Goal: Information Seeking & Learning: Learn about a topic

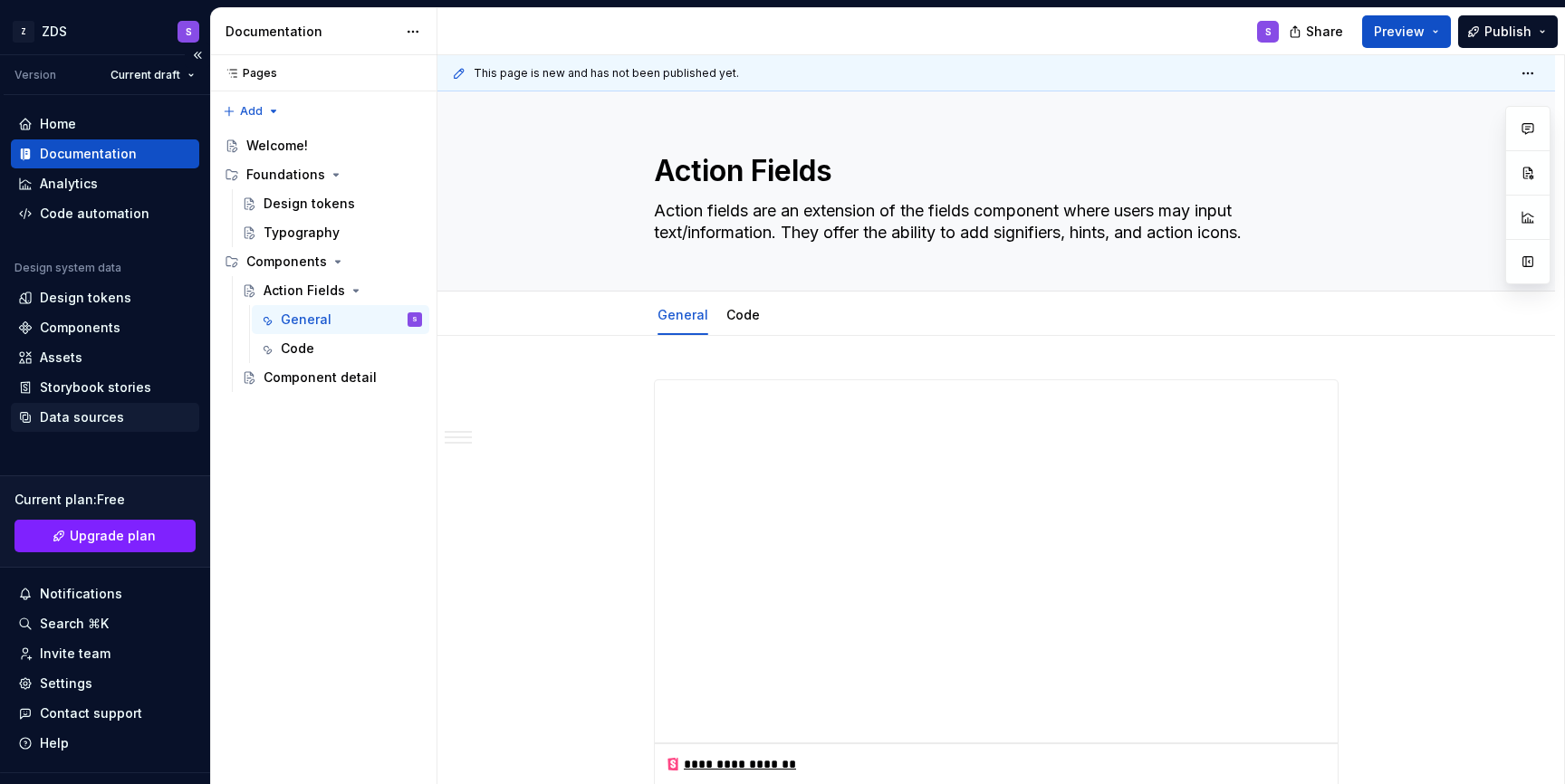
click at [78, 418] on div "Data sources" at bounding box center [81, 417] width 84 height 18
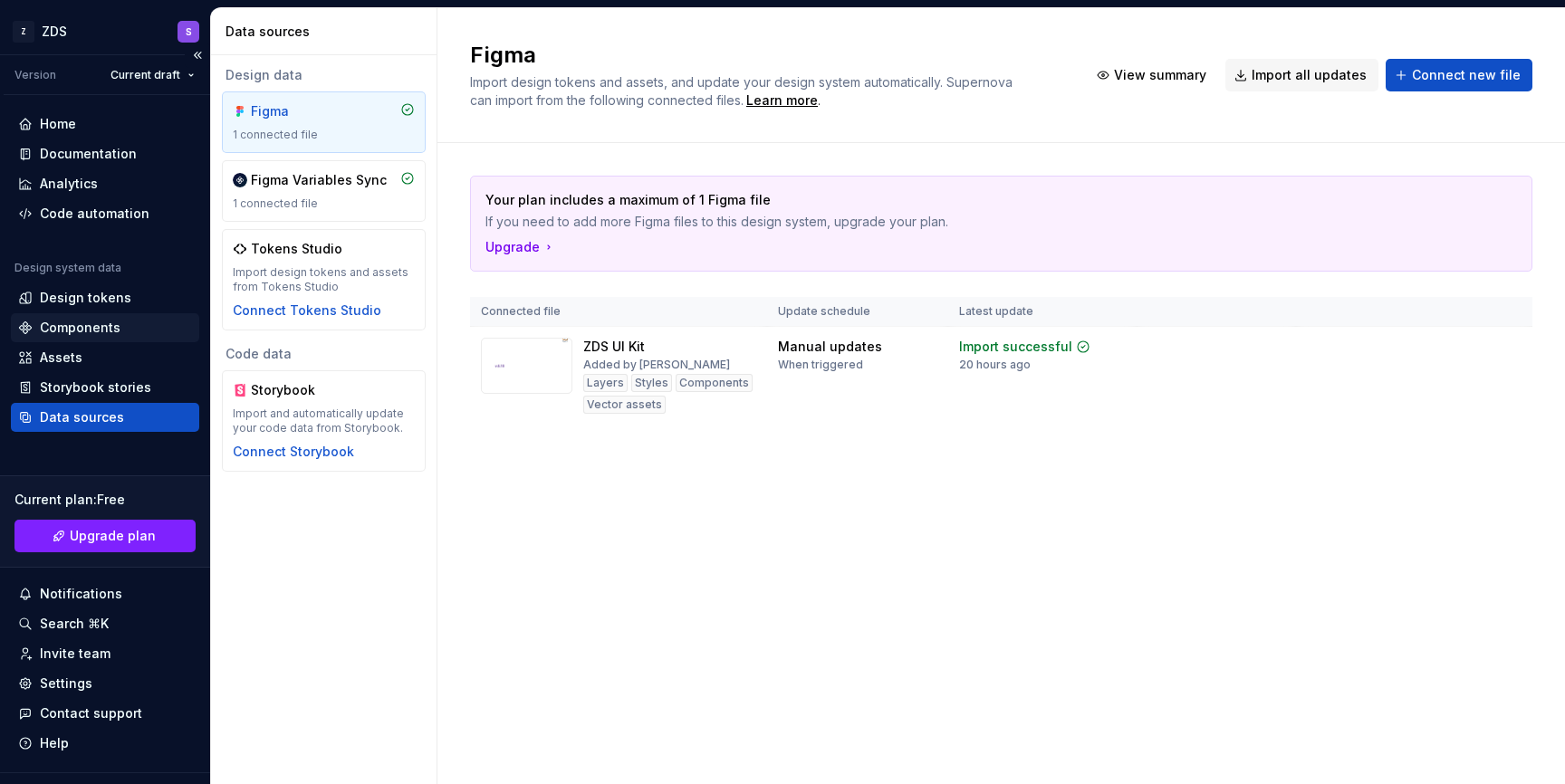
click at [124, 326] on div "Components" at bounding box center [105, 328] width 174 height 18
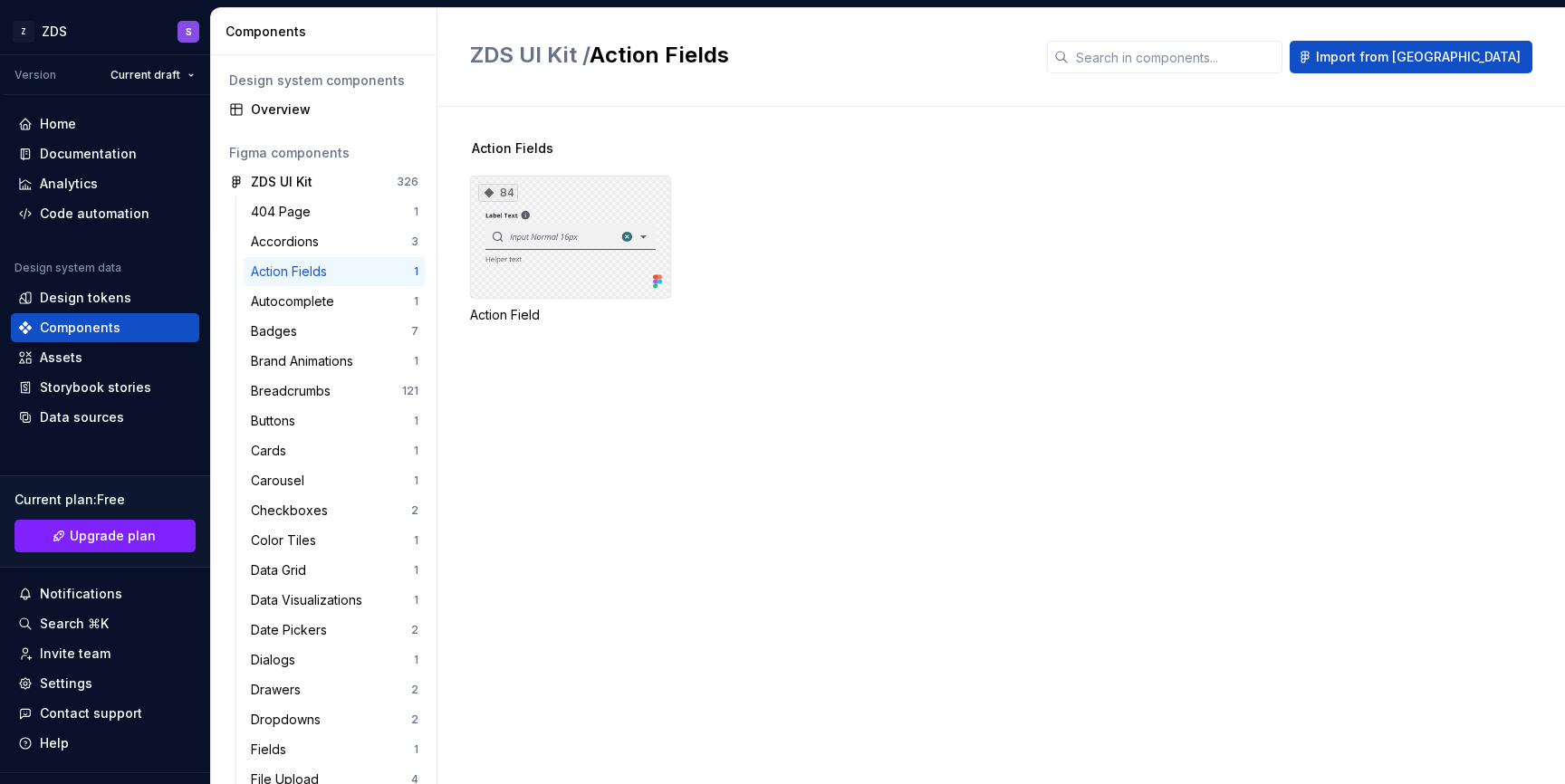
click at [520, 250] on div "84" at bounding box center [570, 236] width 201 height 123
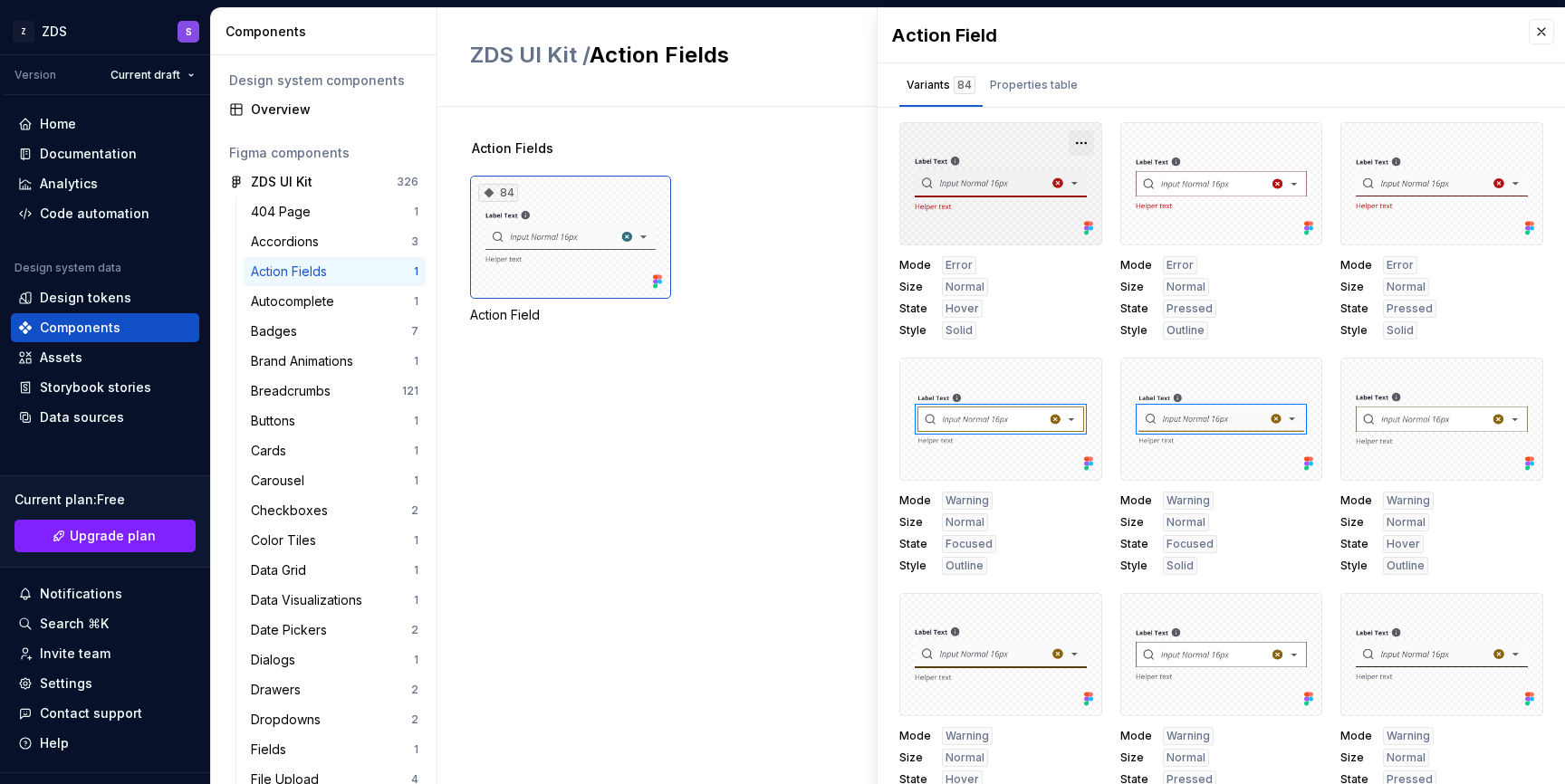
click at [1084, 142] on button "button" at bounding box center [1081, 142] width 25 height 25
click at [1140, 92] on div "Variants 84 Properties table" at bounding box center [1221, 84] width 687 height 44
click at [1014, 96] on div "Properties table" at bounding box center [1034, 85] width 103 height 29
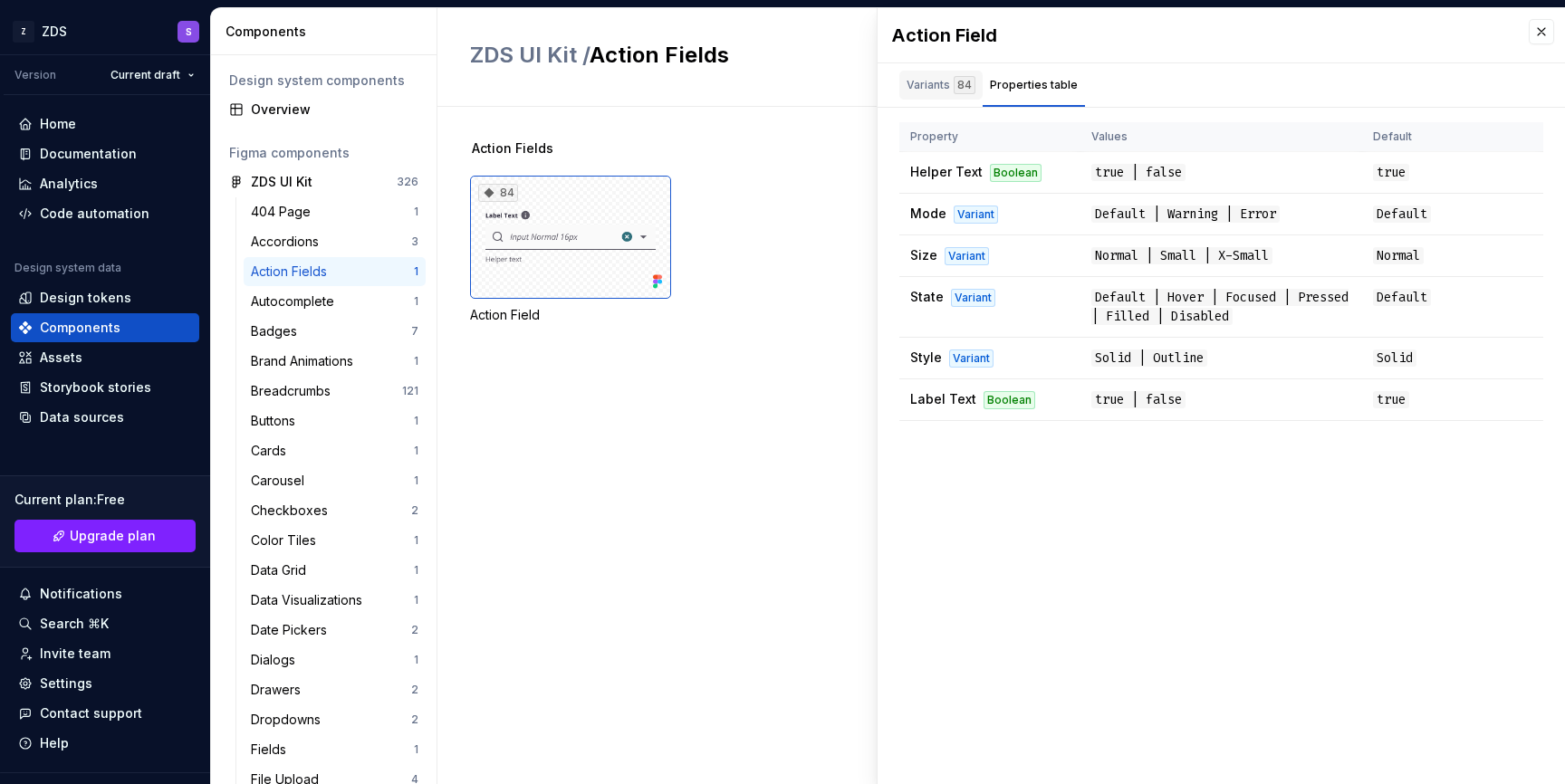
click at [958, 91] on div "84" at bounding box center [964, 84] width 21 height 18
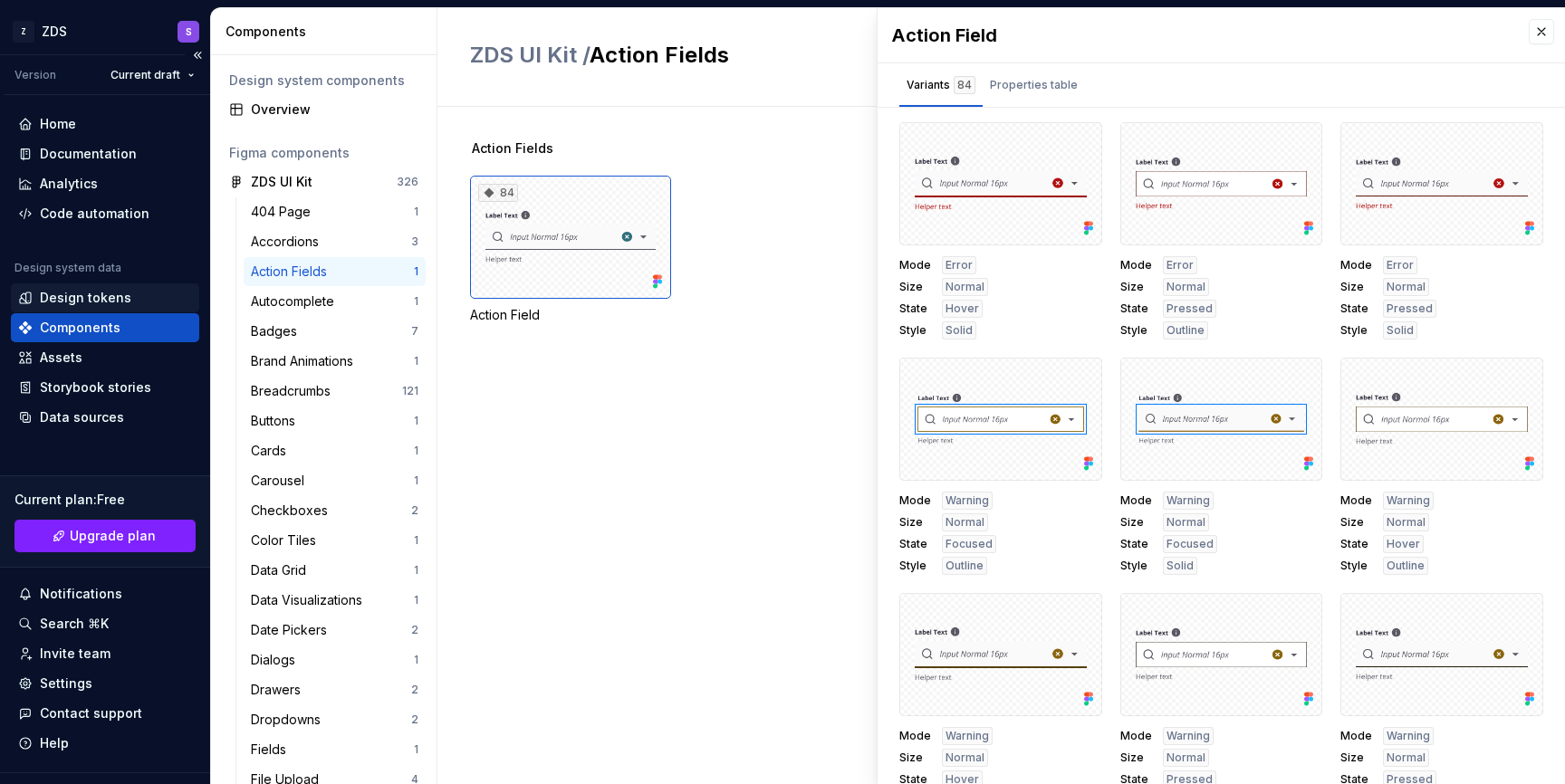
click at [139, 295] on div "Design tokens" at bounding box center [105, 298] width 174 height 18
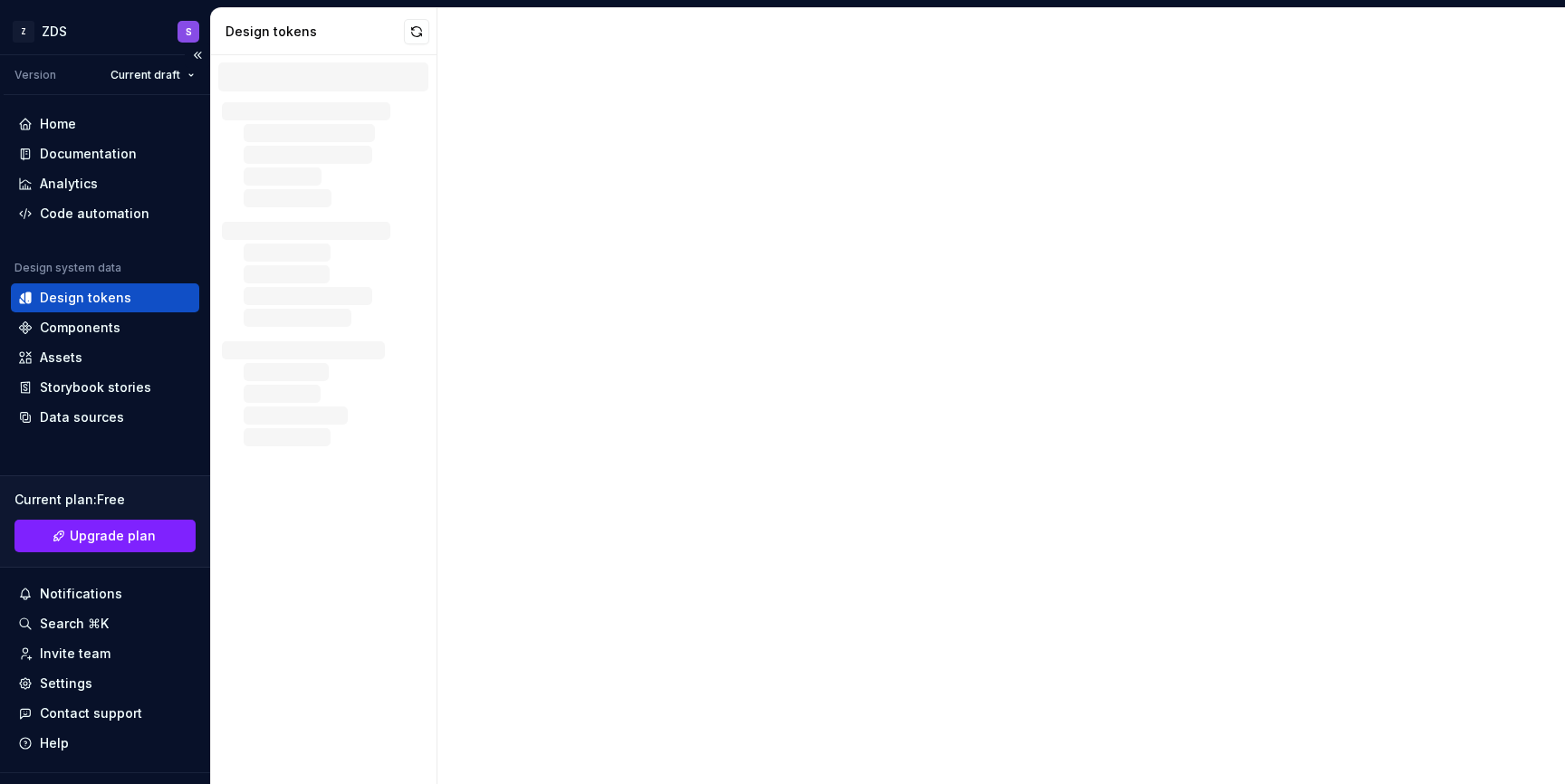
click at [139, 295] on div "Design tokens" at bounding box center [105, 298] width 174 height 18
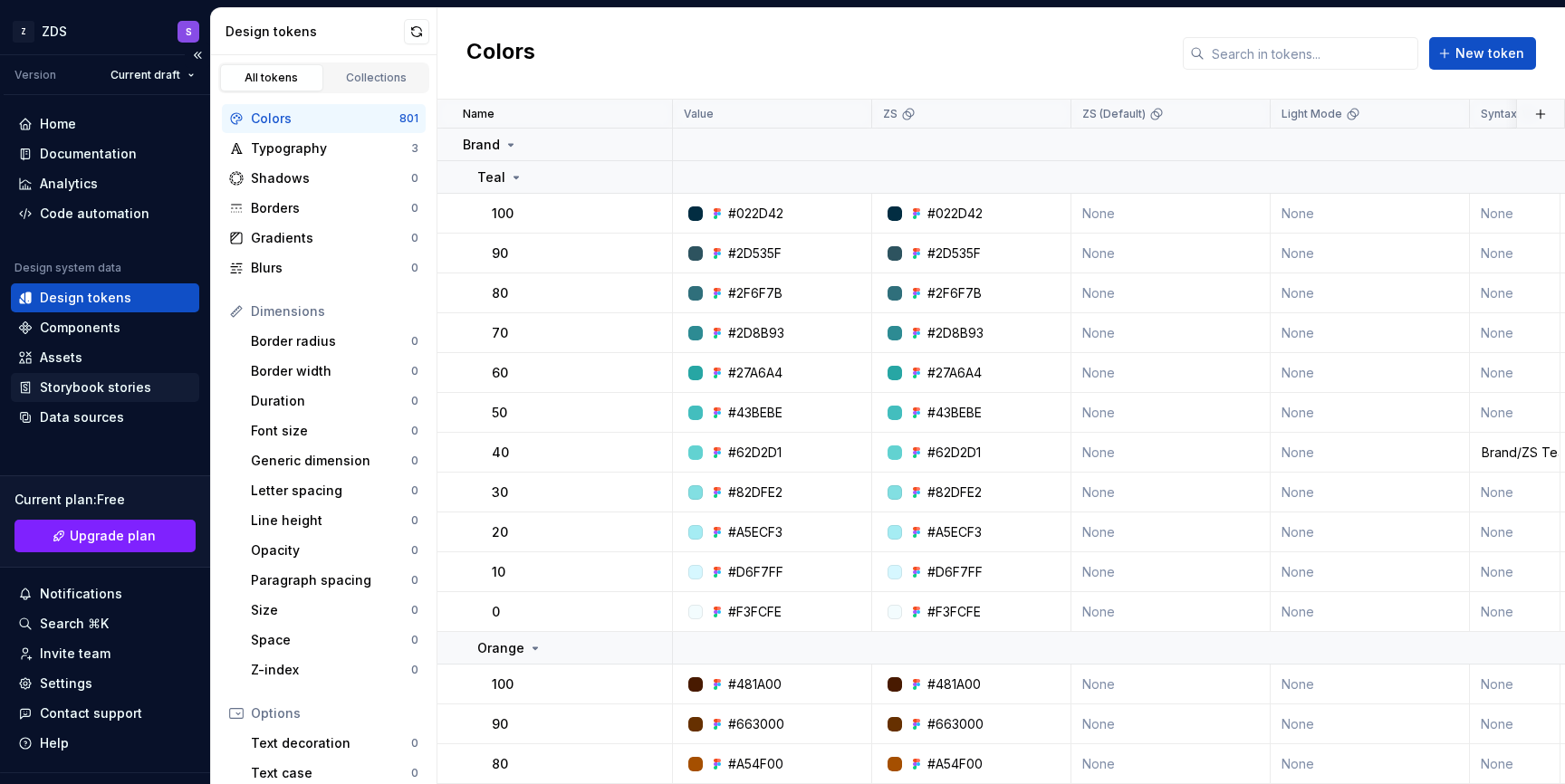
click at [133, 388] on div "Storybook stories" at bounding box center [95, 387] width 112 height 18
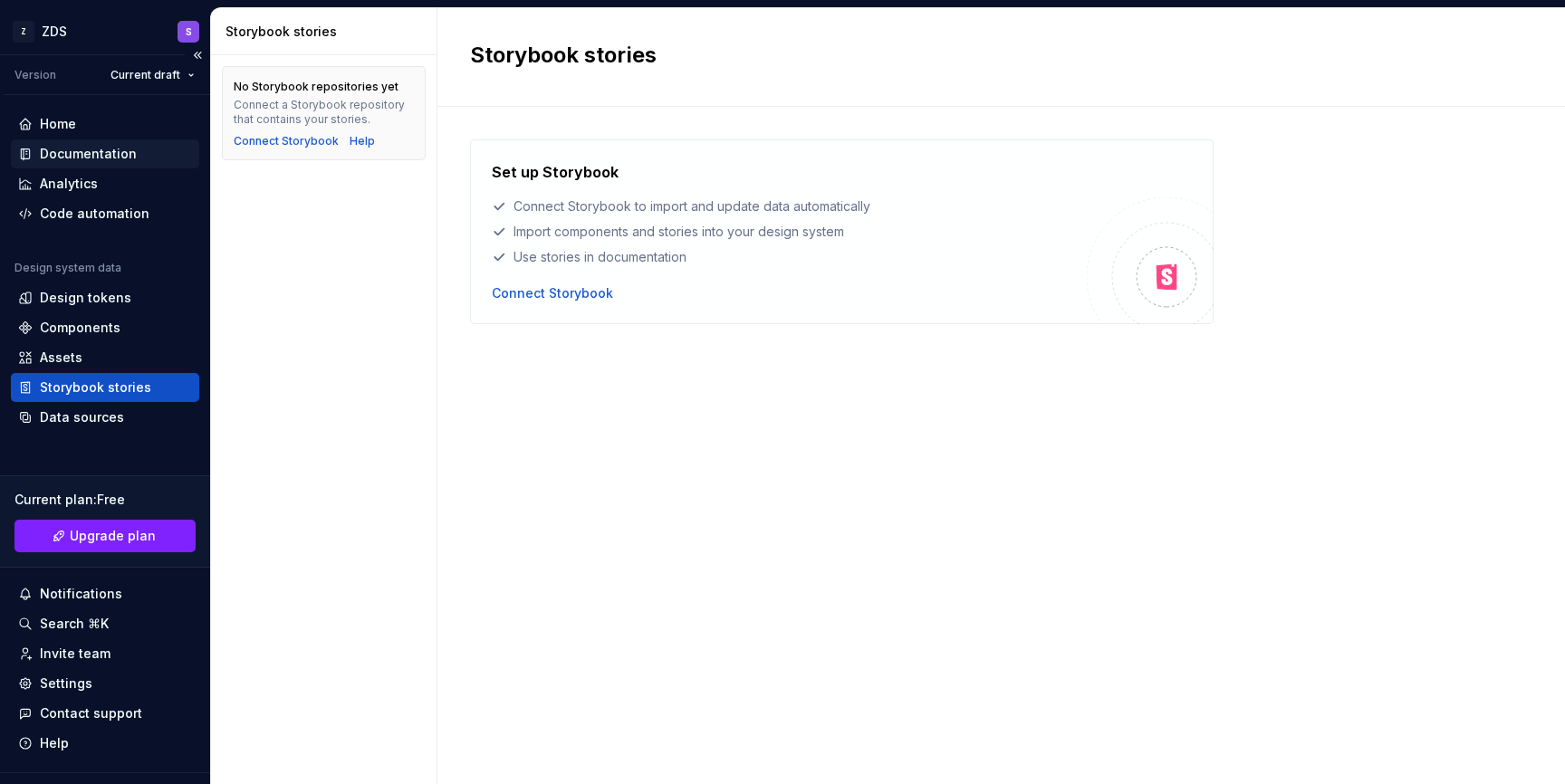
click at [145, 162] on div "Documentation" at bounding box center [105, 153] width 174 height 18
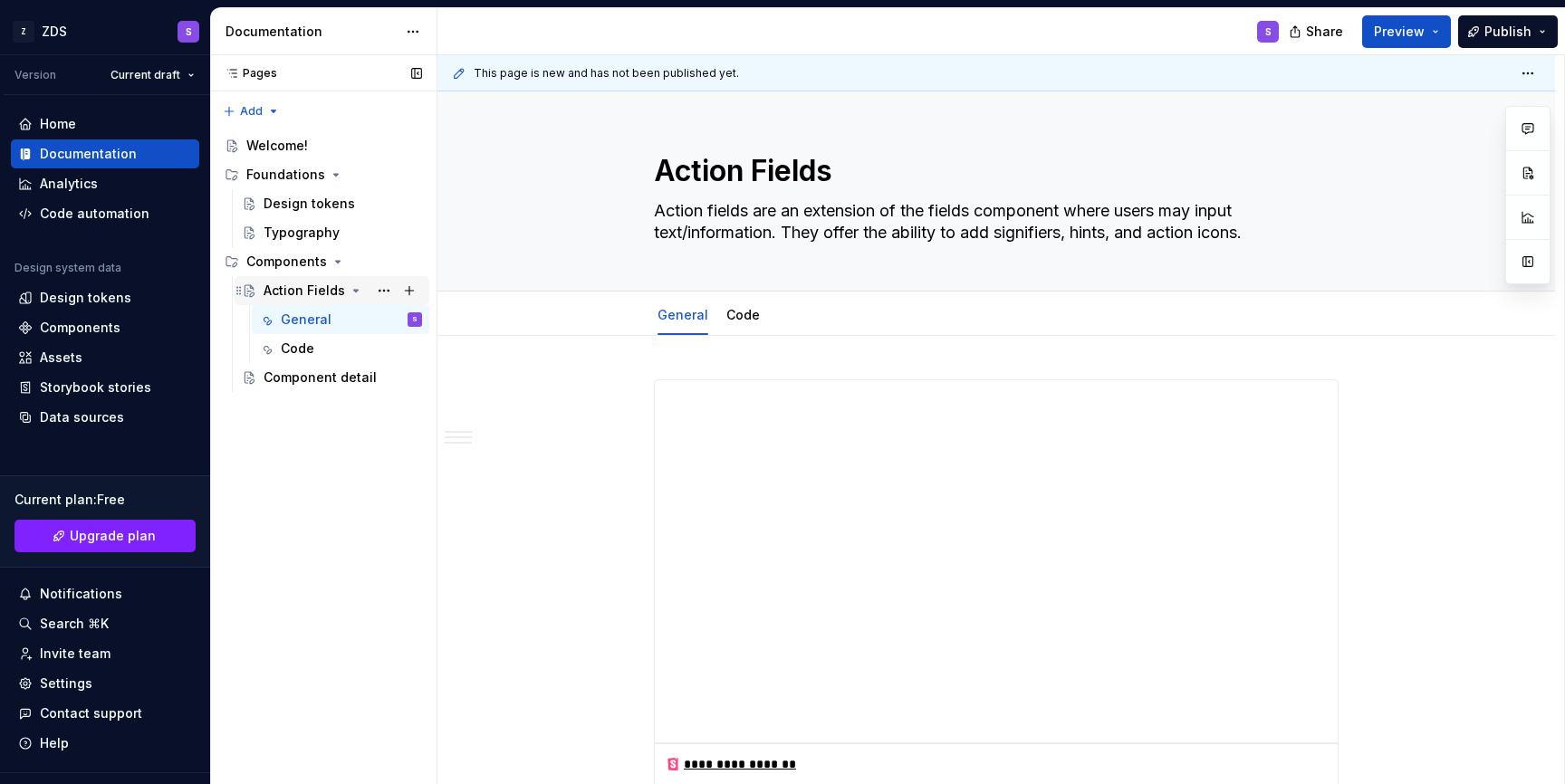
click at [303, 293] on div "Action Fields" at bounding box center [304, 290] width 81 height 18
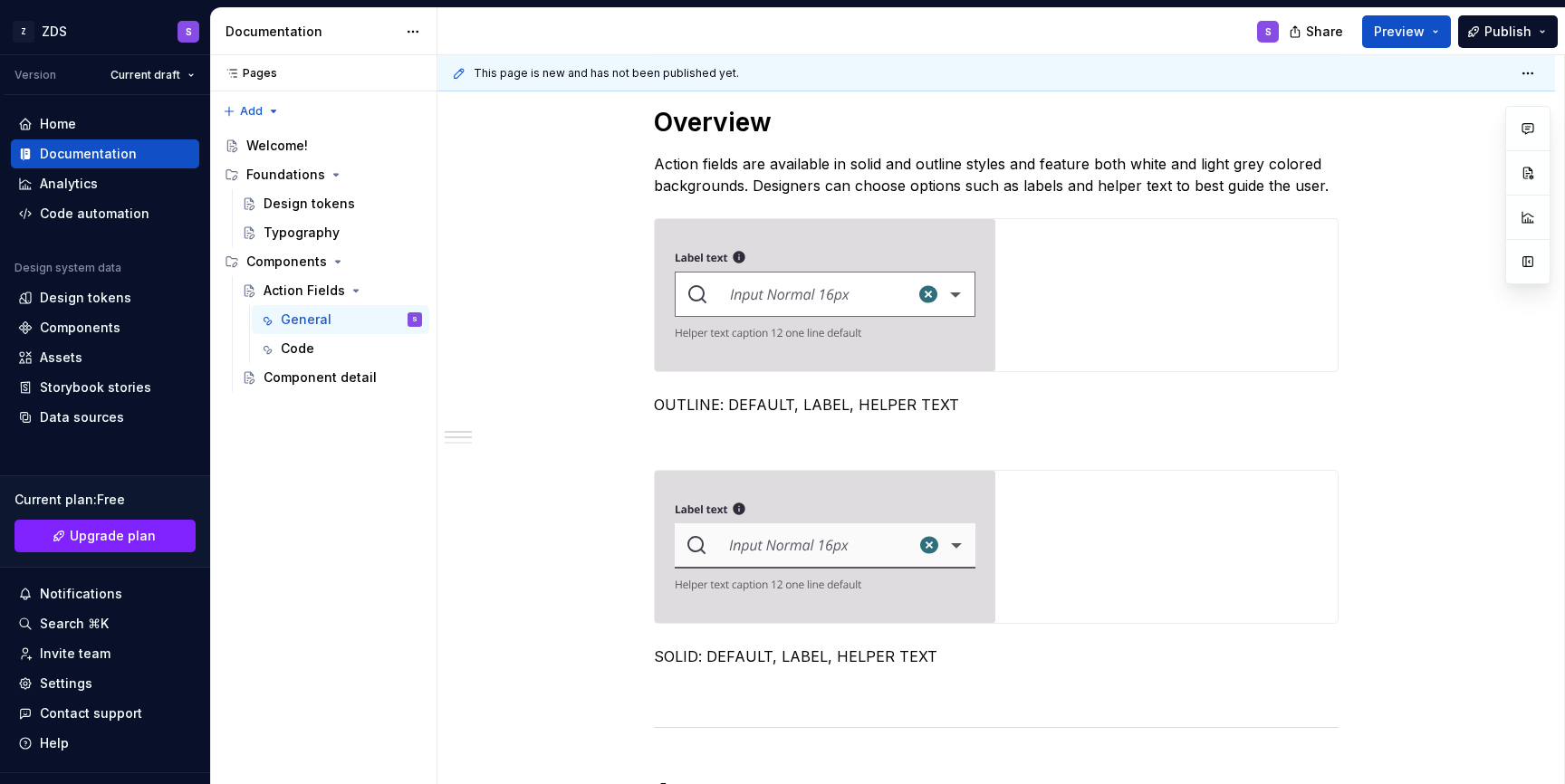
scroll to position [776, 0]
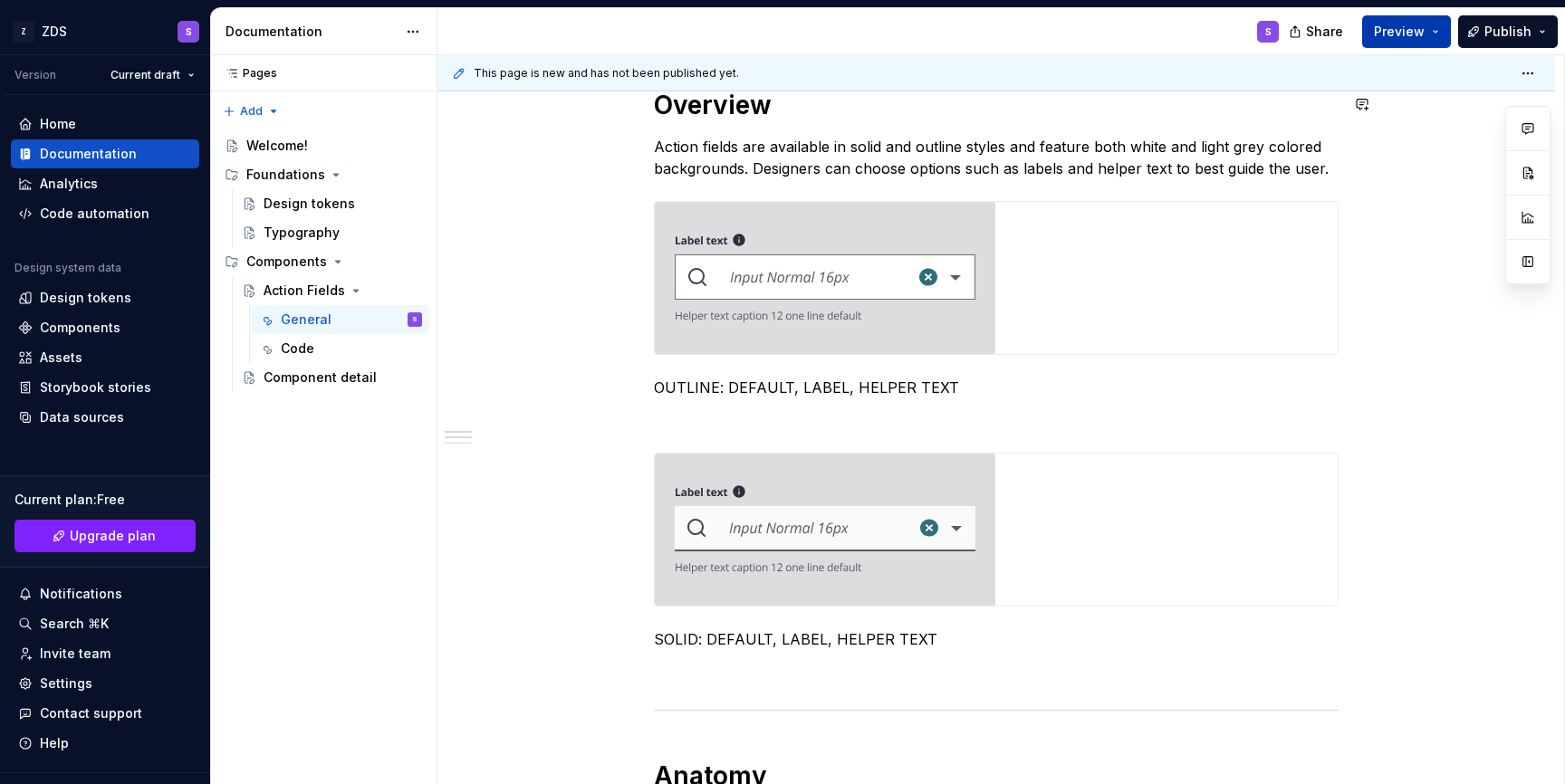
click at [1419, 38] on span "Preview" at bounding box center [1399, 31] width 50 height 18
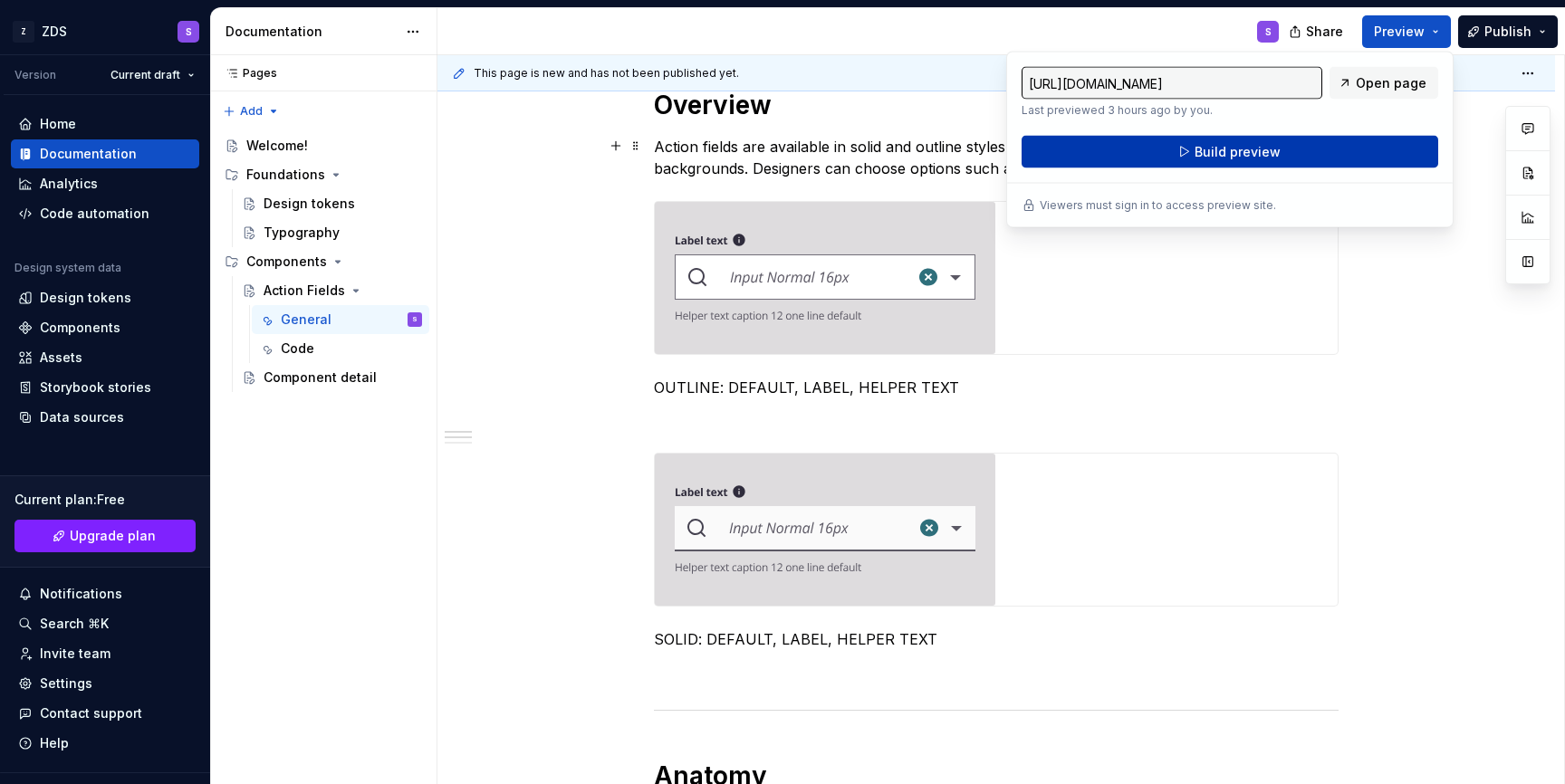
click at [1288, 150] on button "Build preview" at bounding box center [1230, 152] width 417 height 33
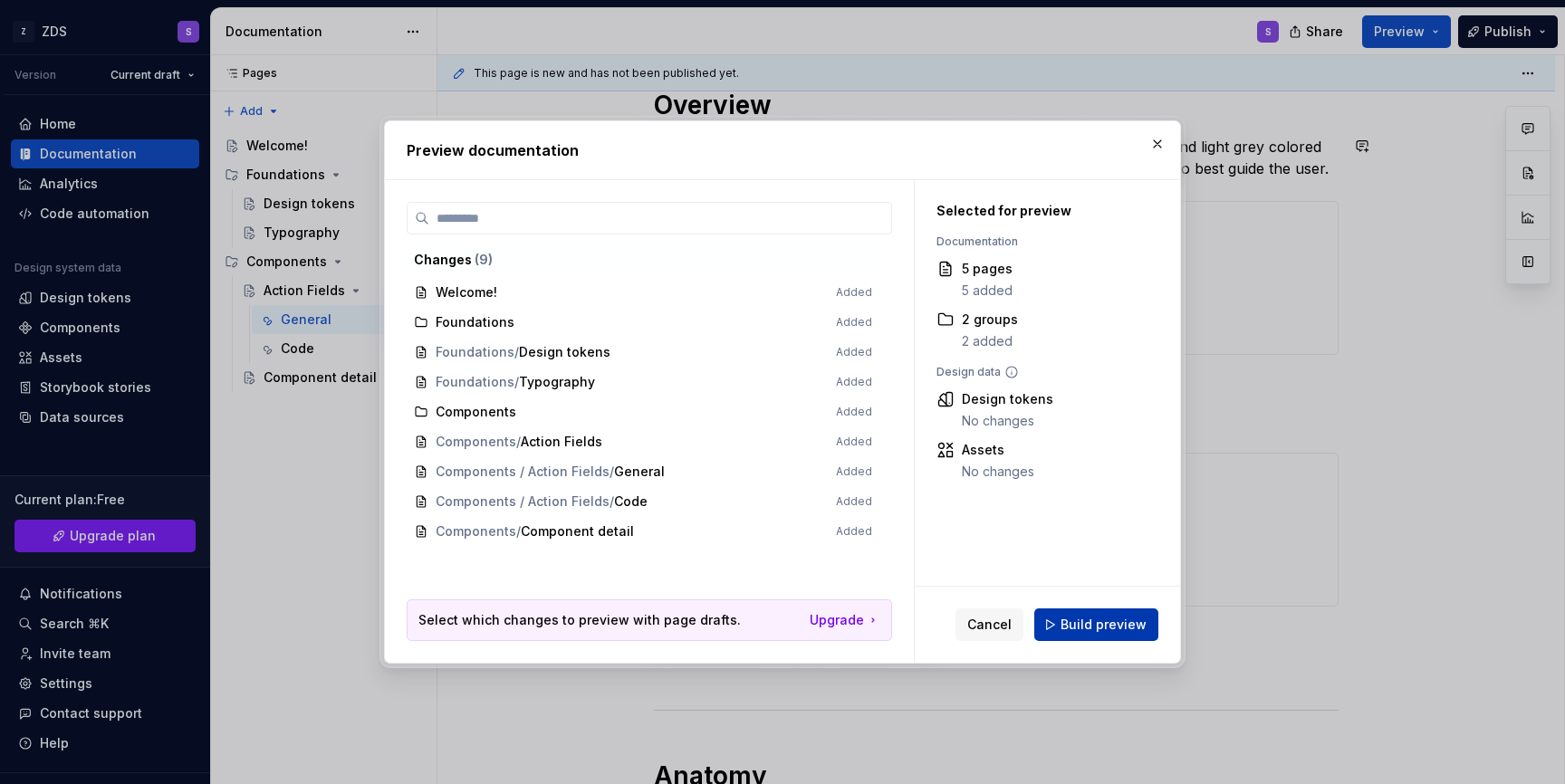
click at [1104, 624] on span "Build preview" at bounding box center [1103, 624] width 86 height 18
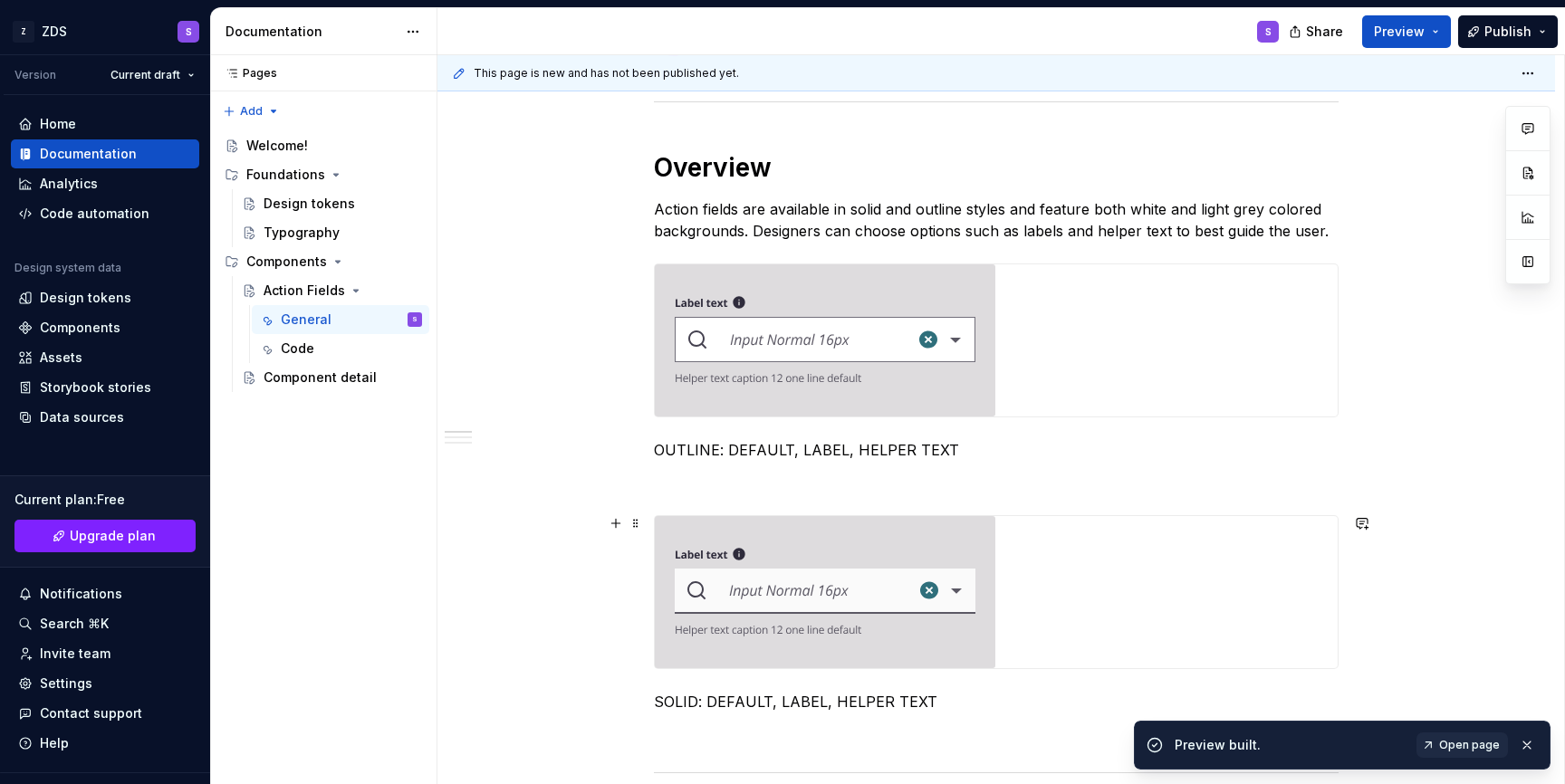
scroll to position [696, 0]
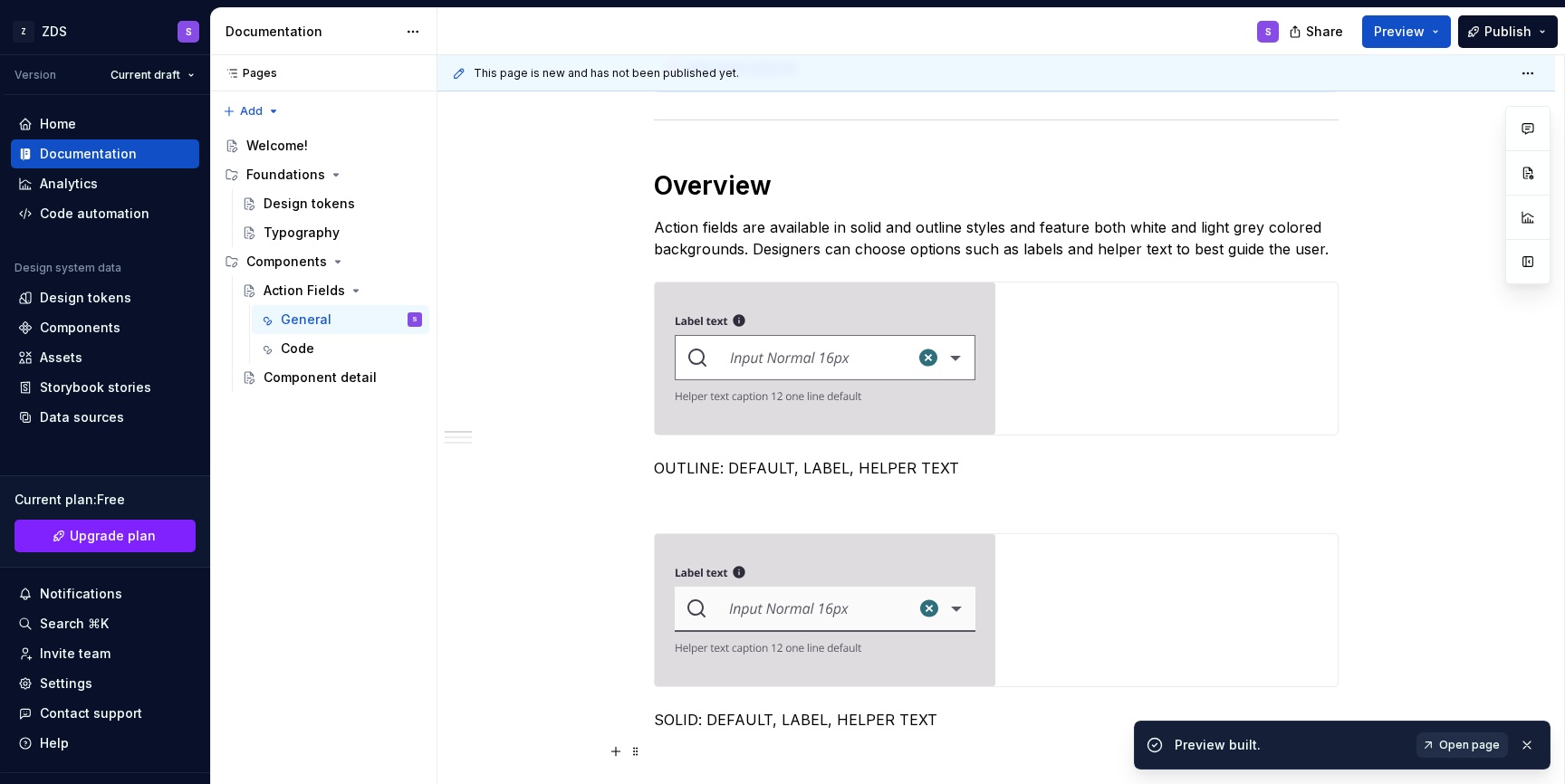
click at [1453, 742] on span "Open page" at bounding box center [1469, 744] width 61 height 15
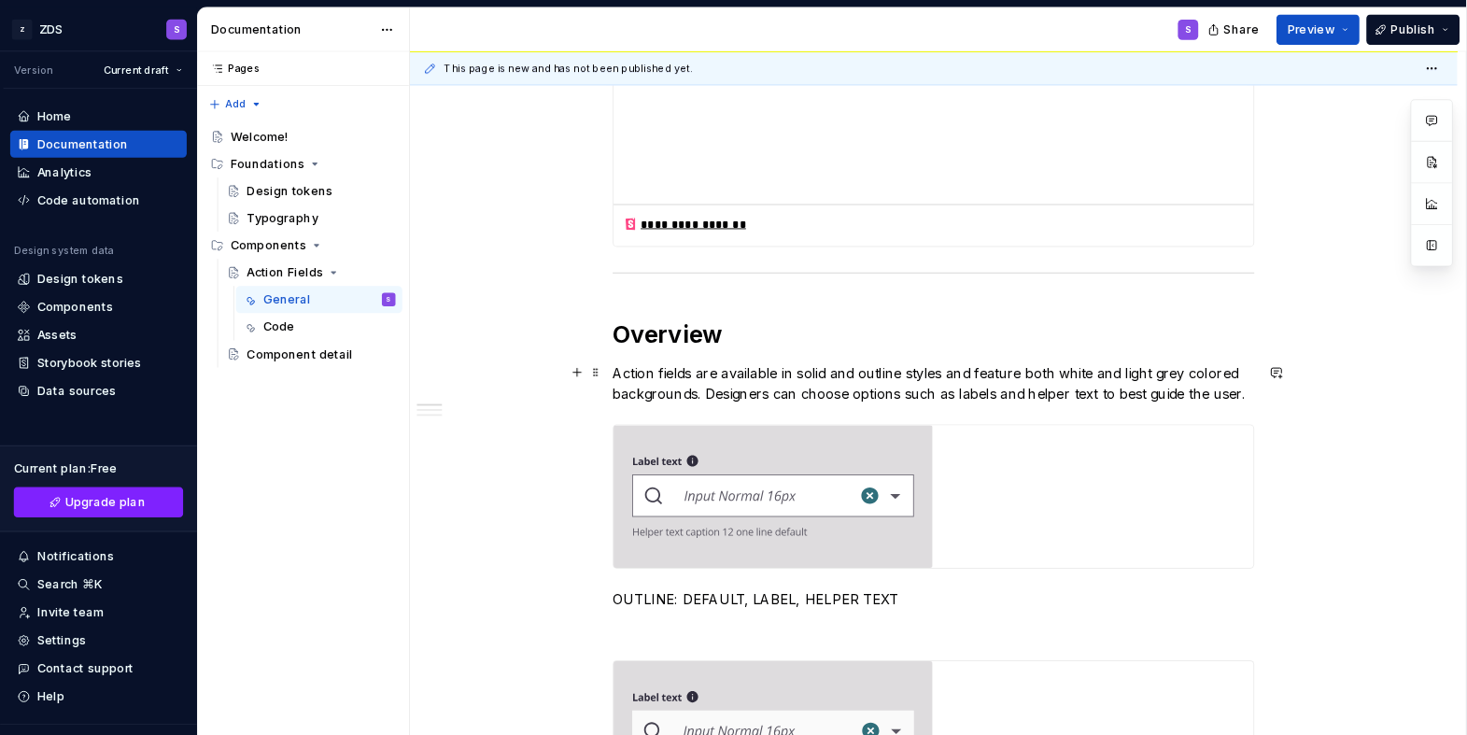
scroll to position [530, 0]
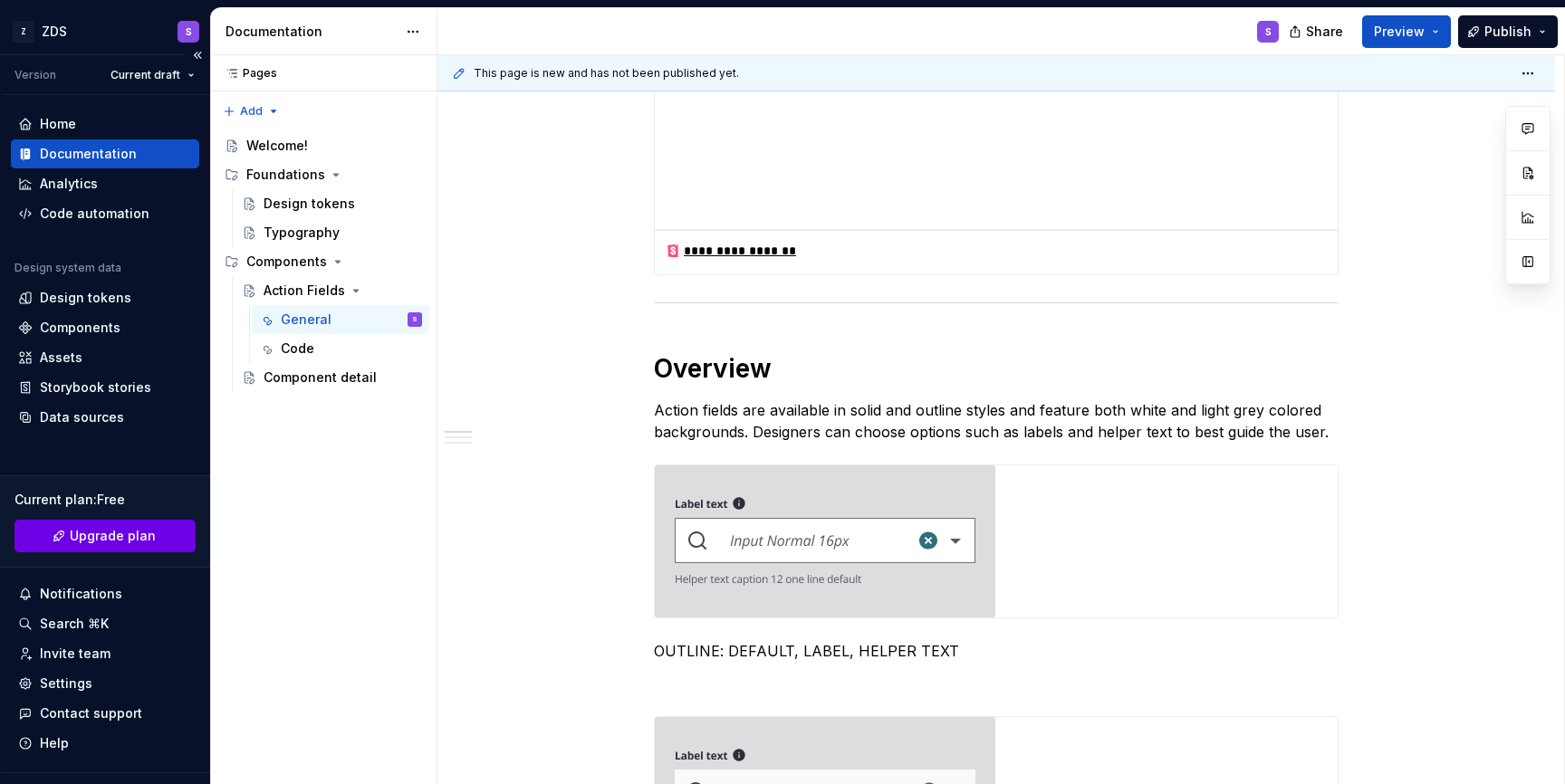
click at [135, 532] on span "Upgrade plan" at bounding box center [112, 536] width 86 height 18
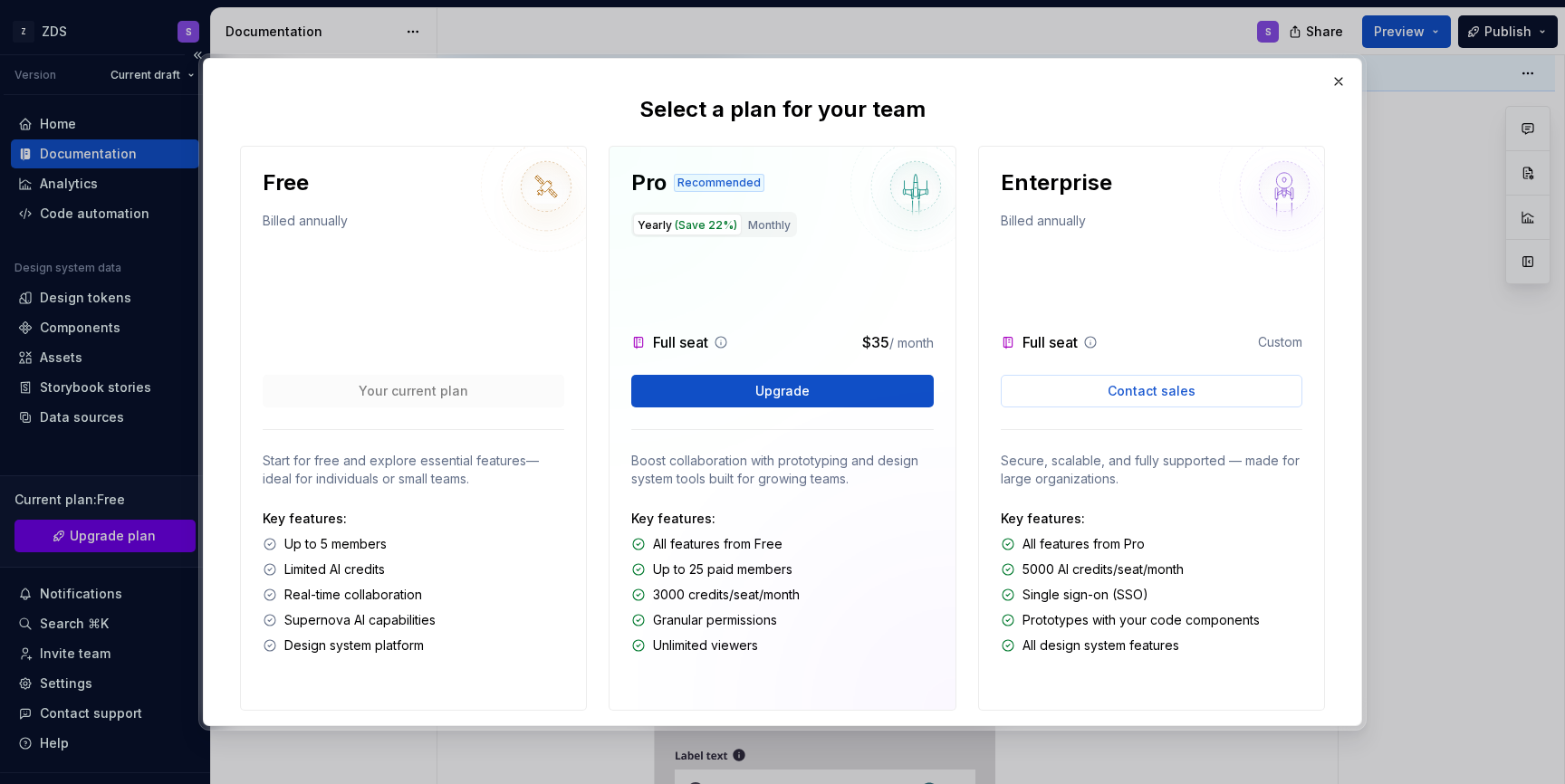
type textarea "*"
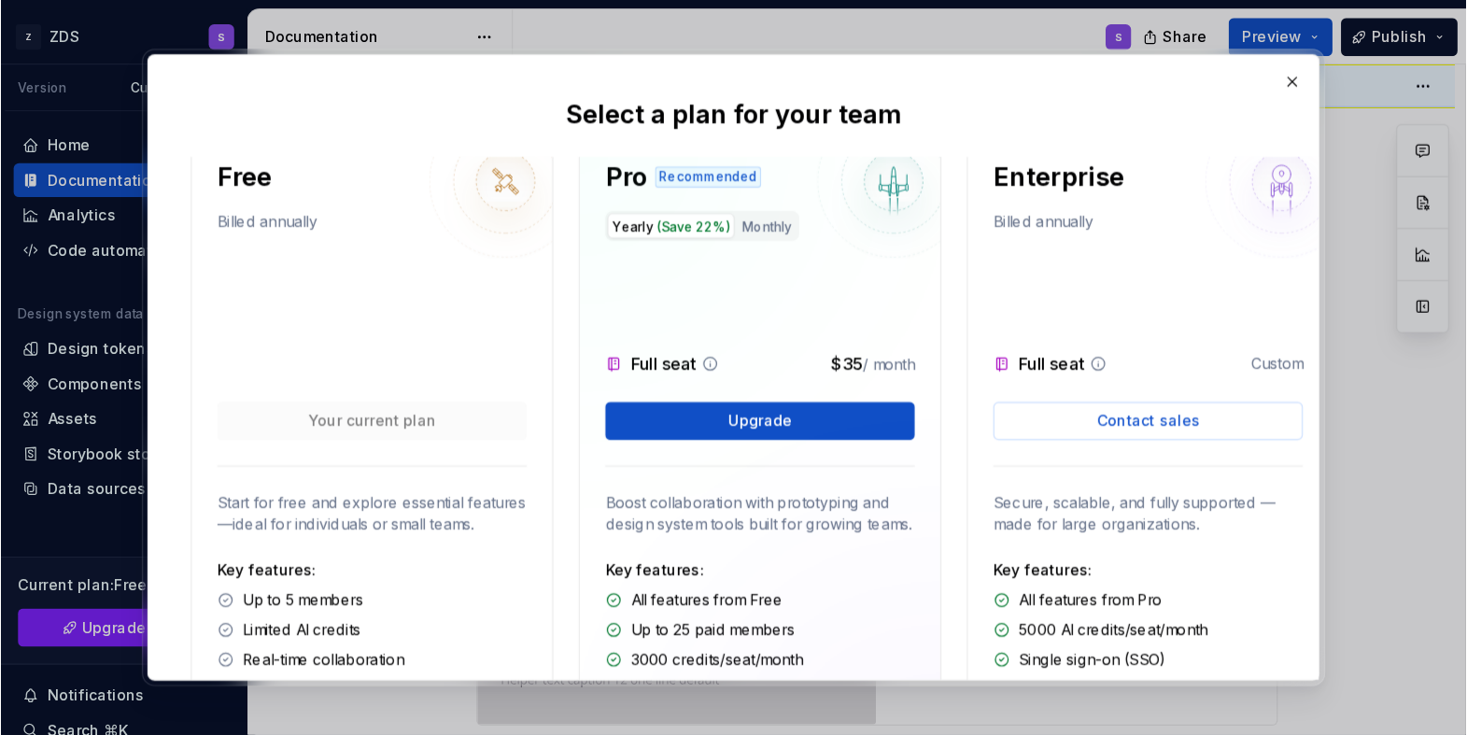
scroll to position [0, 0]
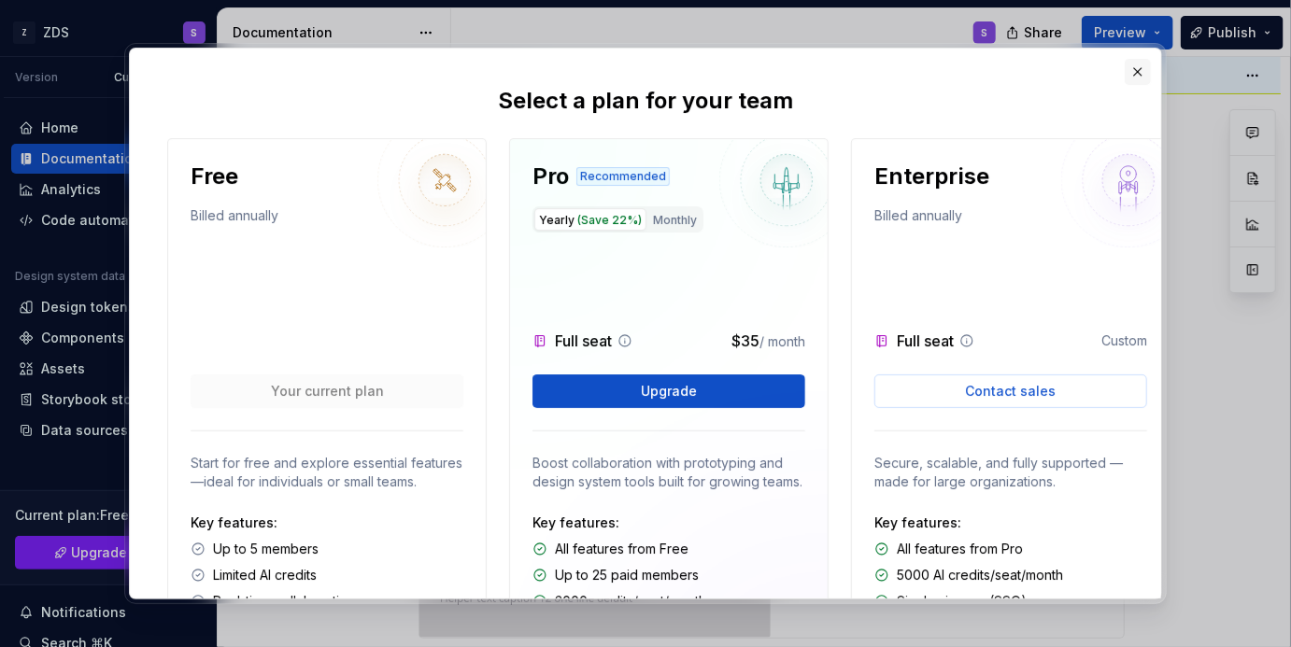
click at [1129, 72] on button "button" at bounding box center [1138, 72] width 26 height 26
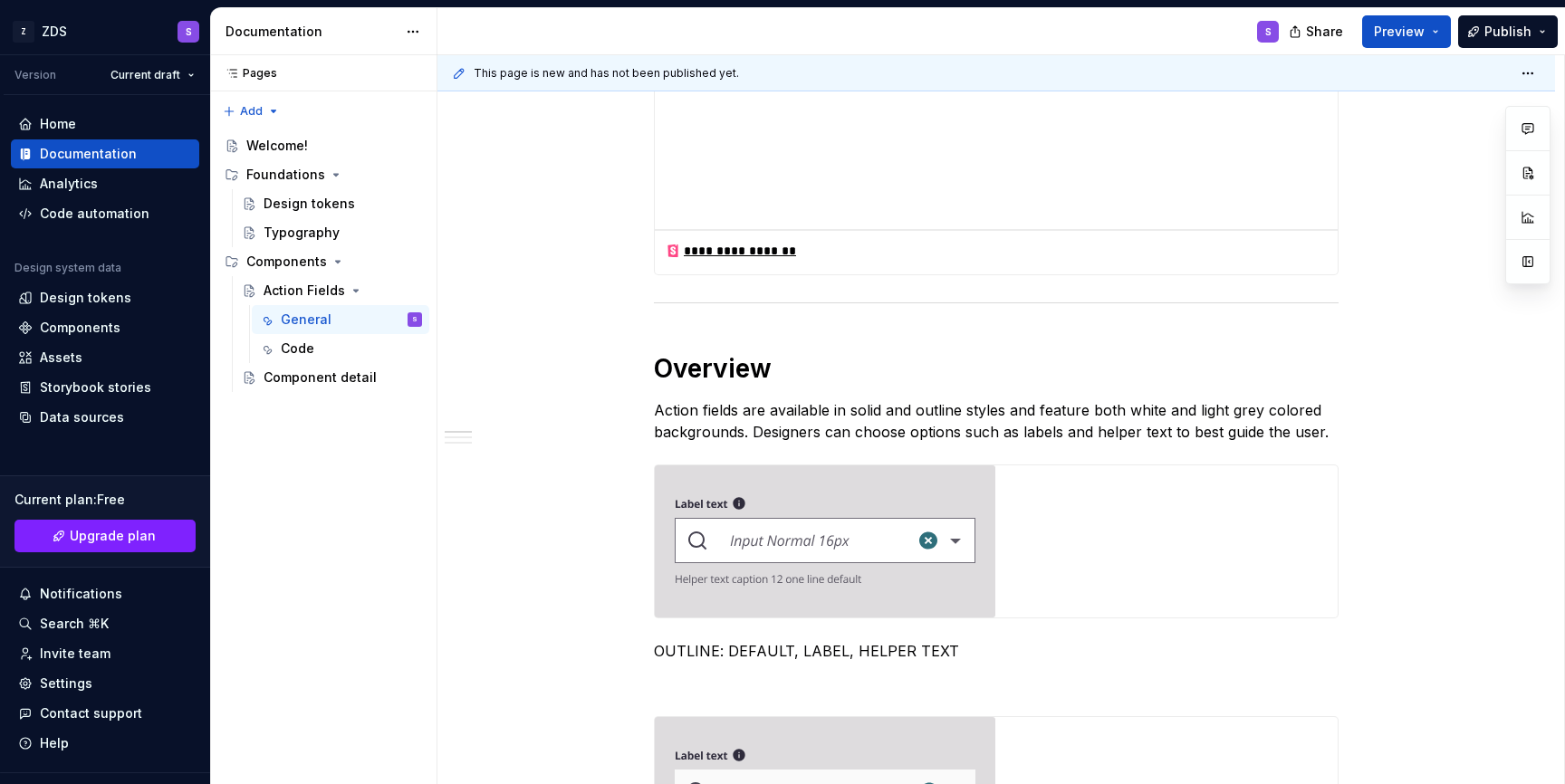
scroll to position [514, 0]
click at [137, 685] on div "Settings" at bounding box center [105, 683] width 174 height 18
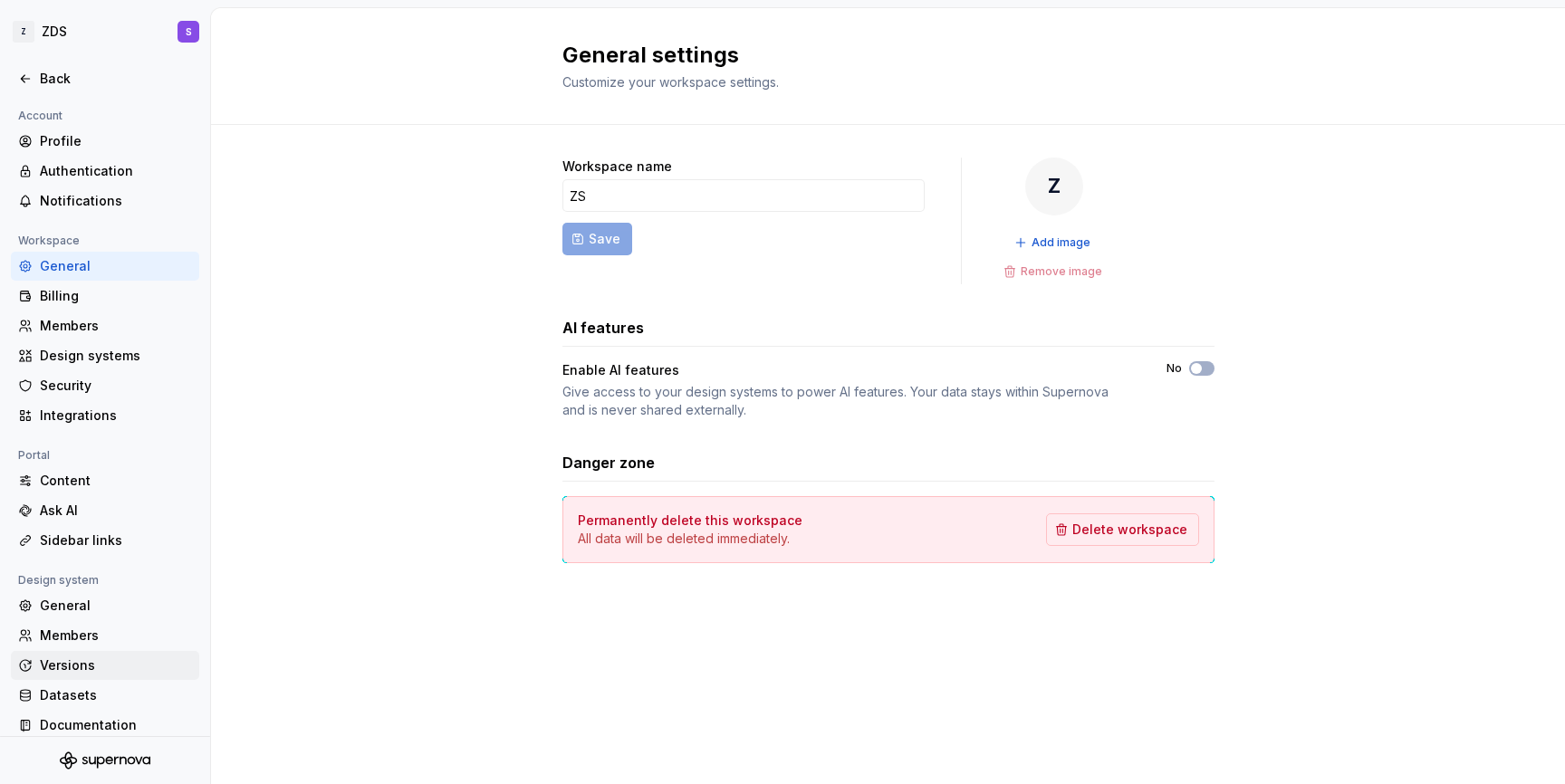
click at [116, 669] on div "Versions" at bounding box center [115, 665] width 152 height 18
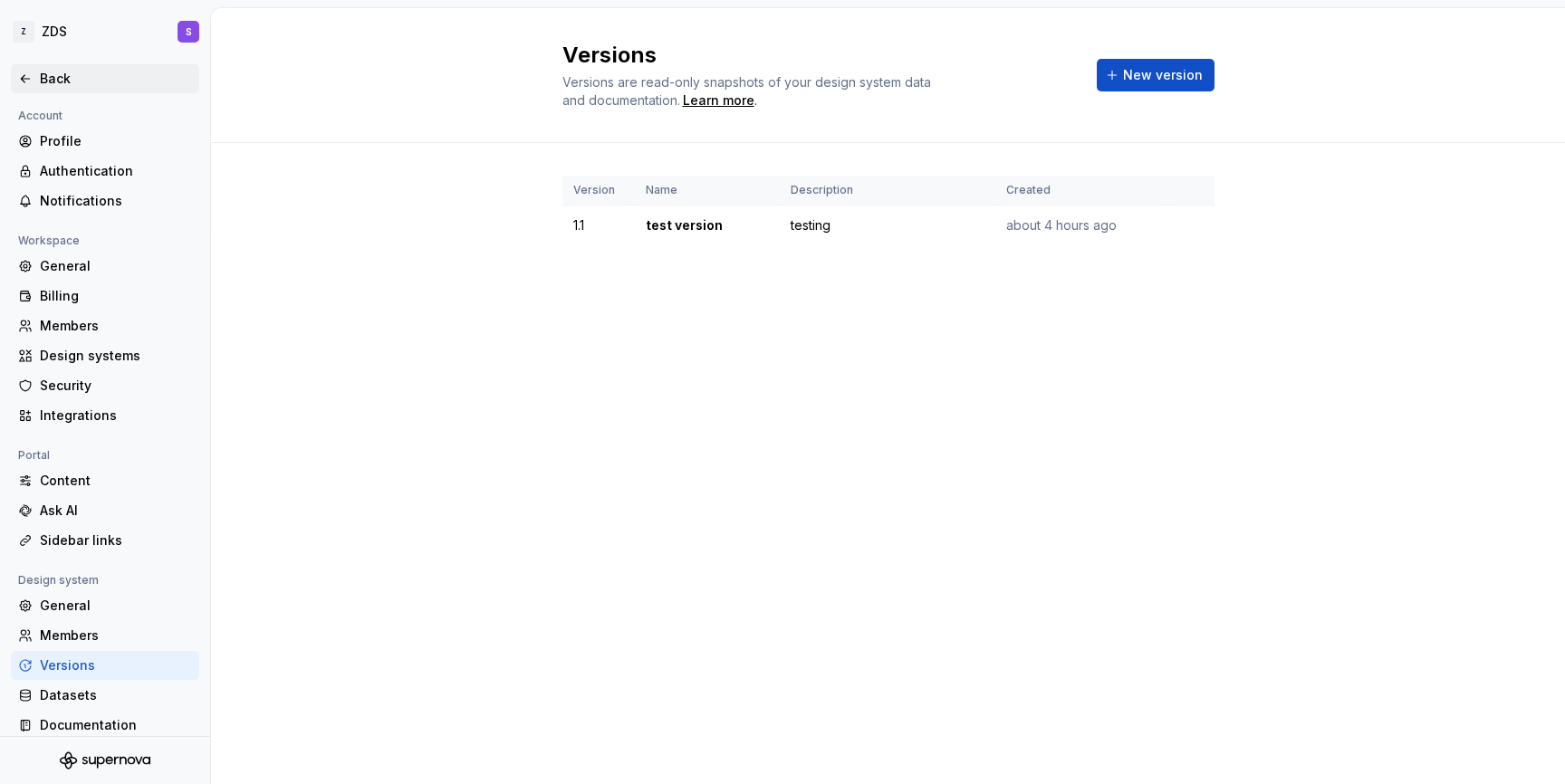
click at [72, 87] on div "Back" at bounding box center [115, 78] width 152 height 18
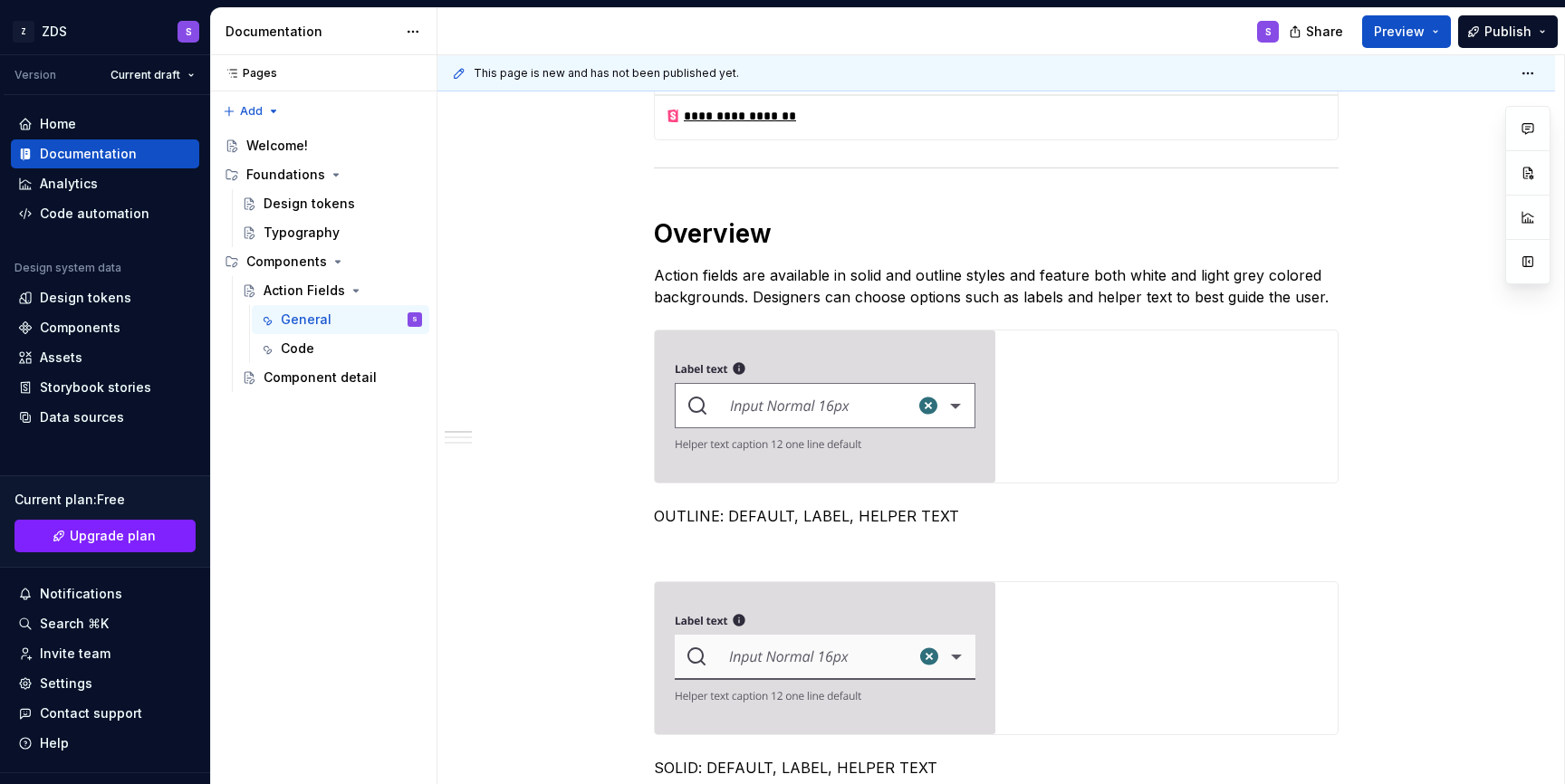
scroll to position [660, 0]
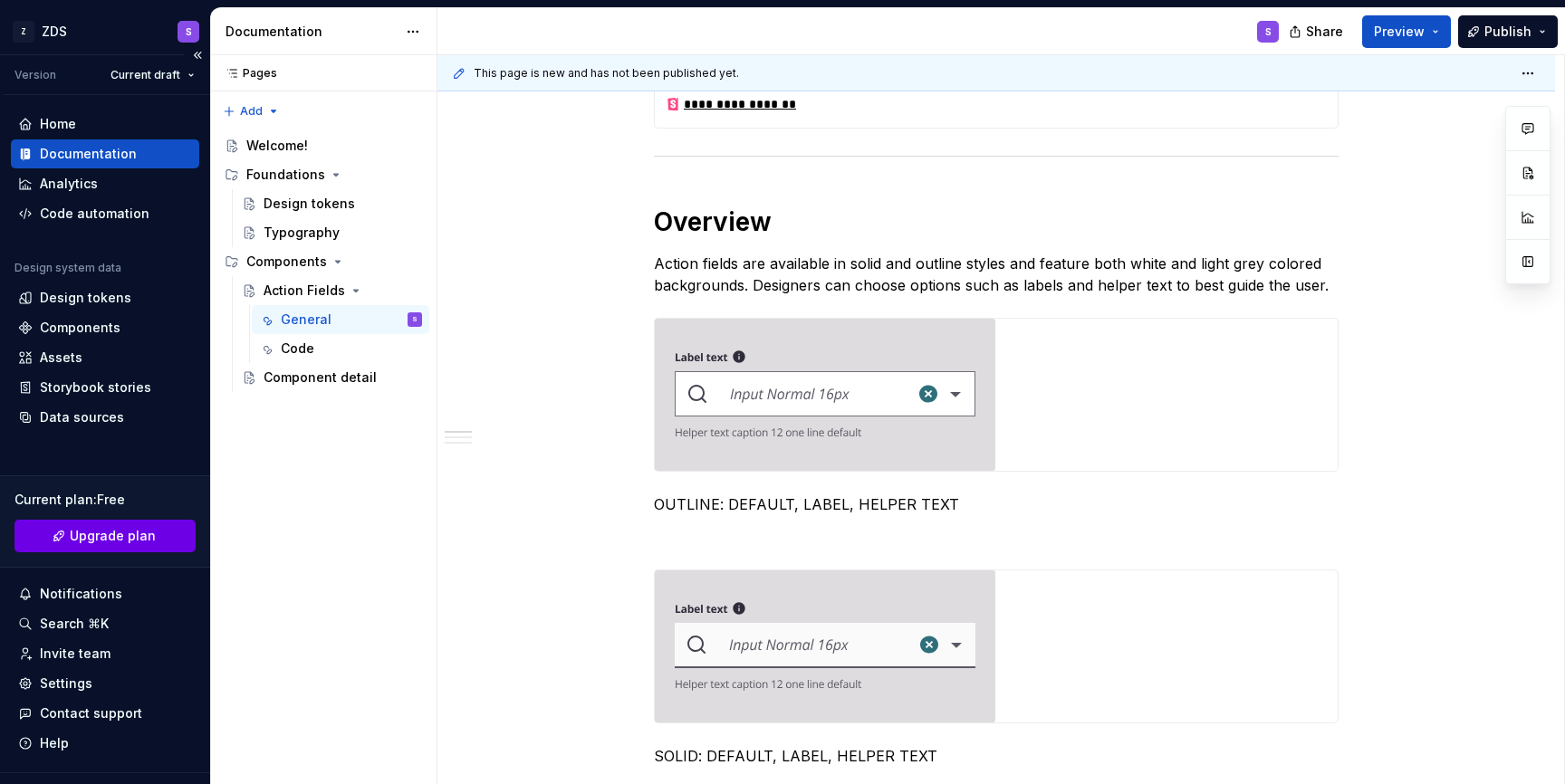
click at [129, 540] on span "Upgrade plan" at bounding box center [112, 536] width 86 height 18
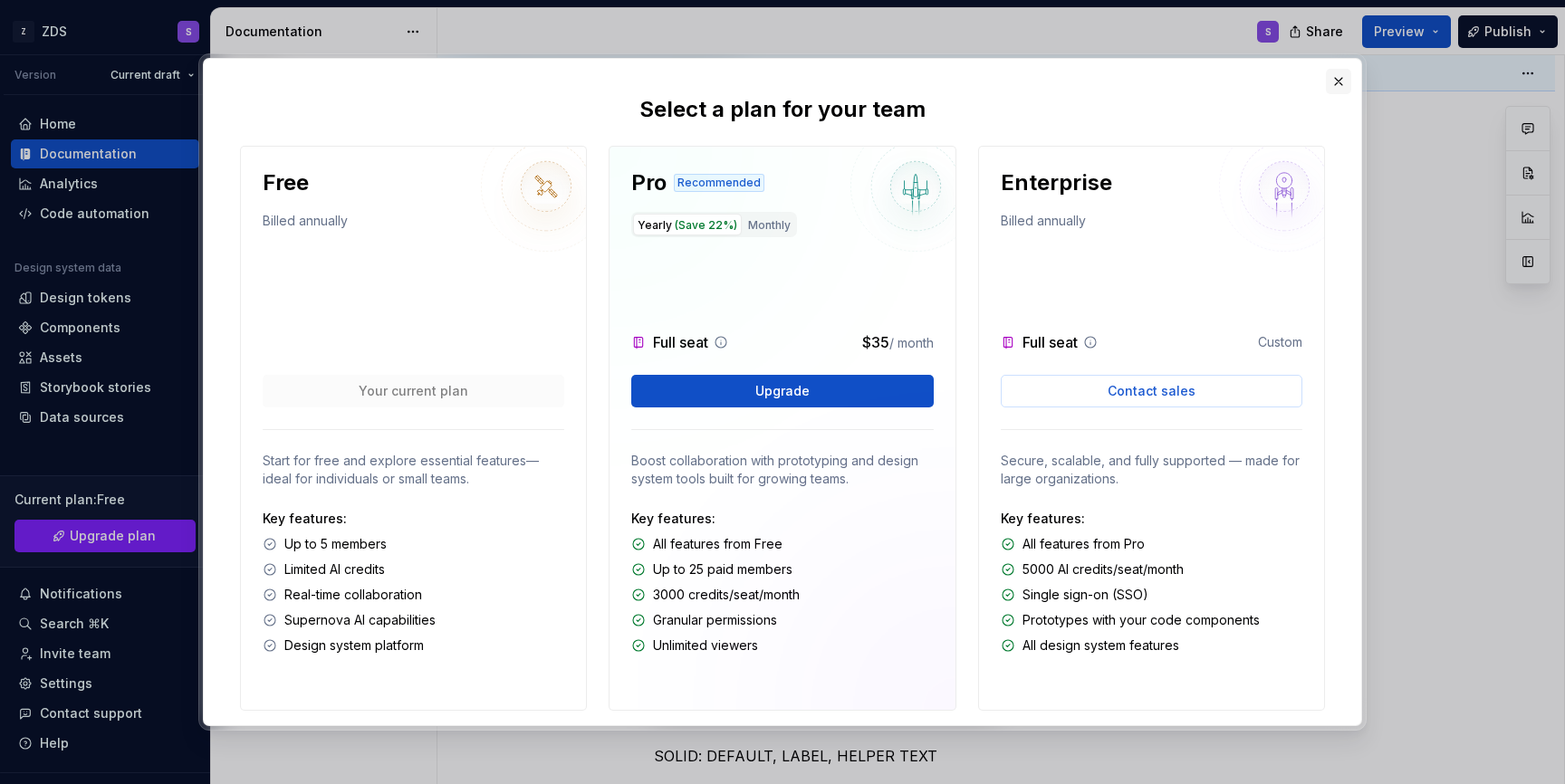
click at [1337, 90] on button "button" at bounding box center [1338, 81] width 25 height 25
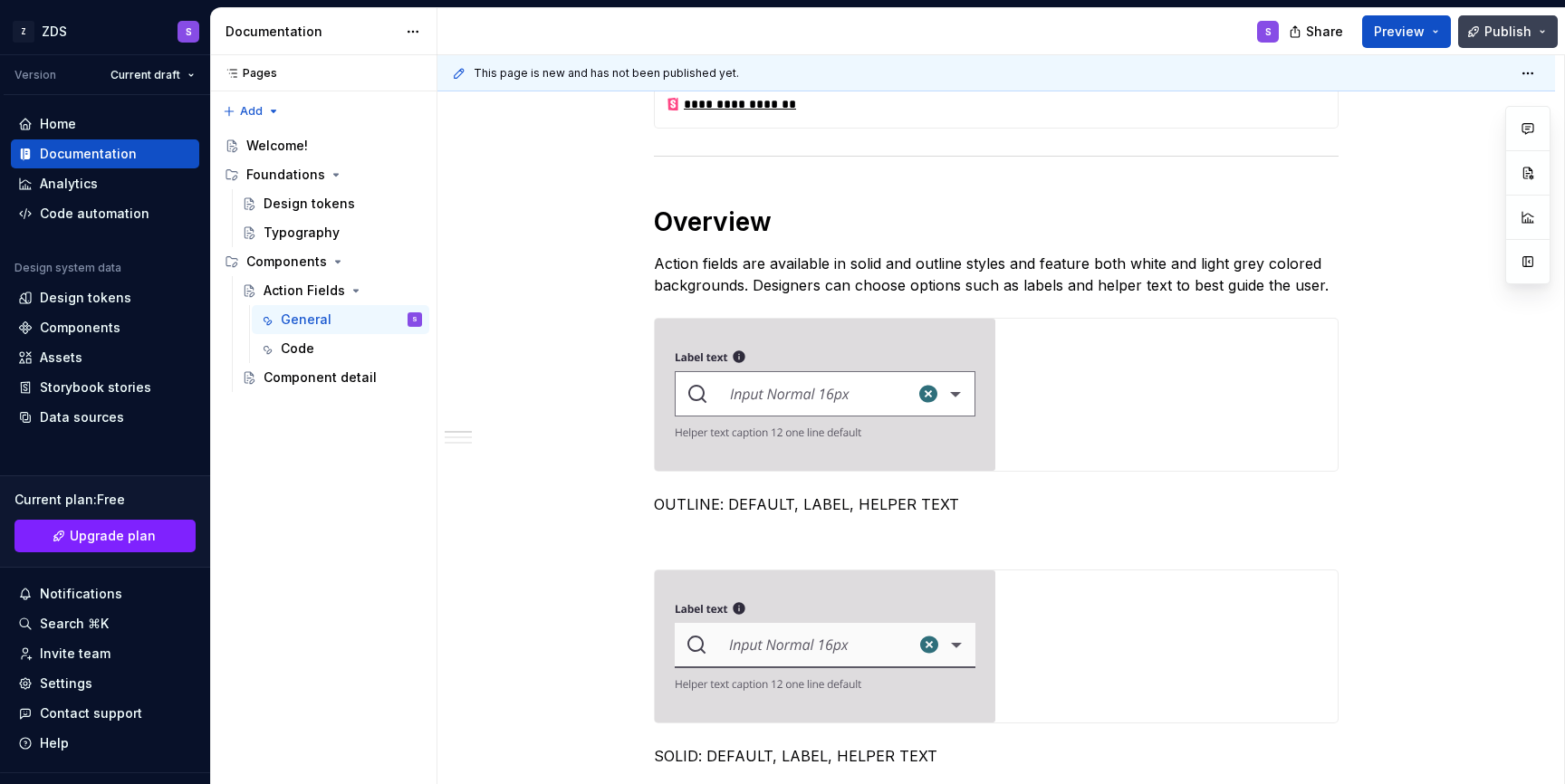
click at [1511, 23] on span "Publish" at bounding box center [1508, 31] width 48 height 18
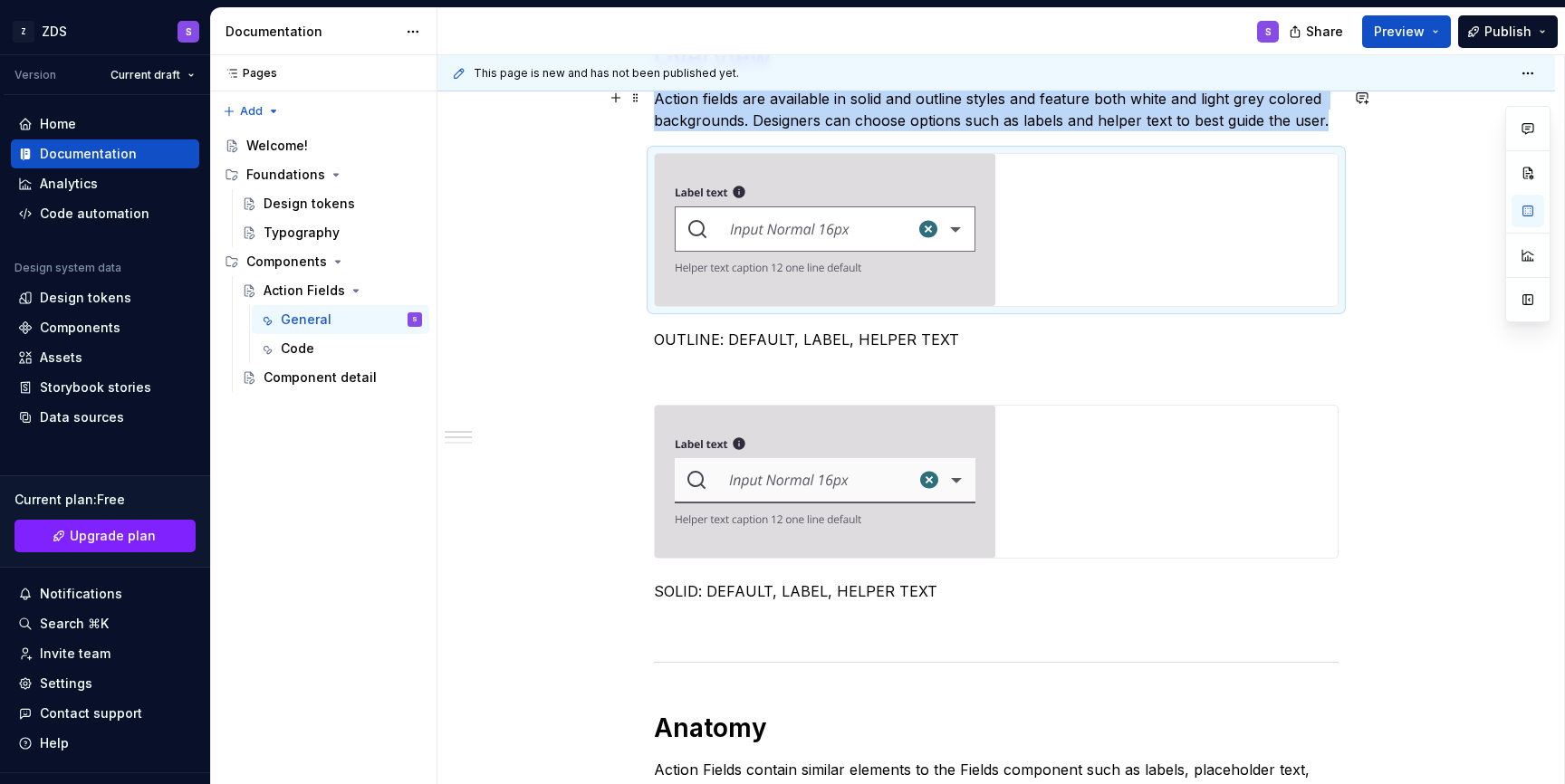
scroll to position [831, 0]
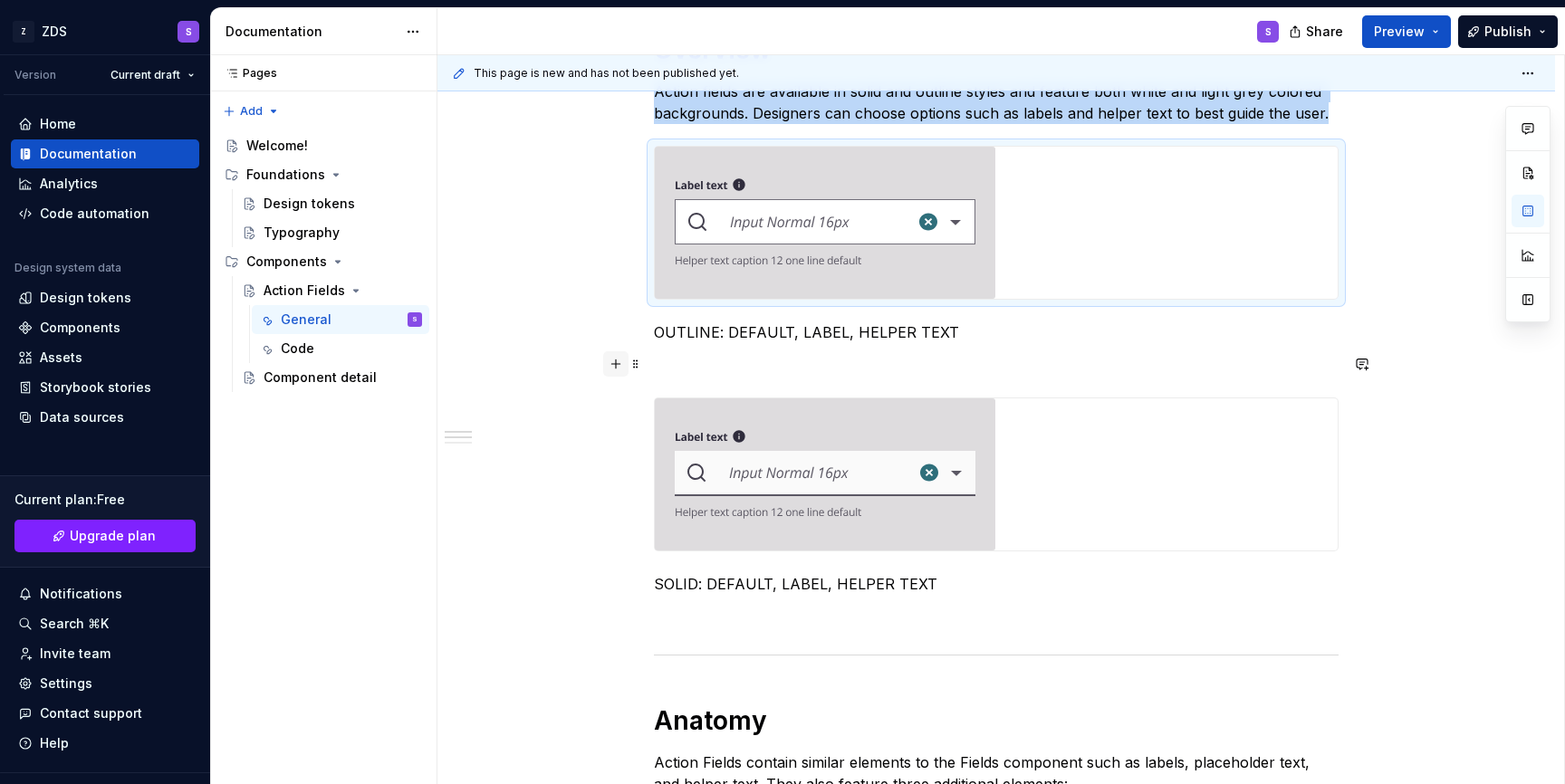
click at [620, 368] on button "button" at bounding box center [616, 363] width 25 height 25
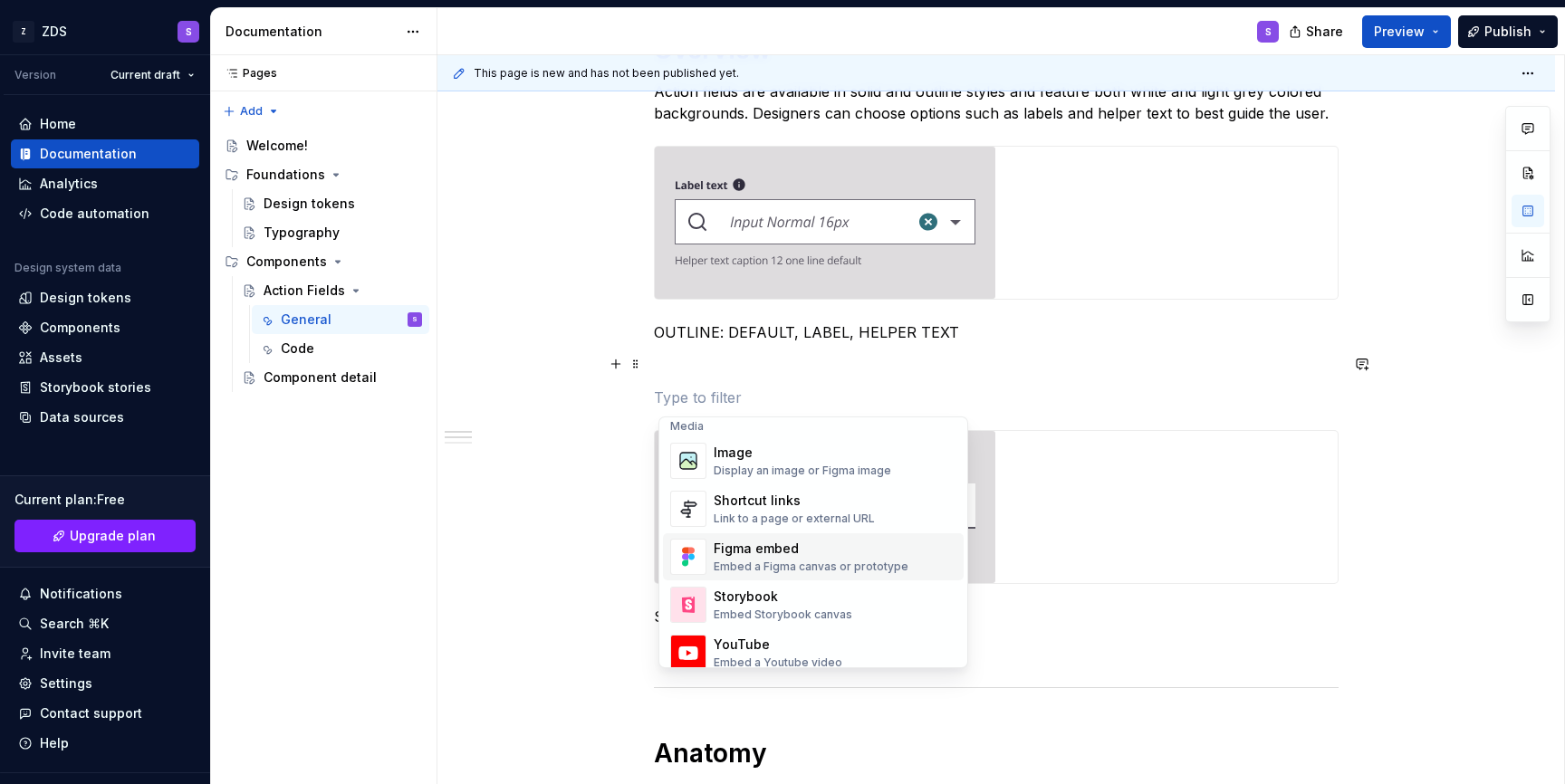
scroll to position [769, 0]
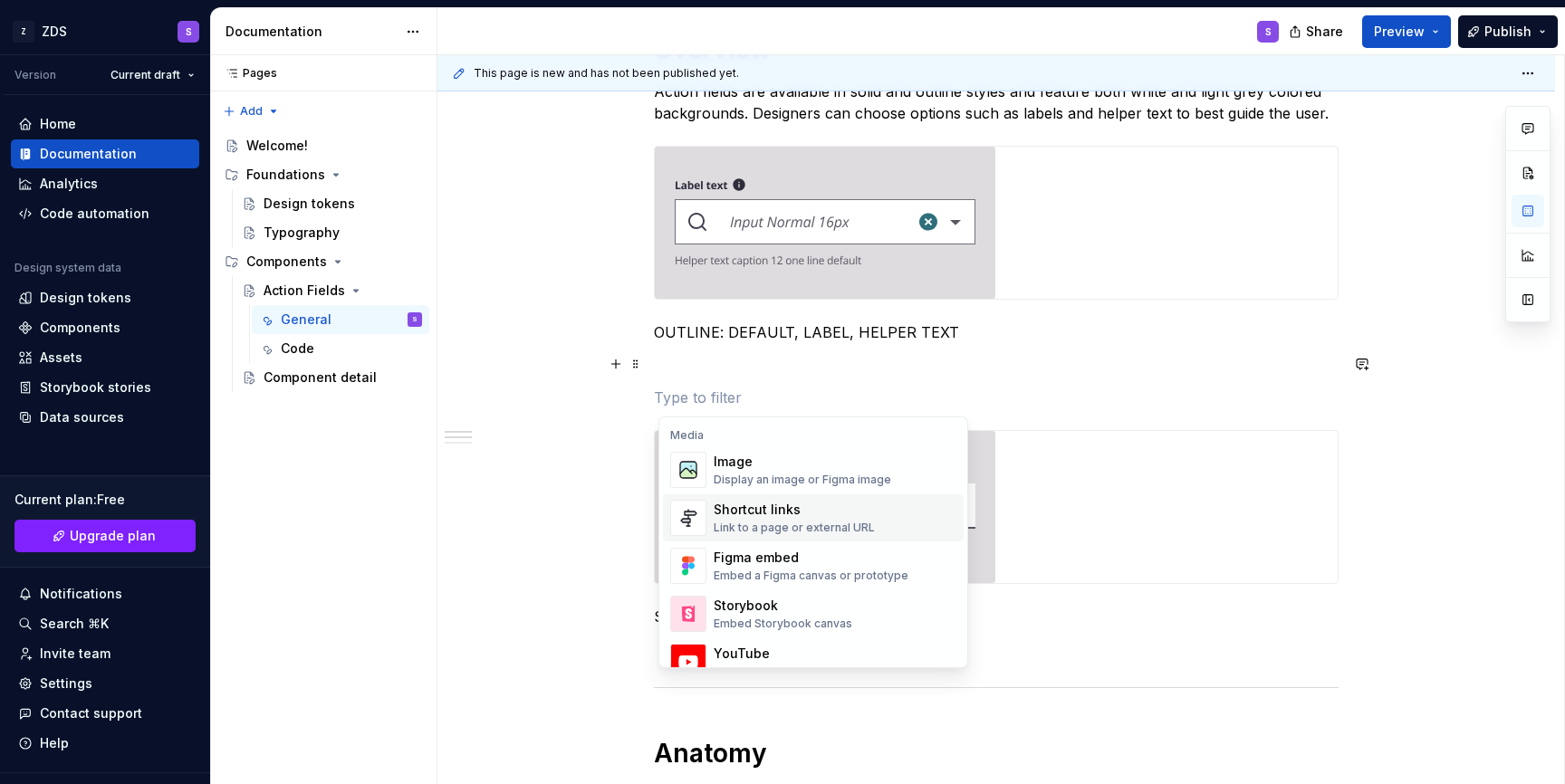
click at [612, 488] on div "**********" at bounding box center [996, 652] width 1118 height 2297
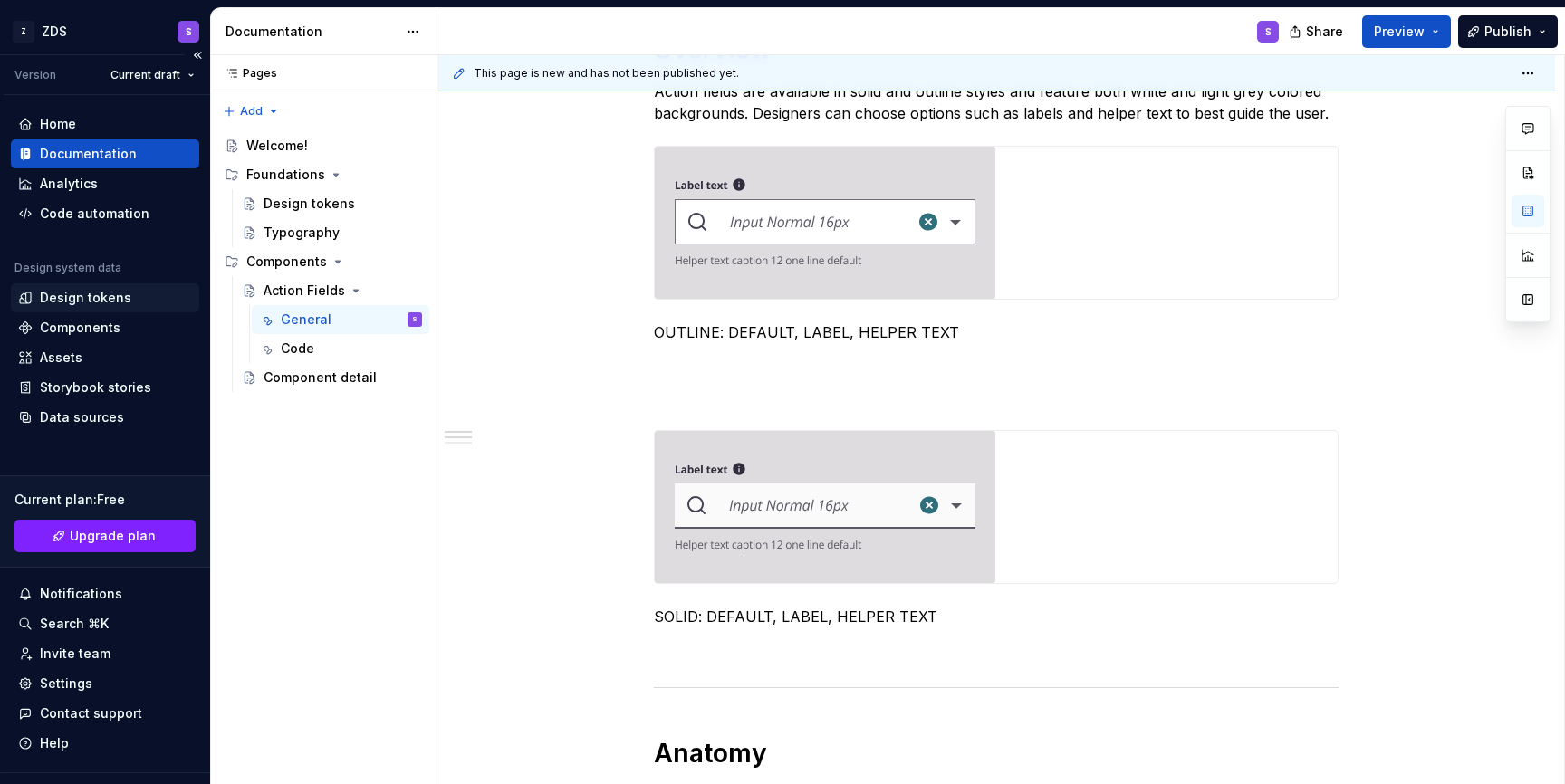
click at [91, 306] on div "Design tokens" at bounding box center [85, 298] width 91 height 18
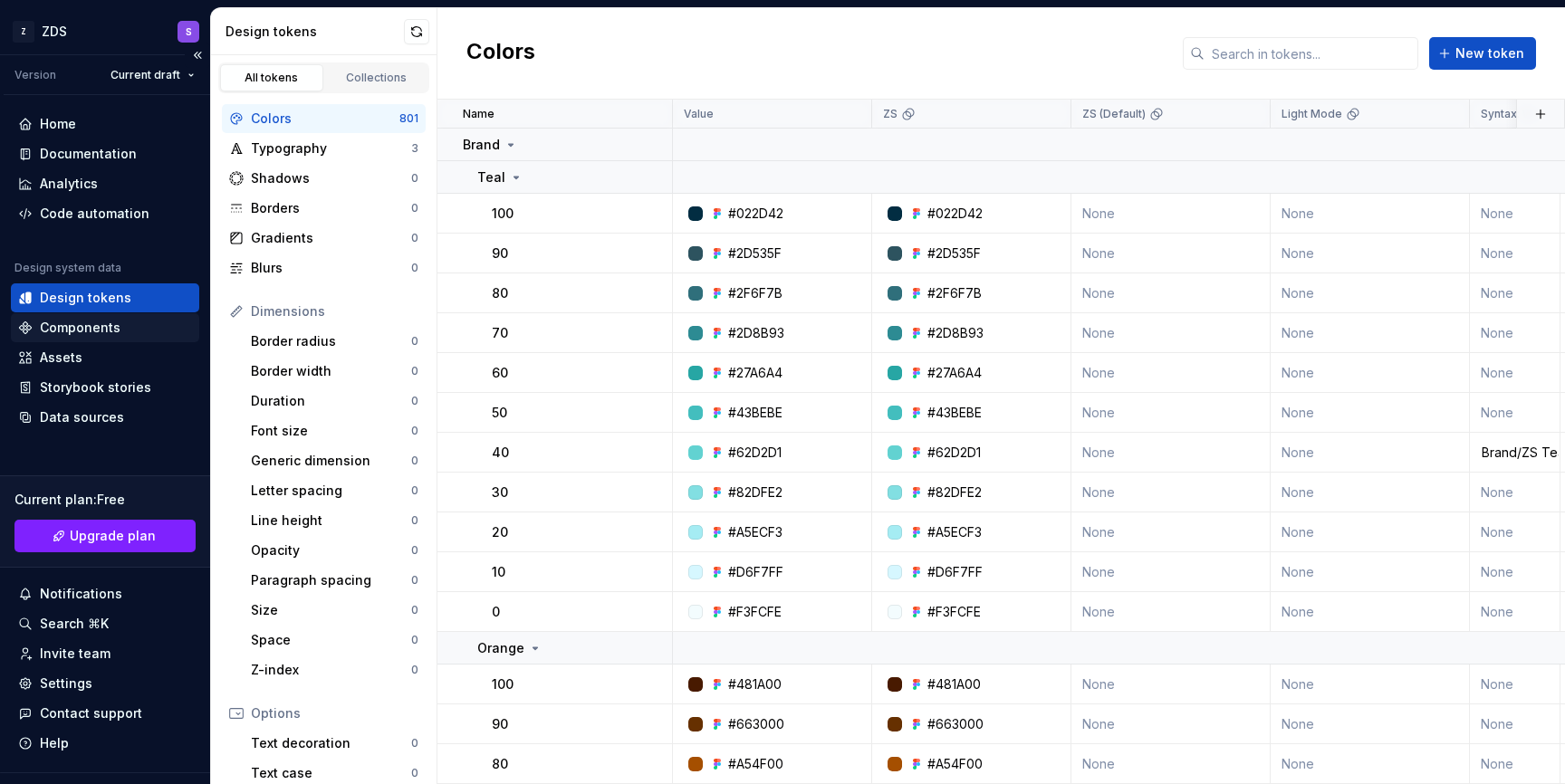
click at [94, 331] on div "Components" at bounding box center [80, 328] width 80 height 18
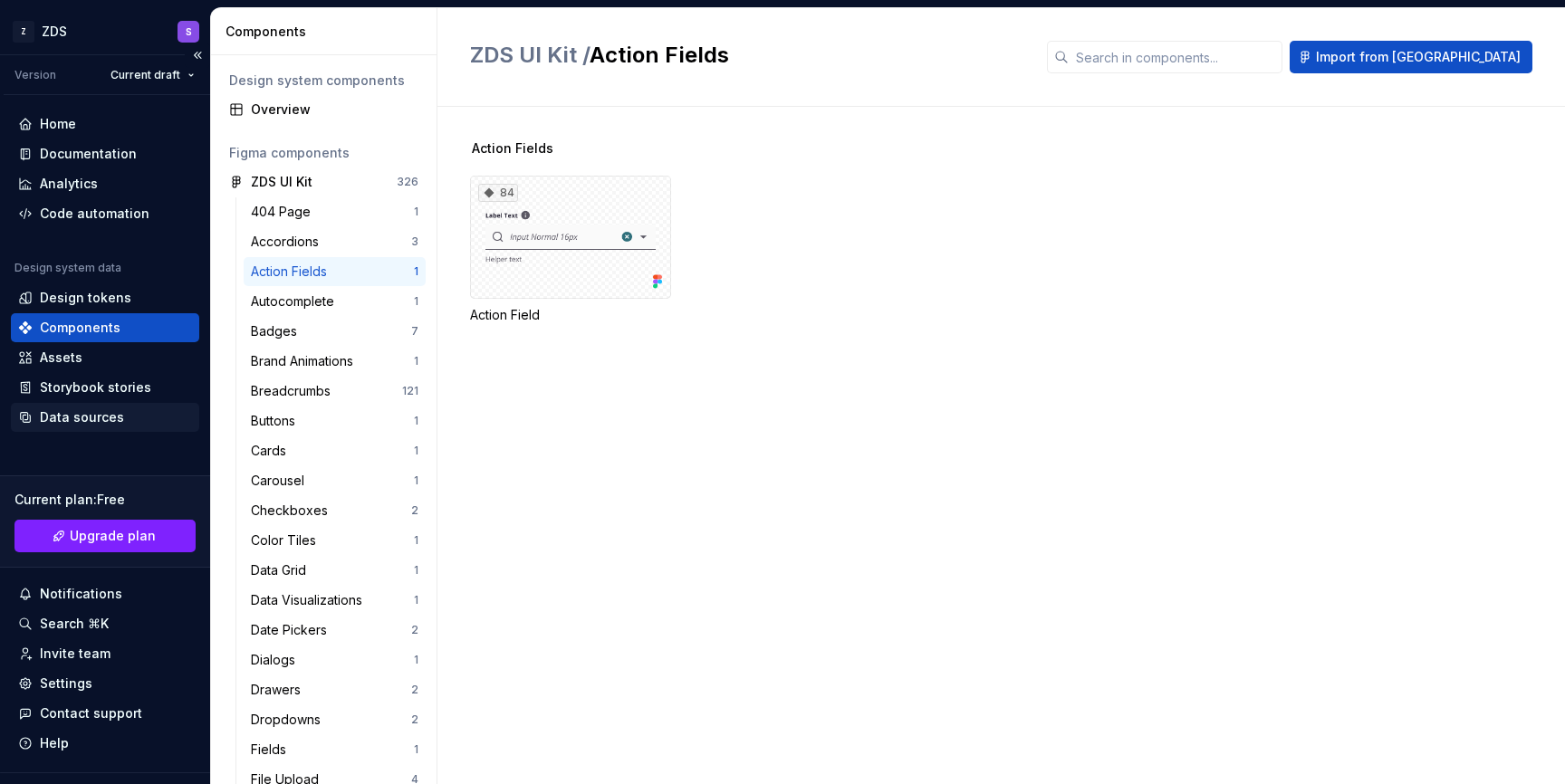
click at [92, 410] on div "Data sources" at bounding box center [81, 417] width 84 height 18
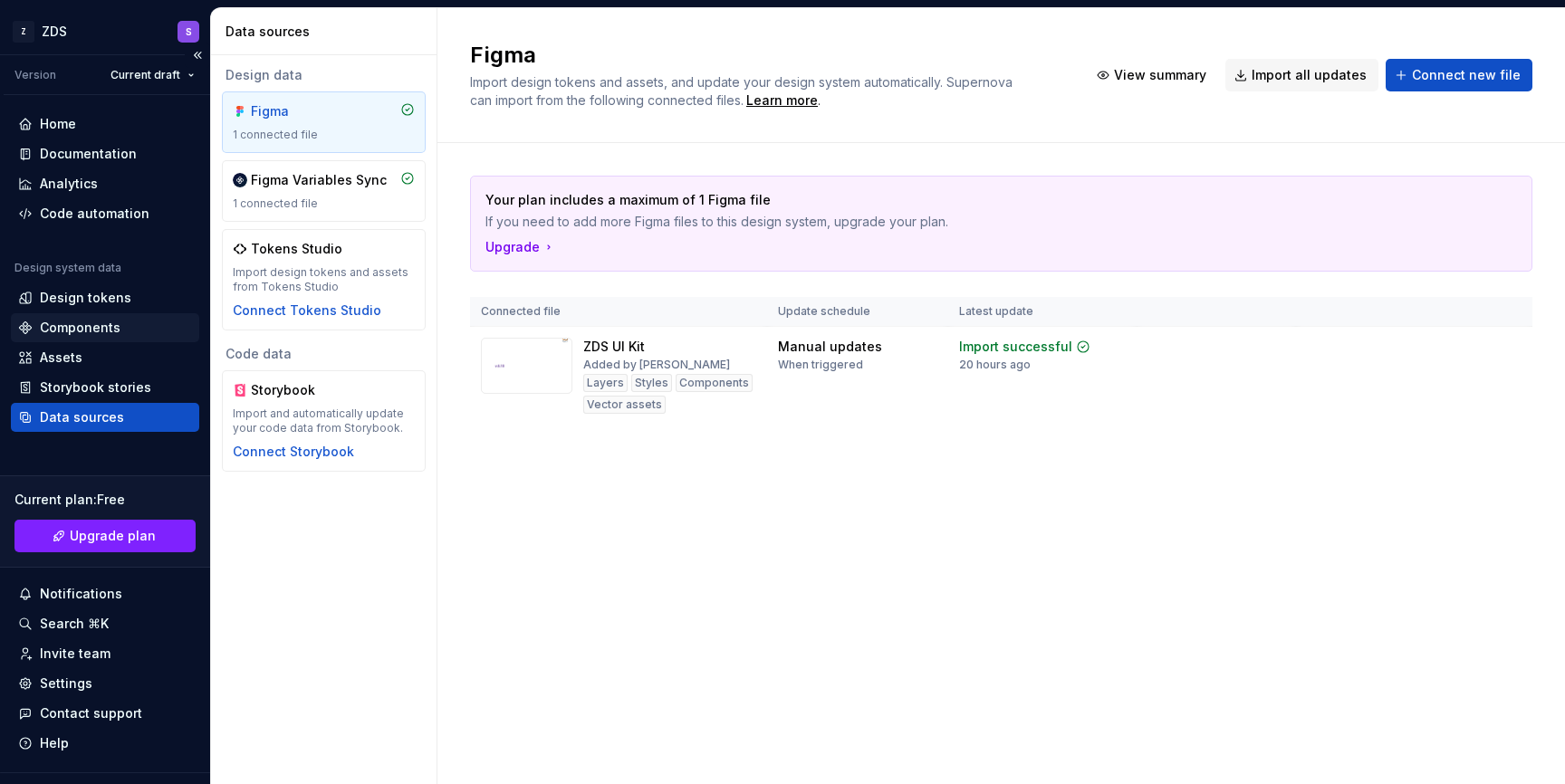
click at [99, 339] on div "Components" at bounding box center [105, 328] width 188 height 29
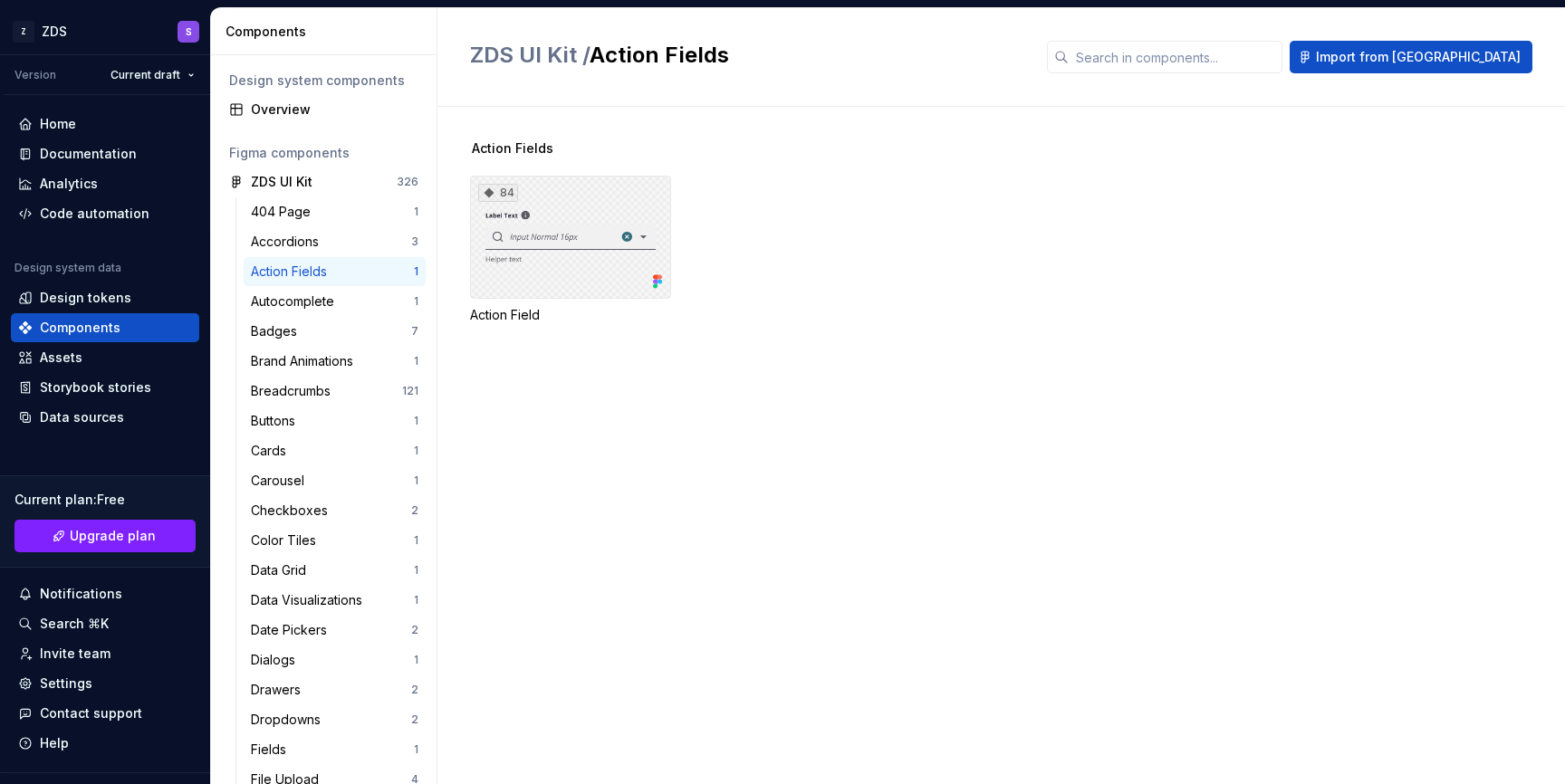
click at [558, 233] on div "84" at bounding box center [570, 236] width 201 height 123
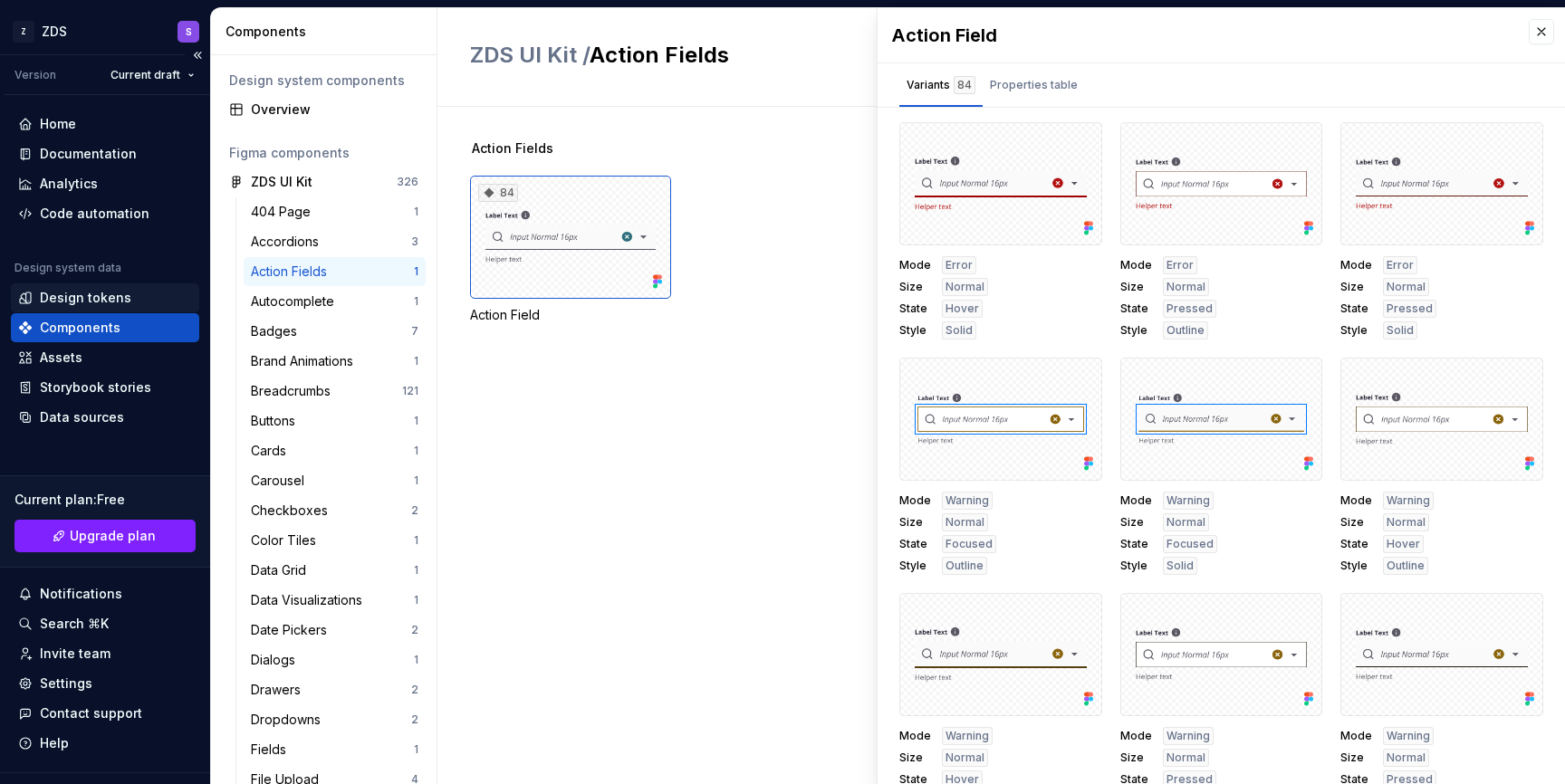
click at [134, 300] on div "Design tokens" at bounding box center [105, 298] width 174 height 18
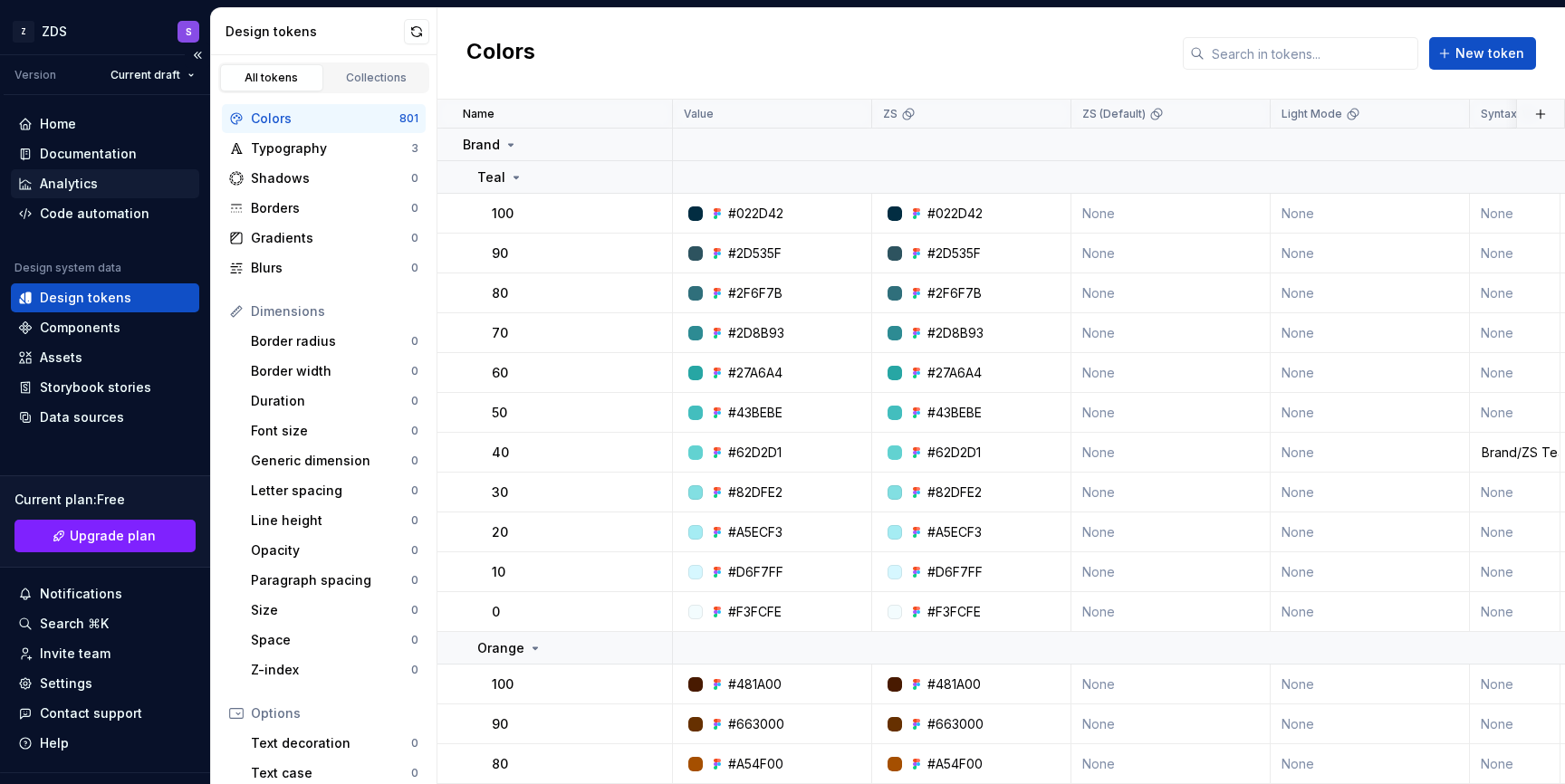
click at [99, 186] on div "Analytics" at bounding box center [105, 183] width 174 height 18
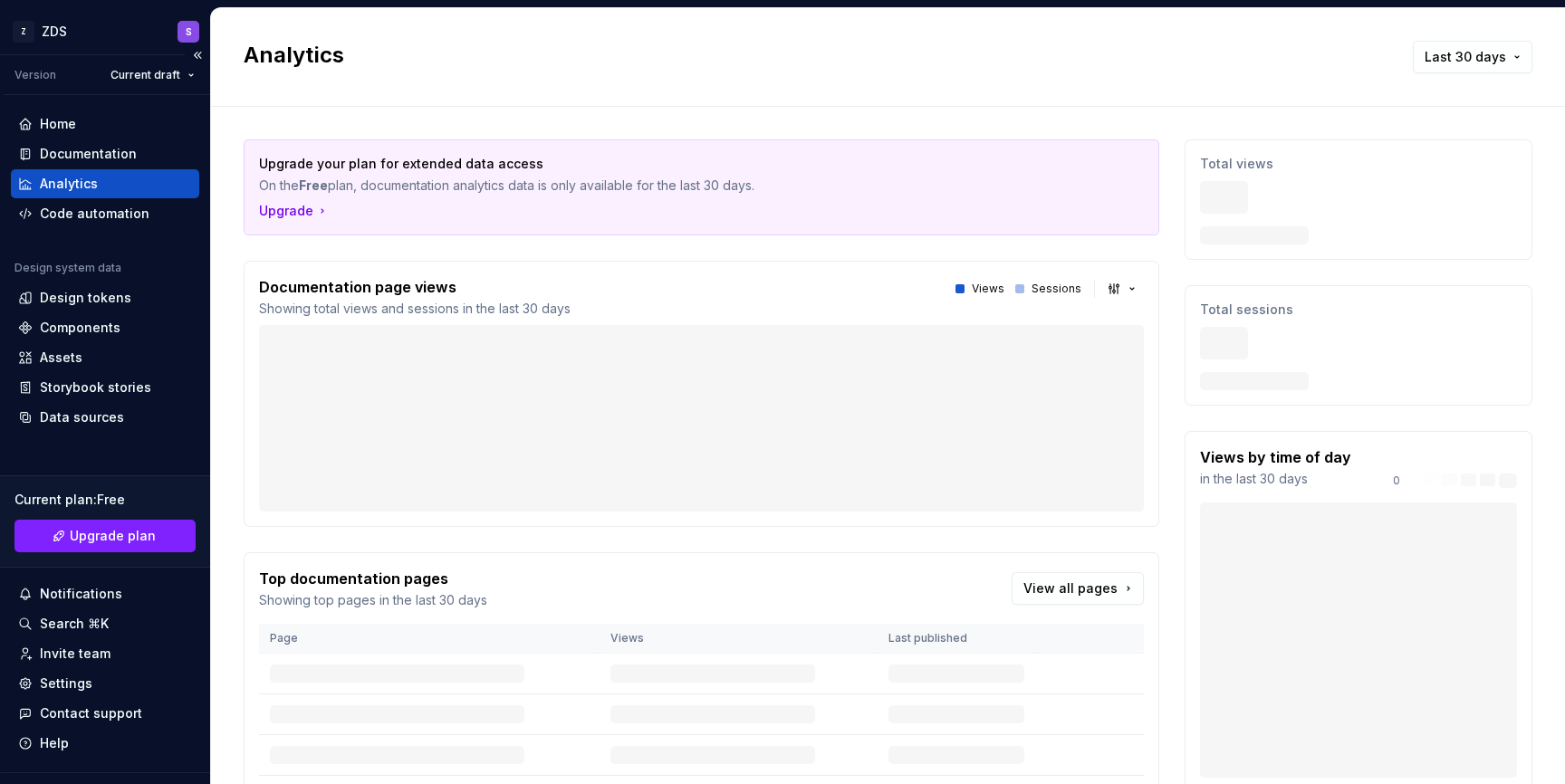
click at [99, 186] on div "Analytics" at bounding box center [105, 183] width 174 height 18
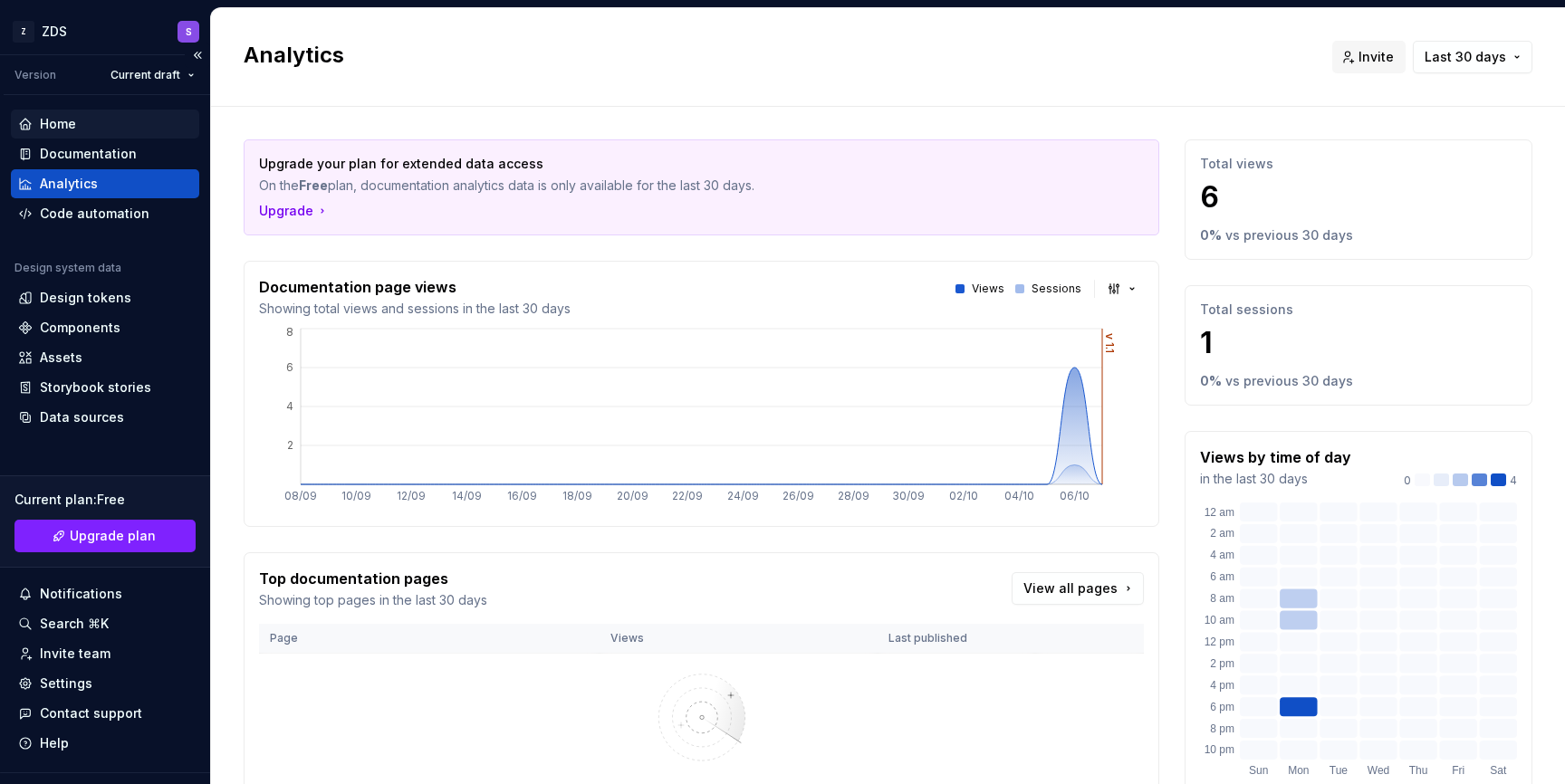
click at [157, 126] on div "Home" at bounding box center [105, 124] width 174 height 18
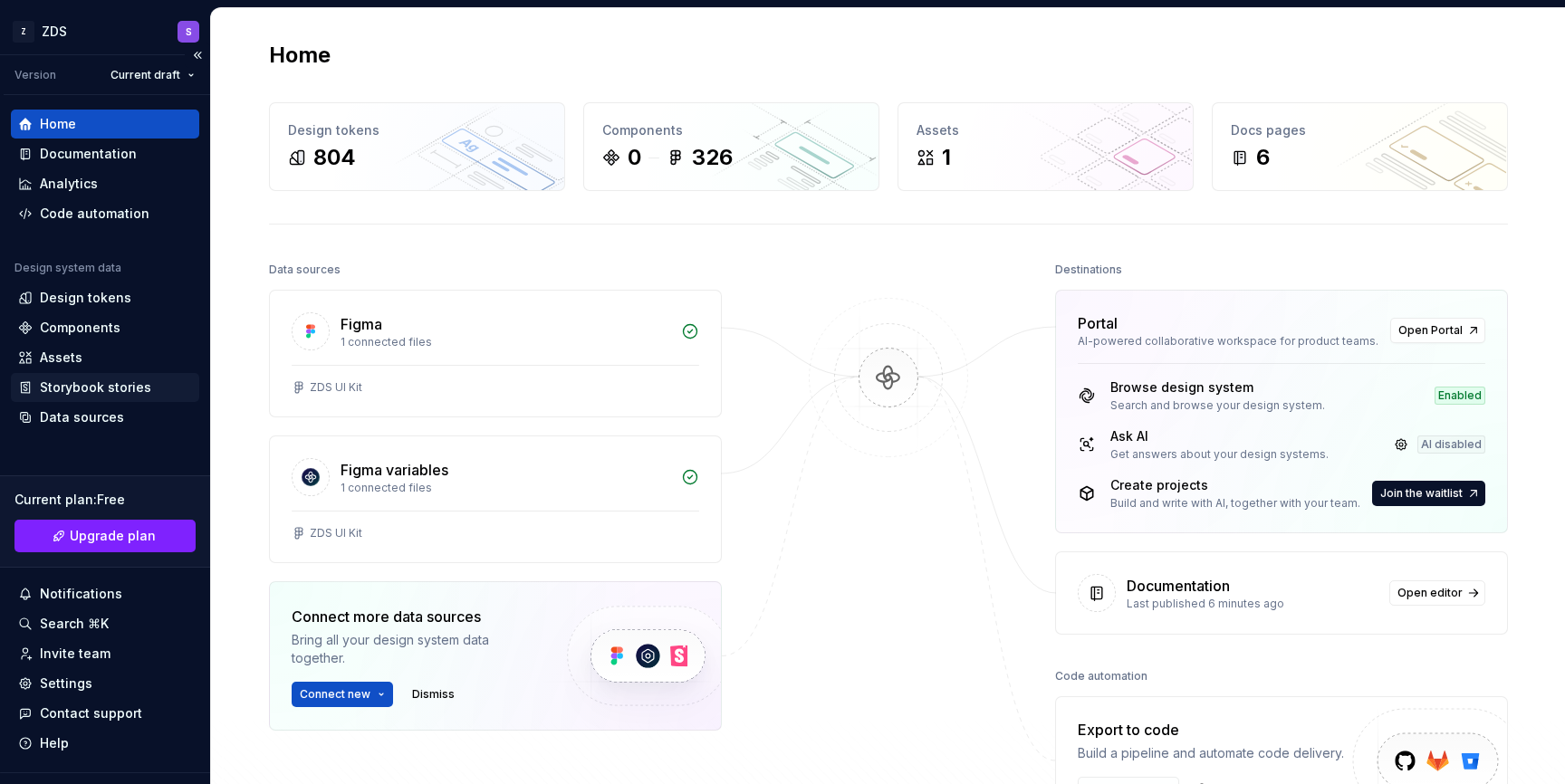
click at [117, 390] on div "Storybook stories" at bounding box center [95, 387] width 112 height 18
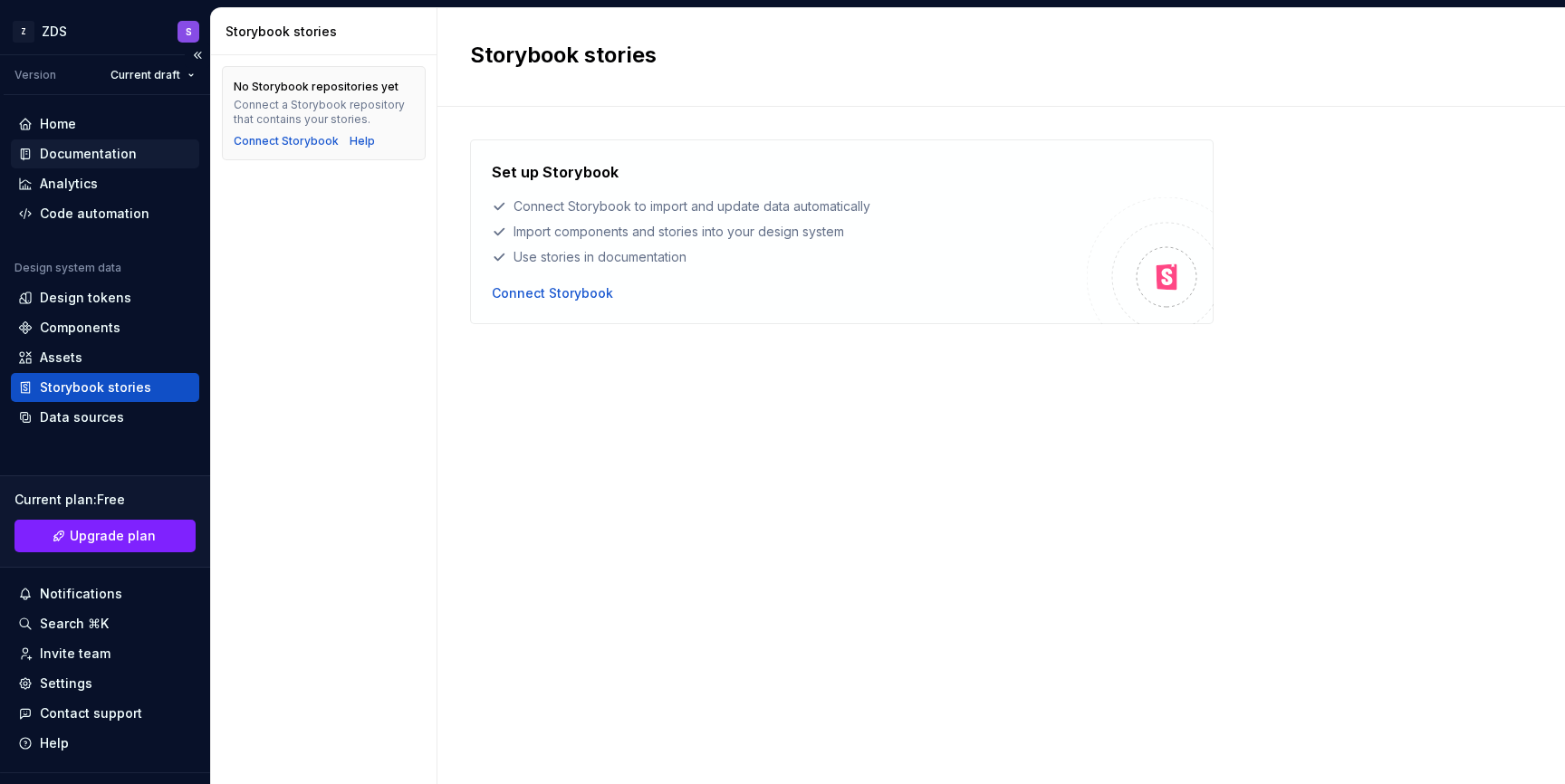
click at [116, 160] on div "Documentation" at bounding box center [88, 153] width 97 height 18
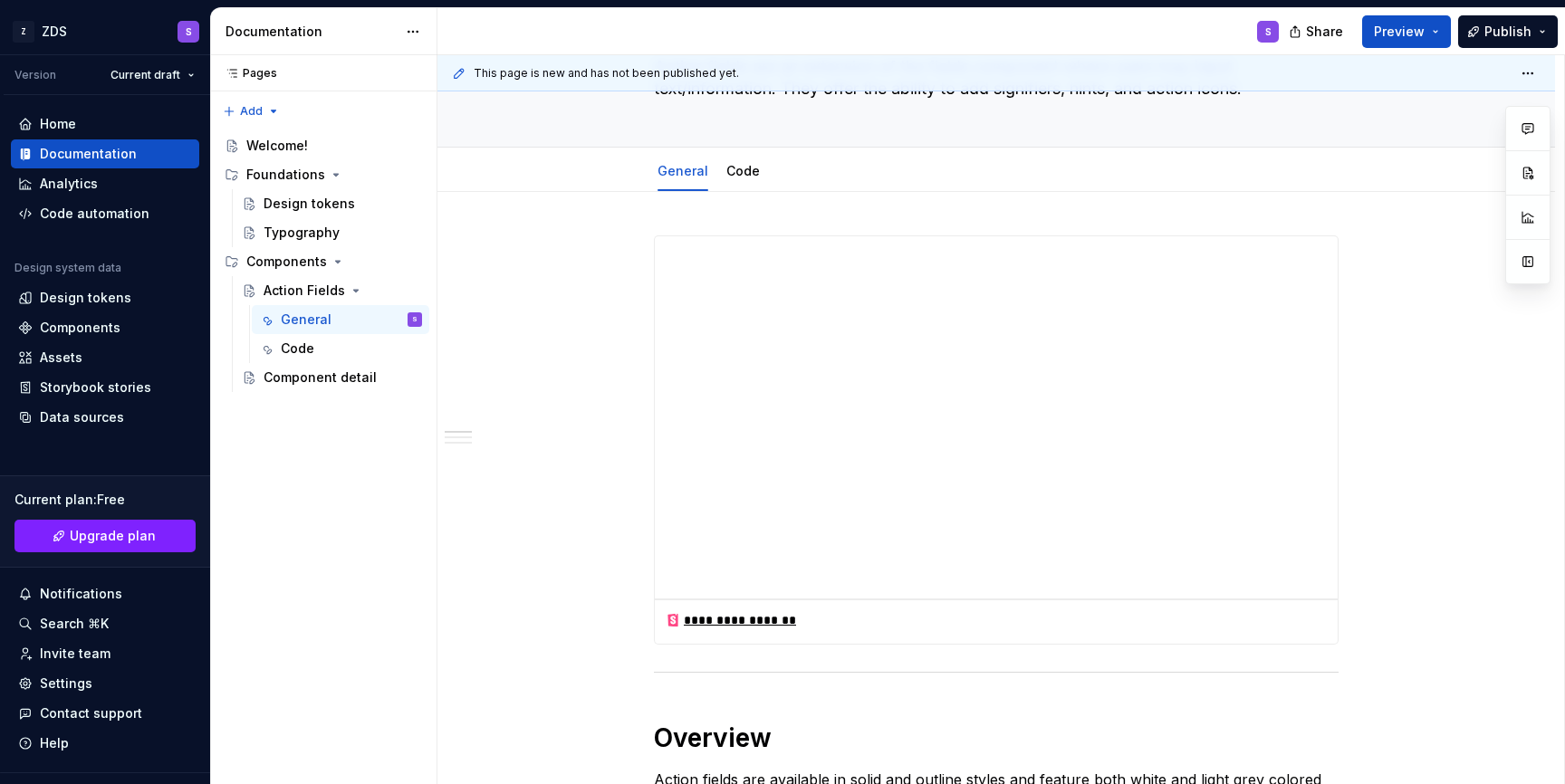
scroll to position [145, 0]
click at [725, 622] on div "**********" at bounding box center [730, 618] width 131 height 18
click at [61, 388] on div "Storybook stories" at bounding box center [95, 387] width 112 height 18
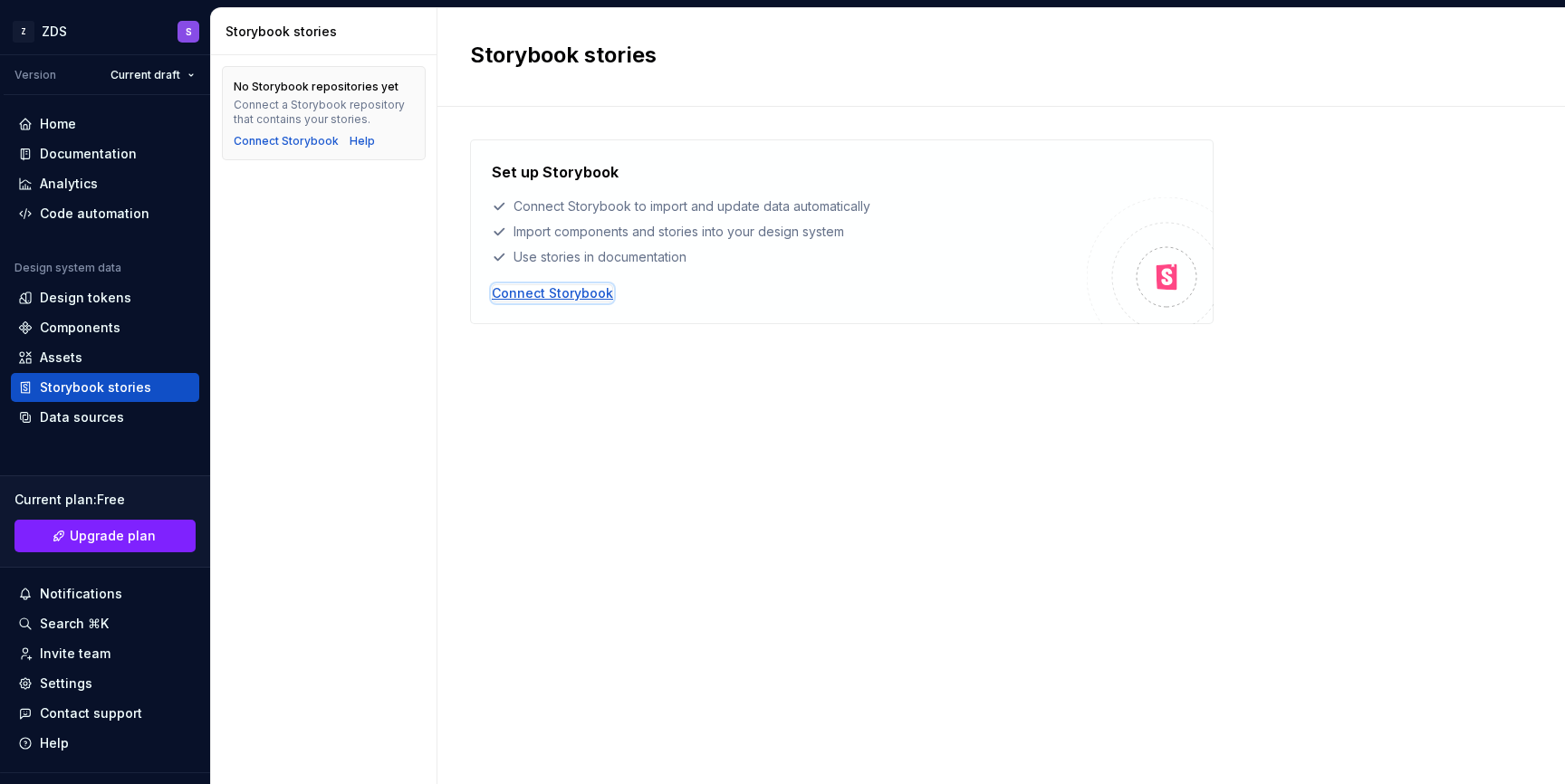
click at [511, 291] on div "Connect Storybook" at bounding box center [552, 293] width 121 height 18
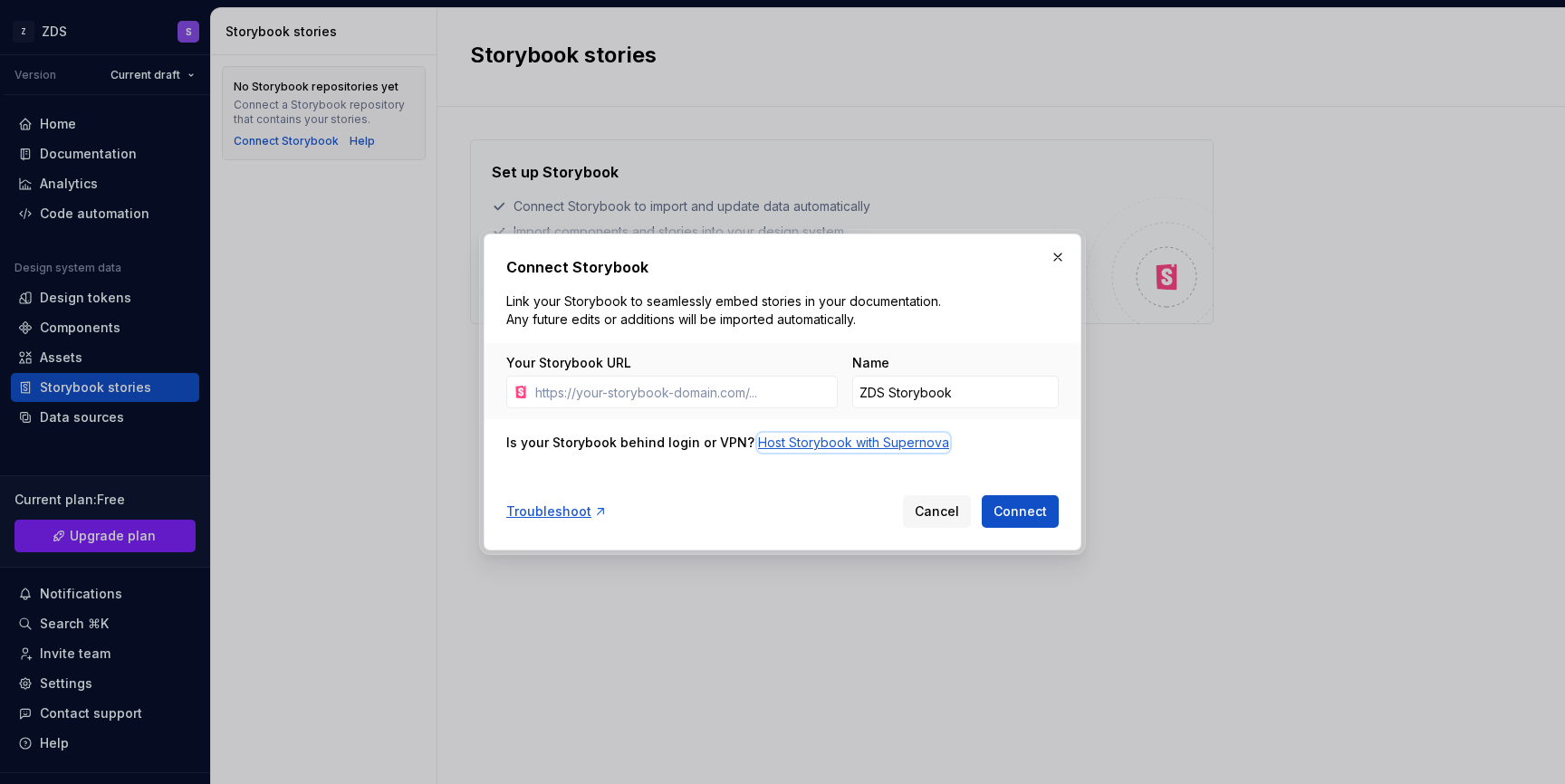
click at [767, 451] on div "Host Storybook with Supernova" at bounding box center [853, 442] width 191 height 18
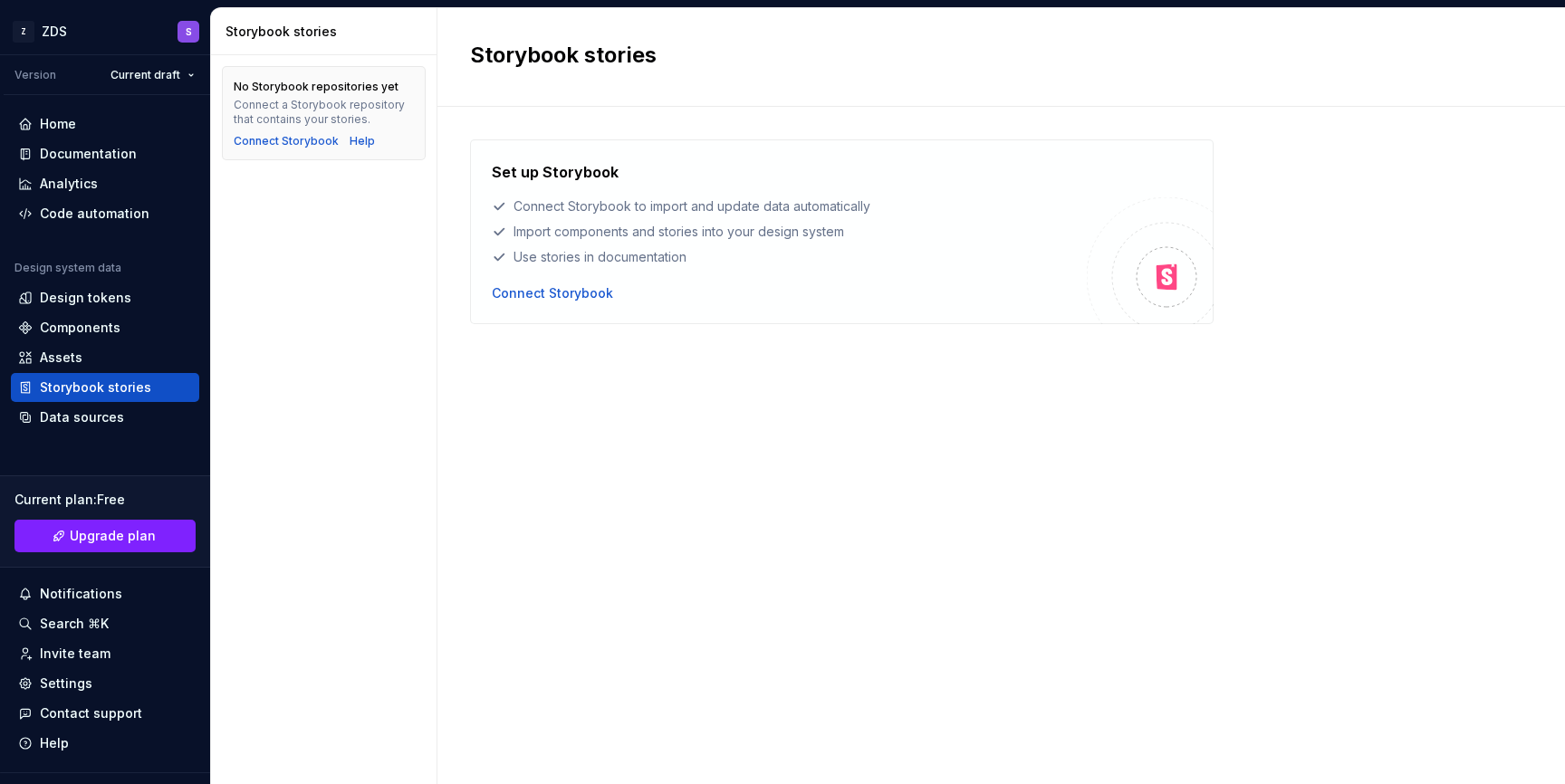
click at [145, 299] on div "Design tokens" at bounding box center [105, 298] width 174 height 18
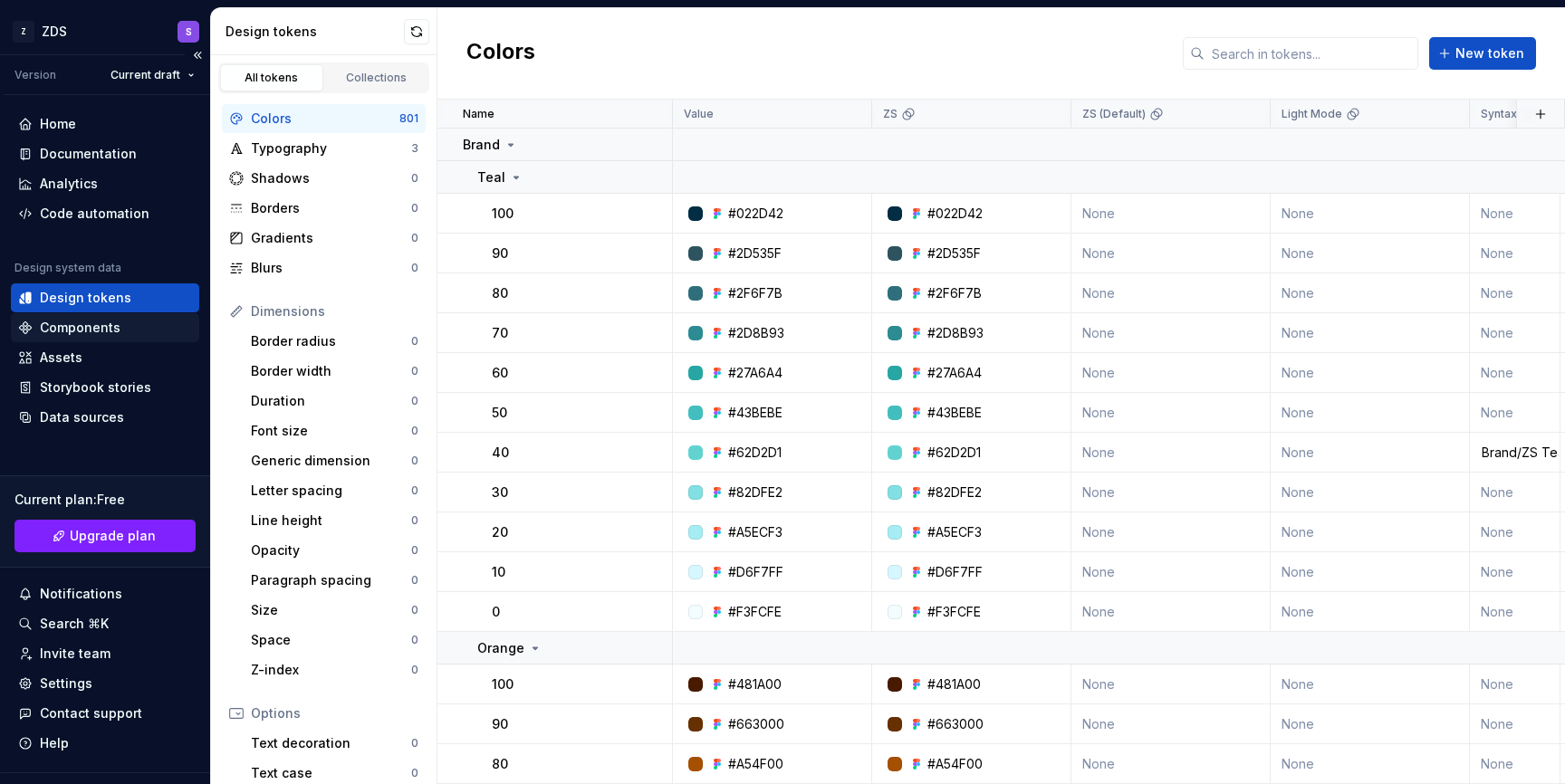
click at [117, 335] on div "Components" at bounding box center [105, 328] width 174 height 18
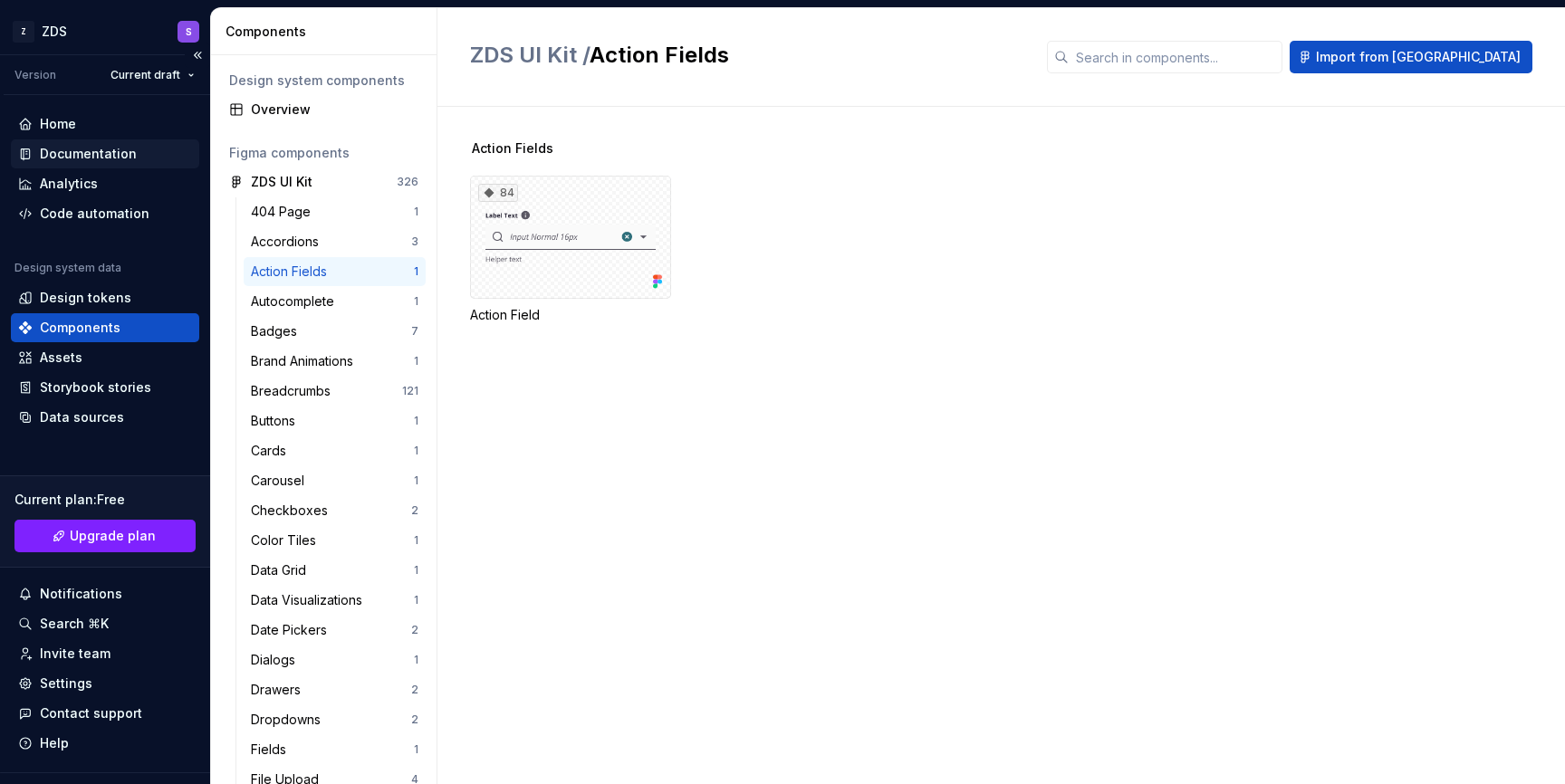
click at [129, 144] on div "Documentation" at bounding box center [105, 154] width 188 height 29
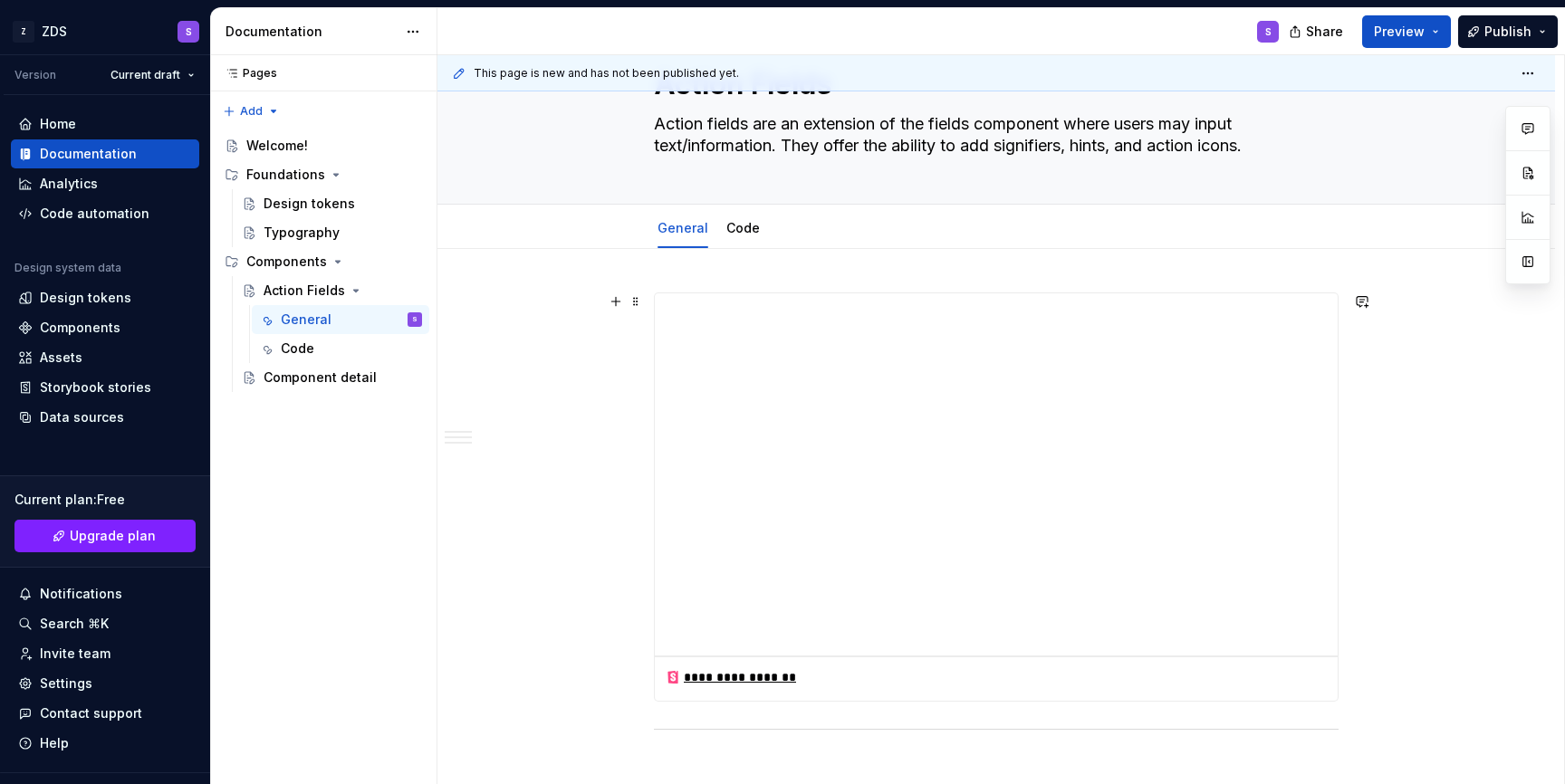
scroll to position [94, 0]
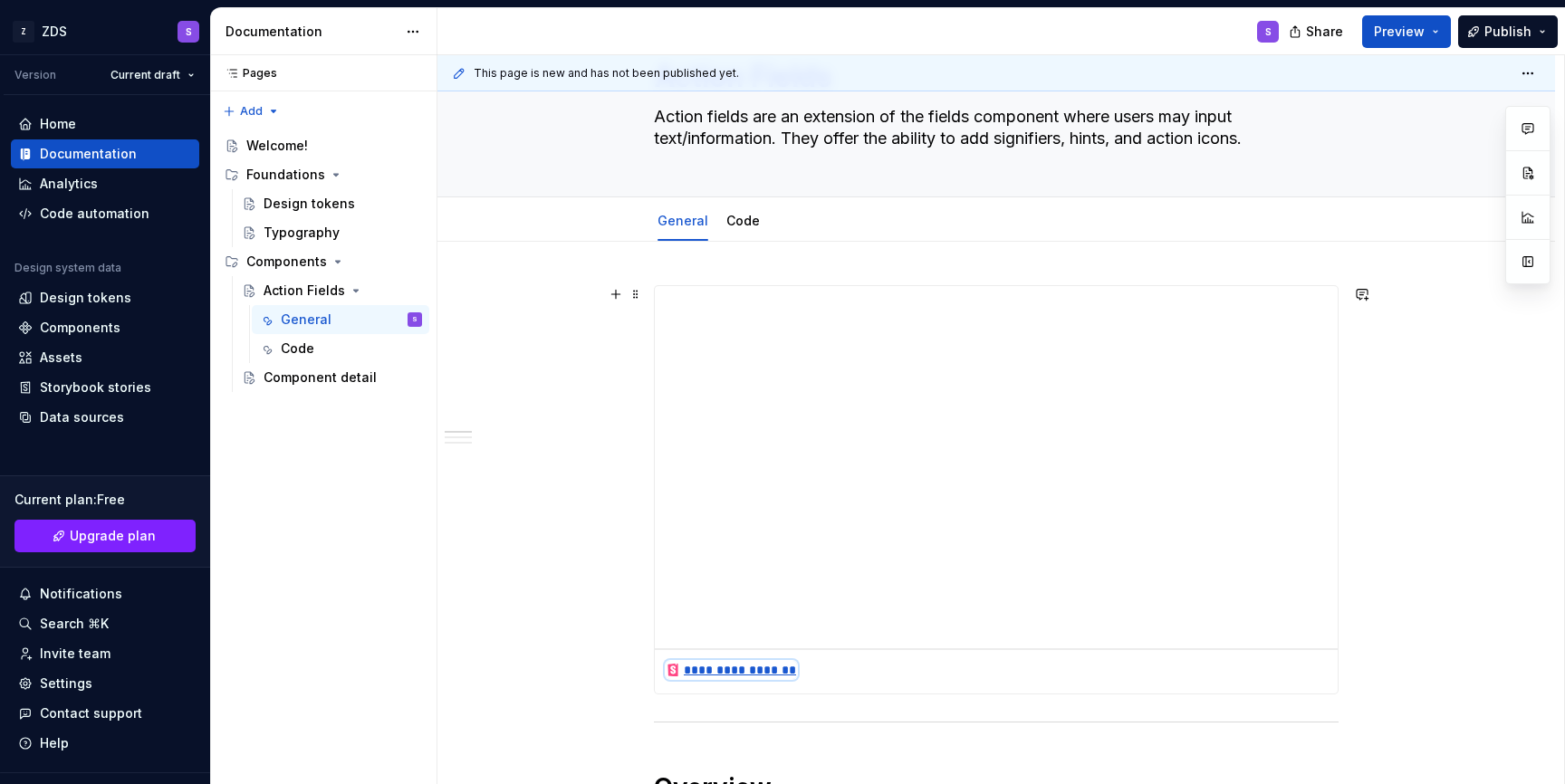
click at [704, 671] on div "**********" at bounding box center [730, 670] width 131 height 18
click at [76, 330] on div "Components" at bounding box center [80, 328] width 80 height 18
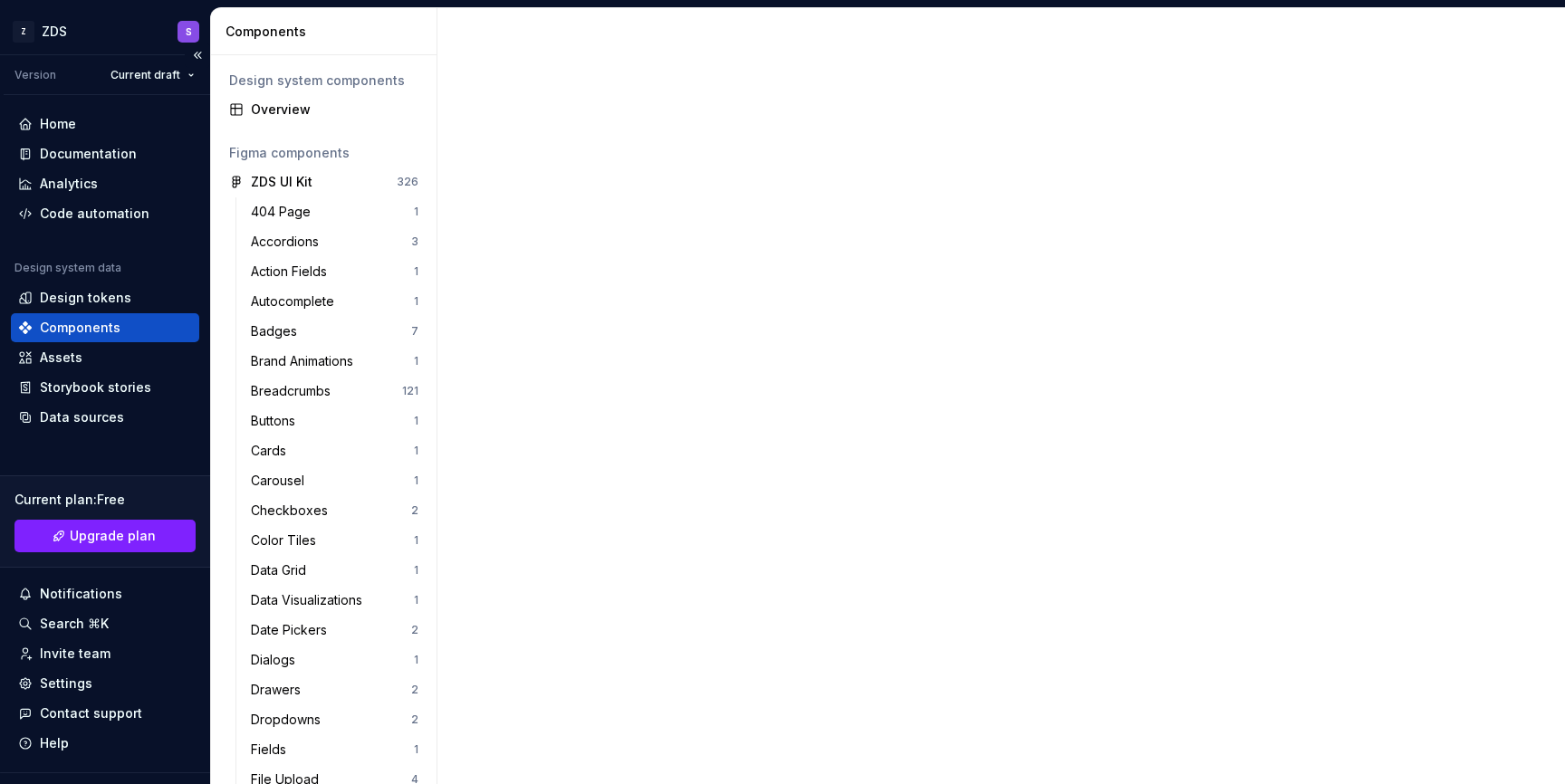
click at [76, 330] on div "Components" at bounding box center [80, 328] width 80 height 18
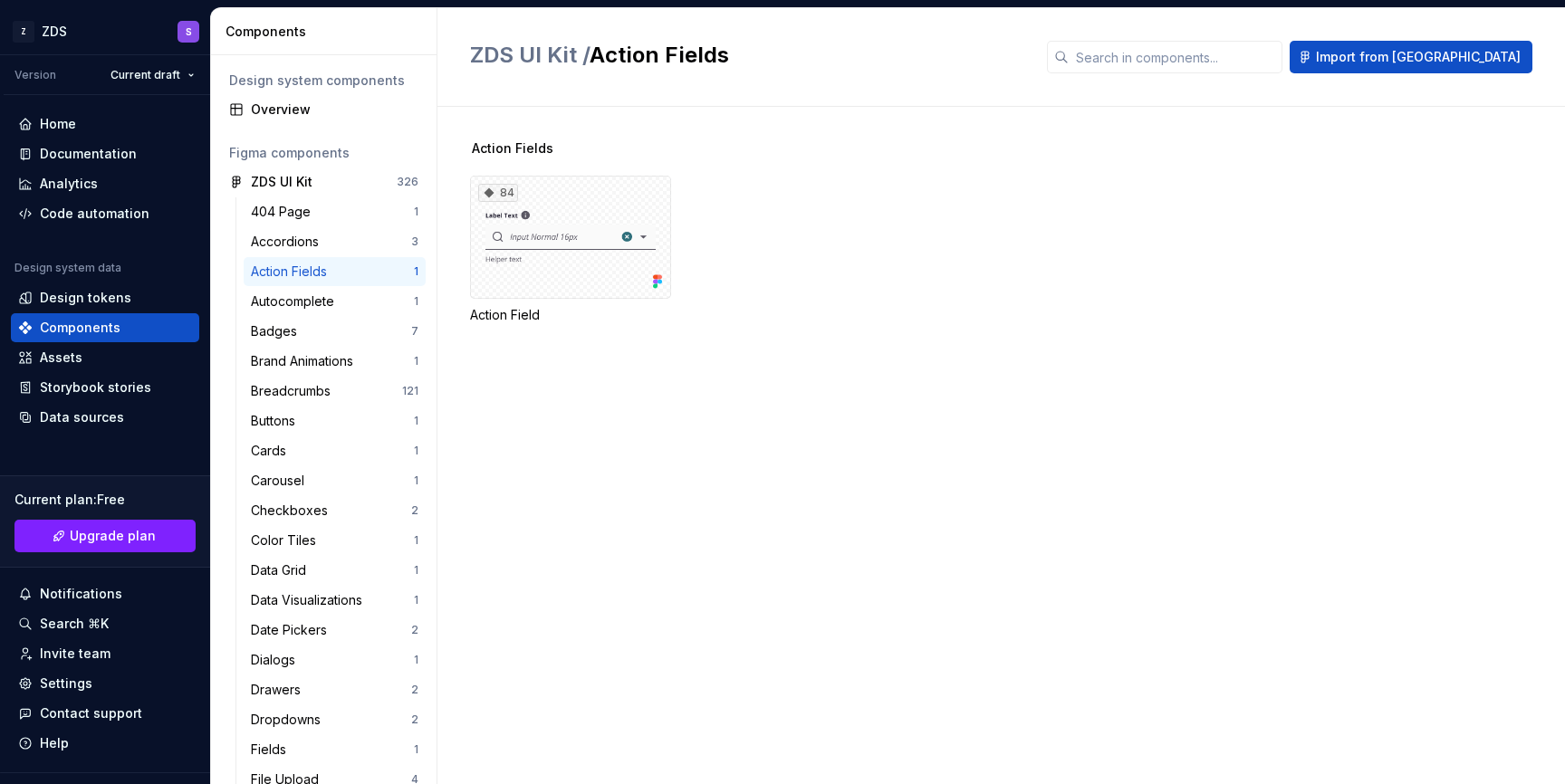
click at [565, 285] on div "84" at bounding box center [570, 236] width 201 height 123
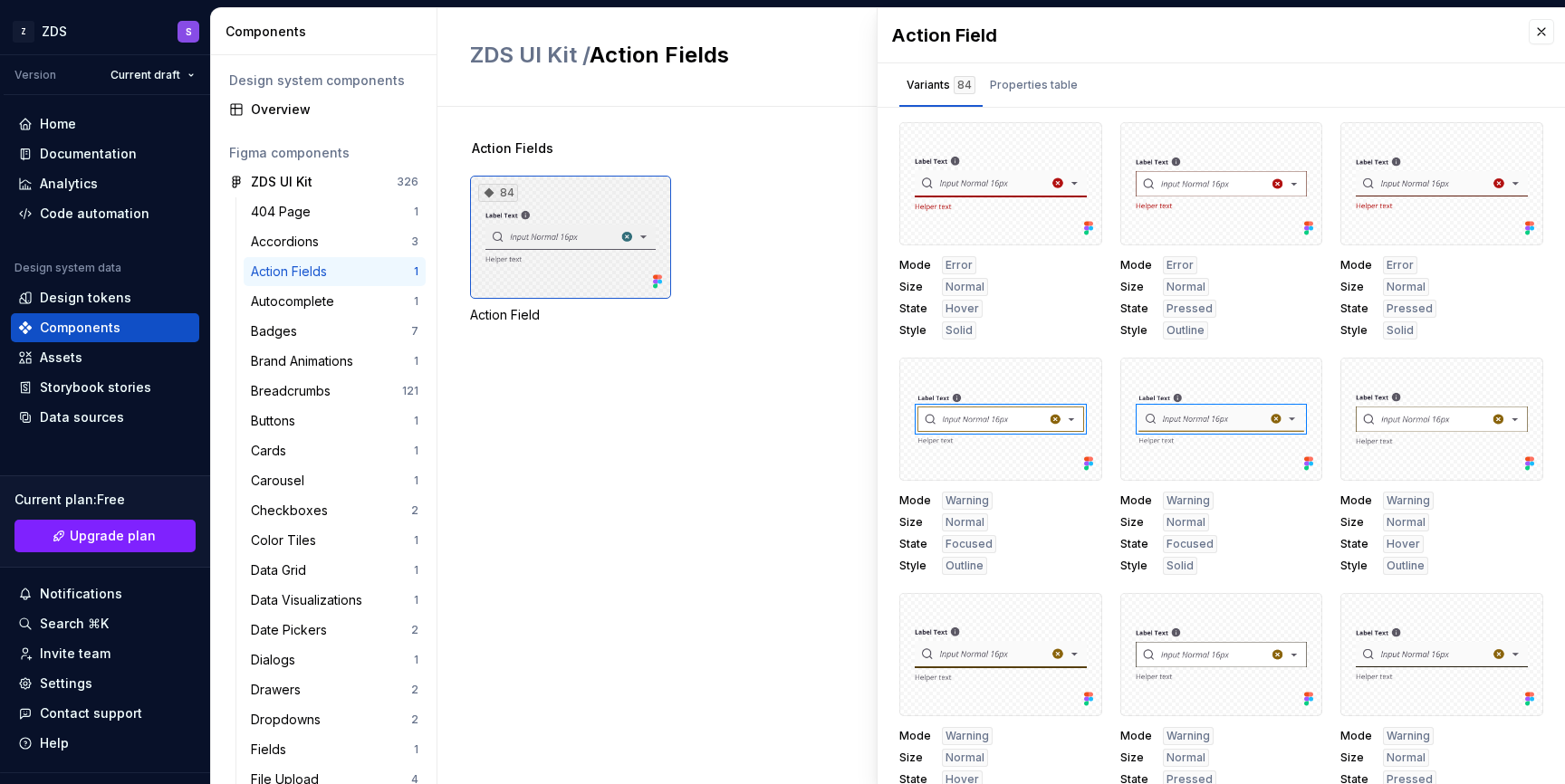
click at [565, 285] on div "84" at bounding box center [570, 236] width 201 height 123
click at [1014, 207] on div at bounding box center [1000, 183] width 203 height 123
click at [1028, 94] on div "Properties table" at bounding box center [1034, 85] width 103 height 29
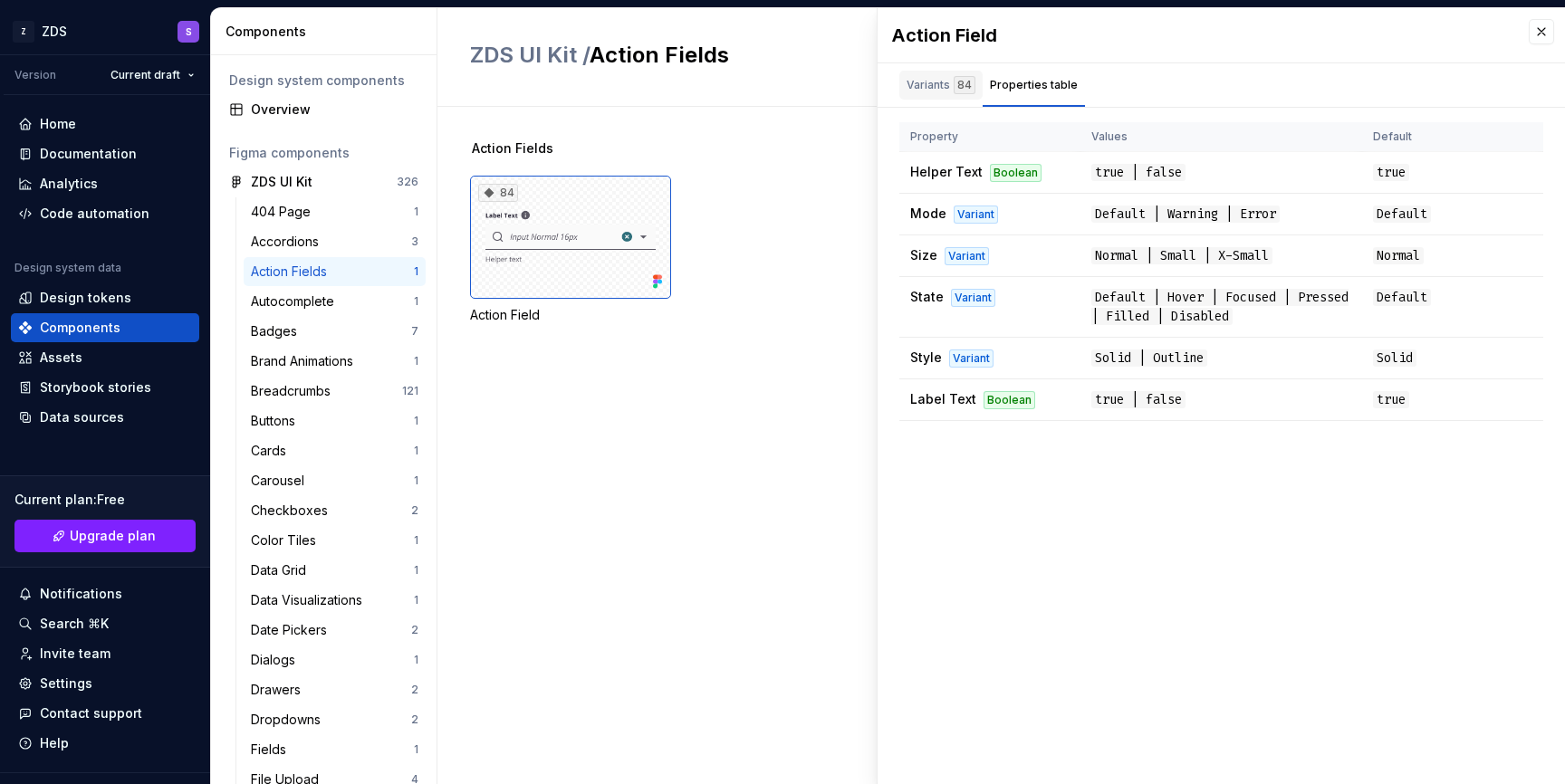
click at [950, 72] on div "Variants 84" at bounding box center [941, 85] width 83 height 29
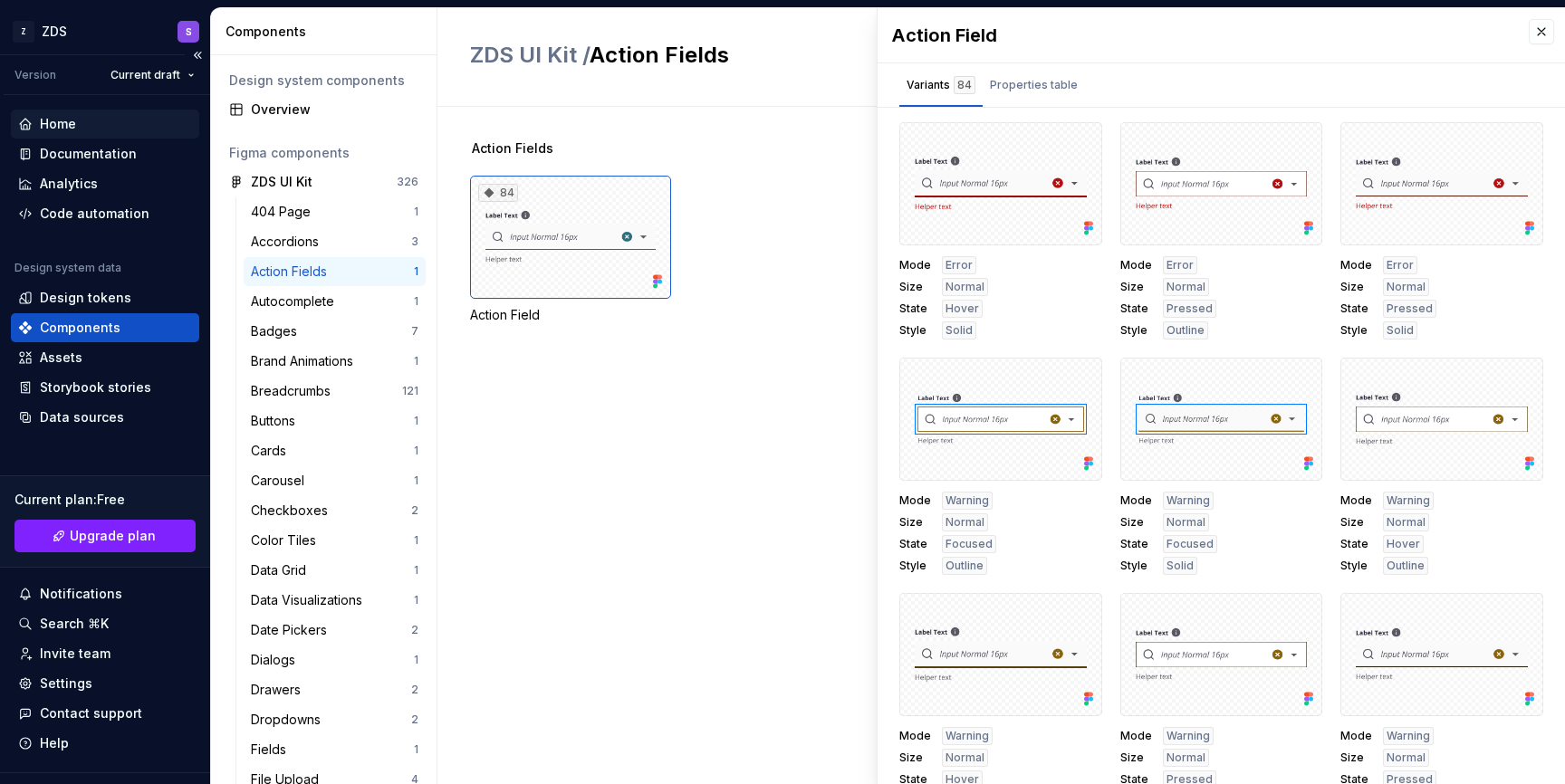
click at [111, 131] on div "Home" at bounding box center [105, 124] width 174 height 18
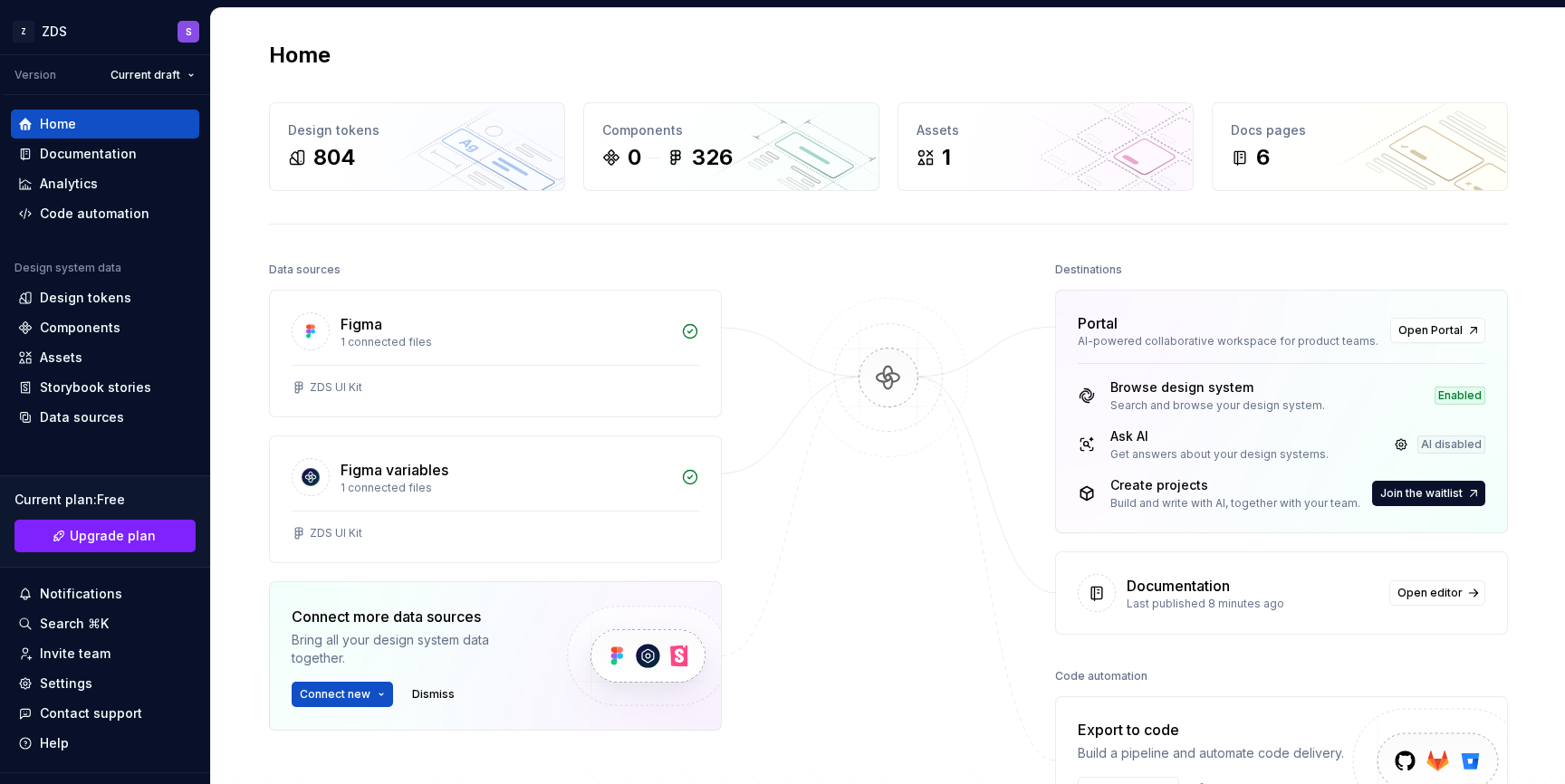
click at [1207, 437] on div "Ask AI" at bounding box center [1219, 436] width 218 height 18
click at [1122, 438] on div "Ask AI" at bounding box center [1219, 436] width 218 height 18
click at [1445, 329] on span "Open Portal" at bounding box center [1430, 329] width 64 height 15
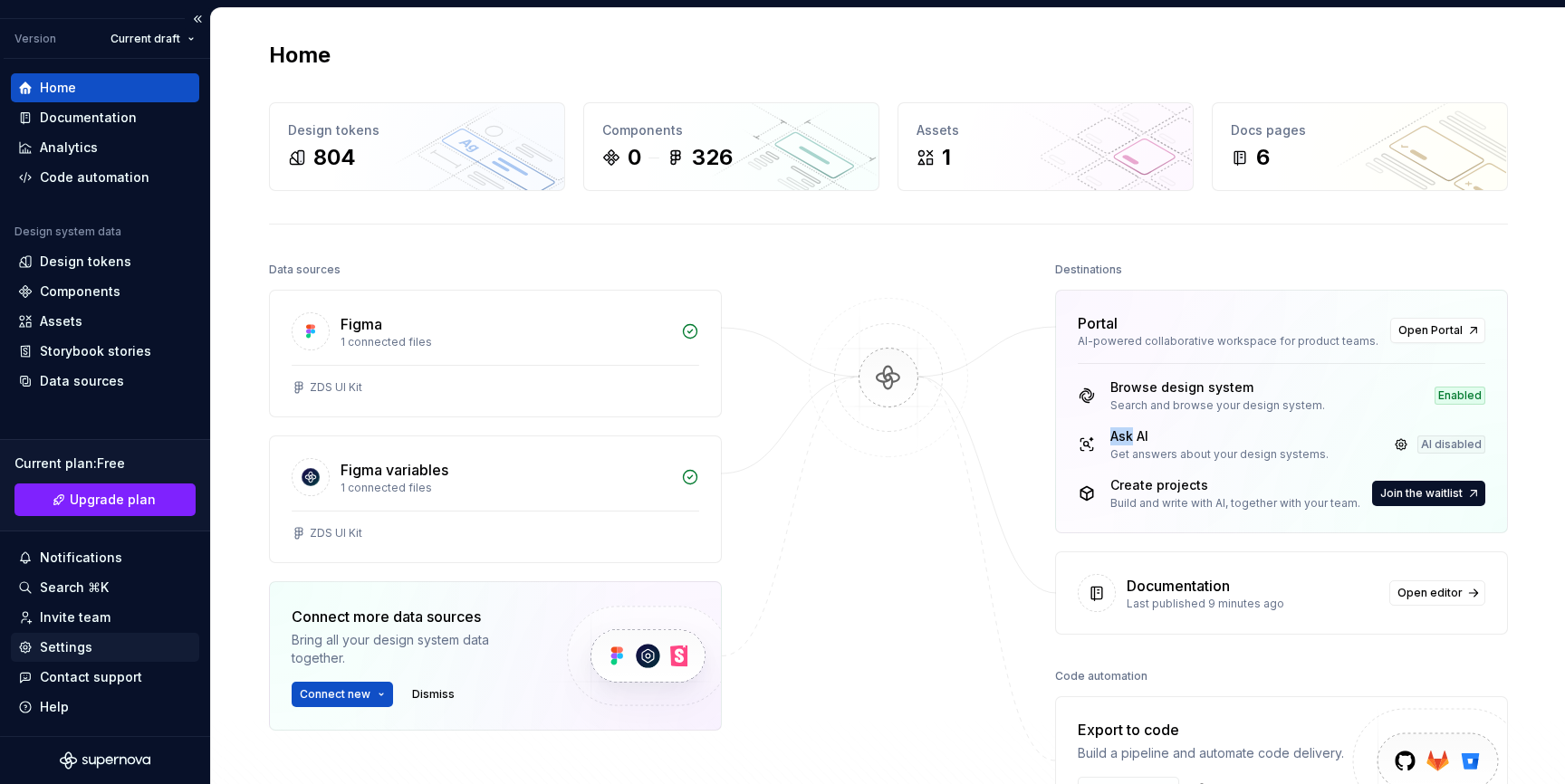
click at [105, 644] on div "Settings" at bounding box center [105, 646] width 174 height 18
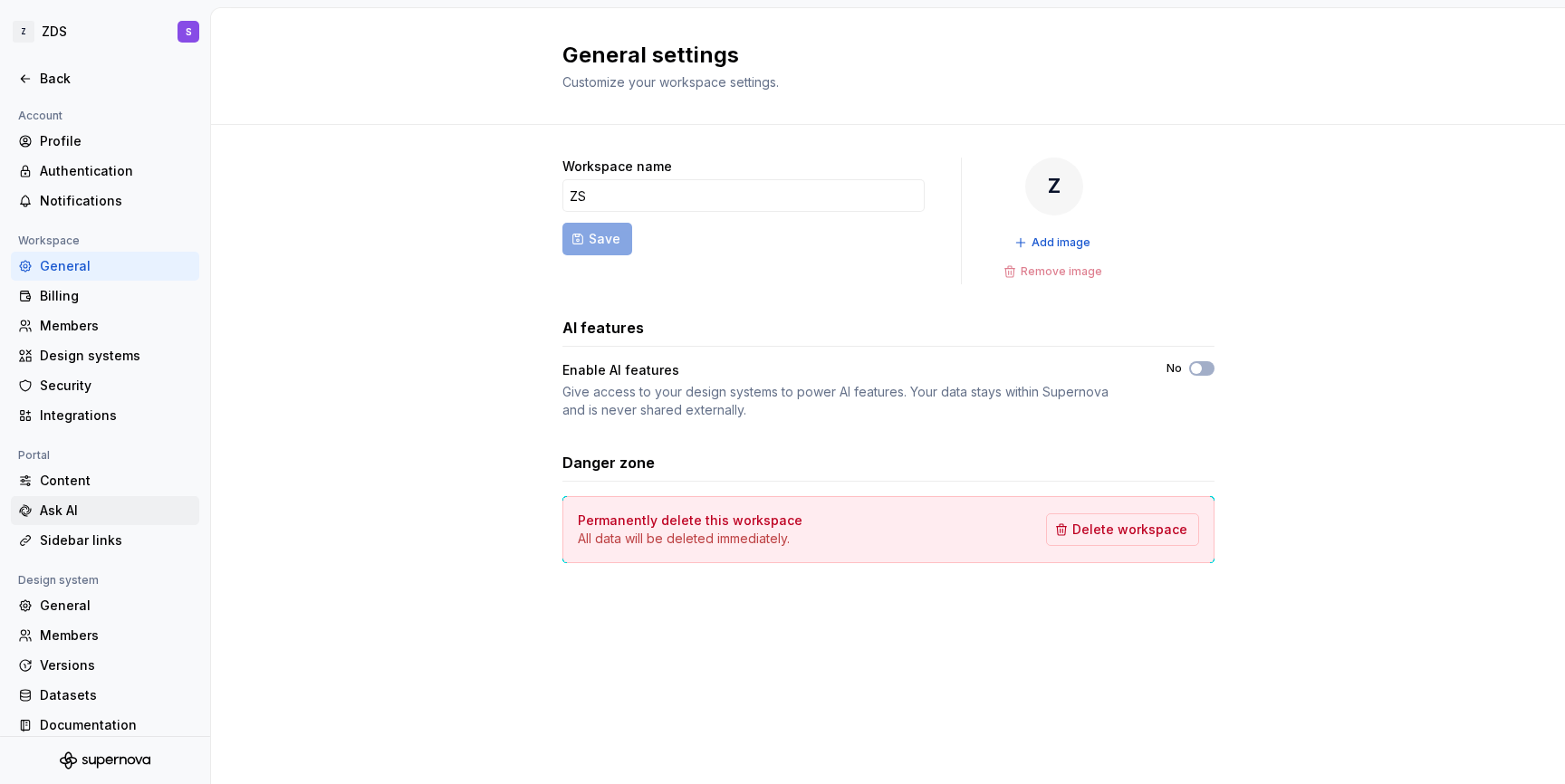
click at [122, 517] on div "Ask AI" at bounding box center [115, 510] width 152 height 18
type textarea "*"
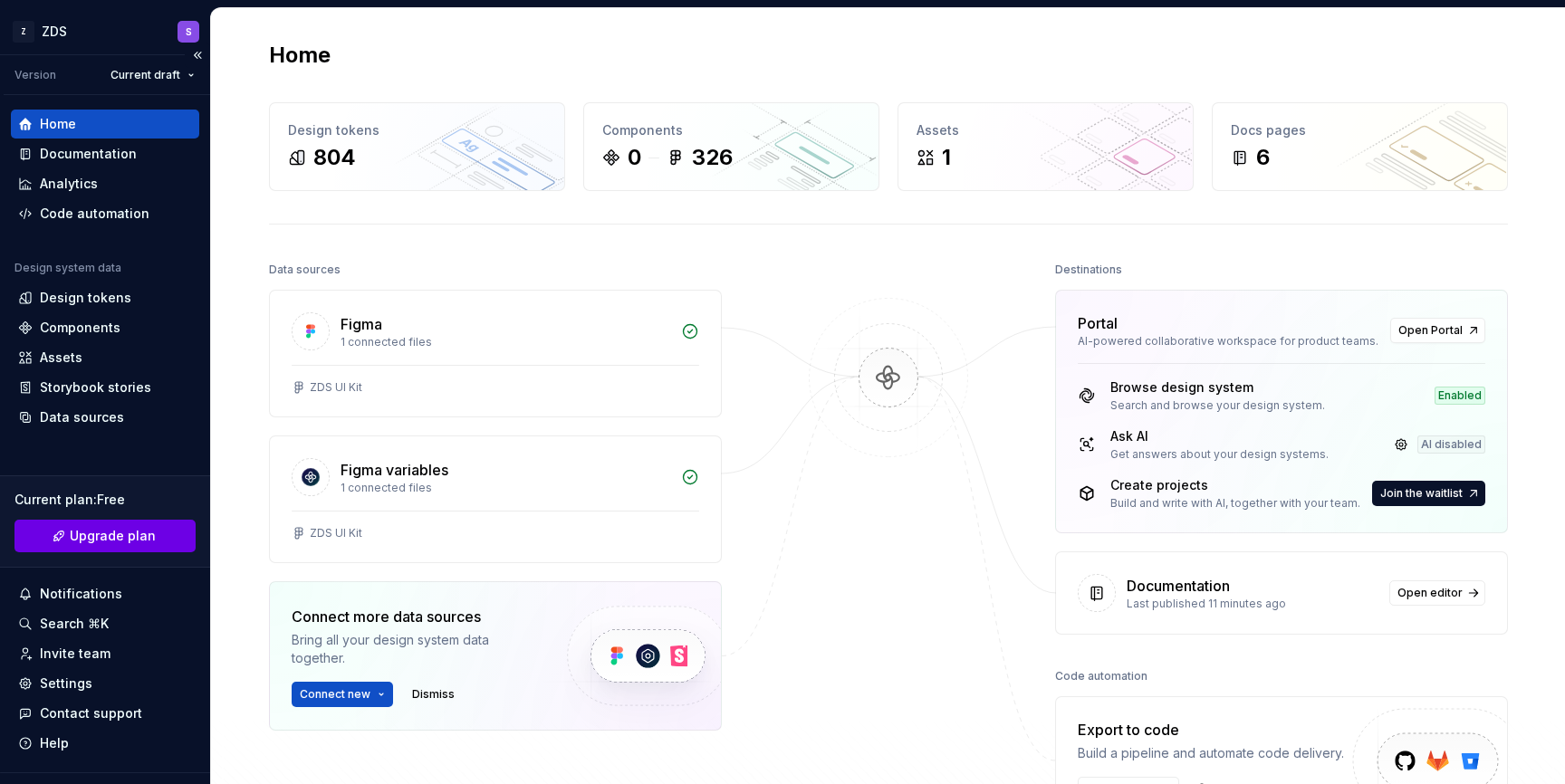
click at [110, 532] on span "Upgrade plan" at bounding box center [112, 536] width 86 height 18
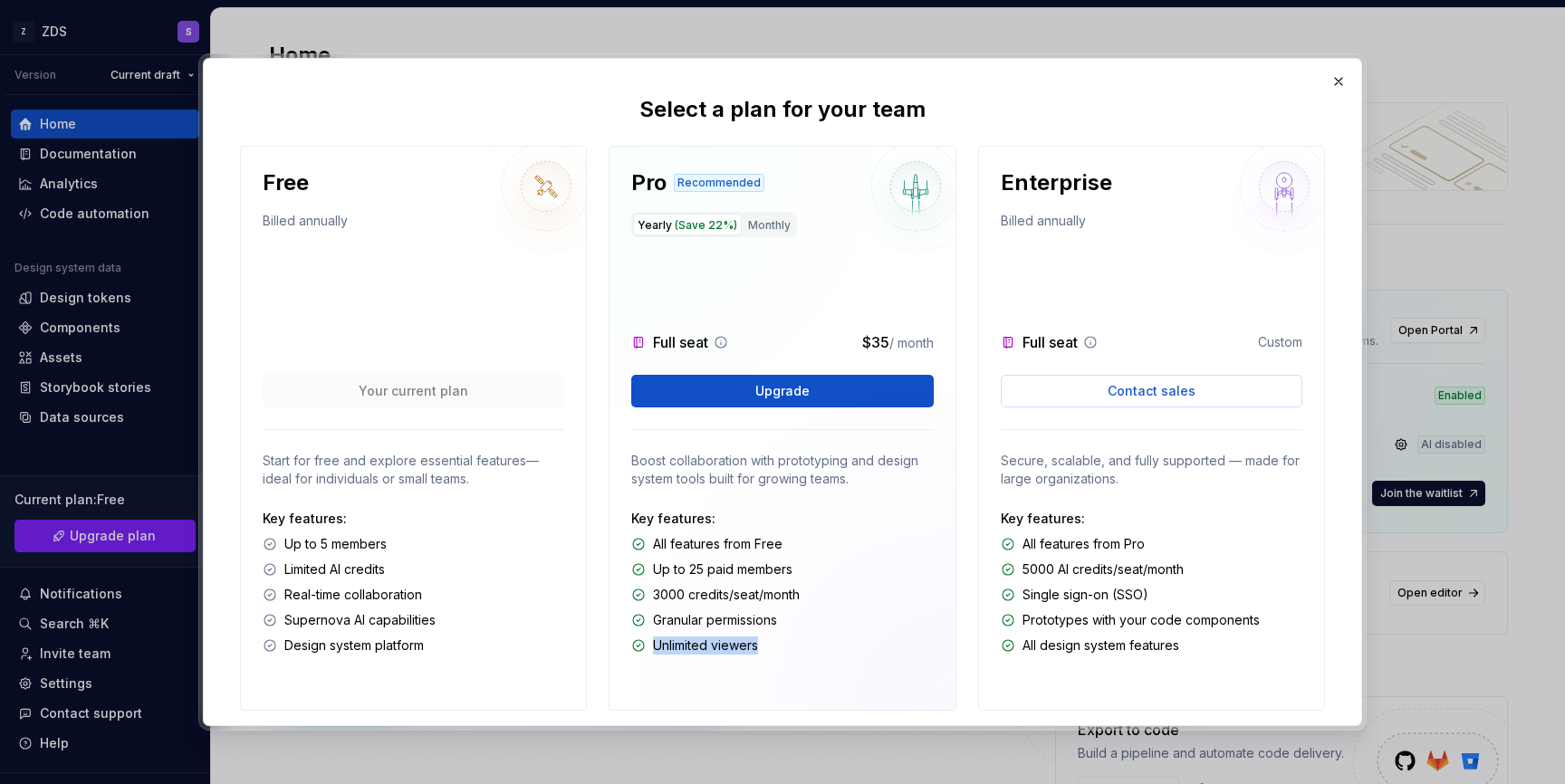
drag, startPoint x: 653, startPoint y: 647, endPoint x: 775, endPoint y: 642, distance: 122.1
click at [775, 642] on div "Unlimited viewers" at bounding box center [782, 645] width 302 height 18
click at [688, 569] on p "Up to 25 paid members" at bounding box center [722, 569] width 140 height 18
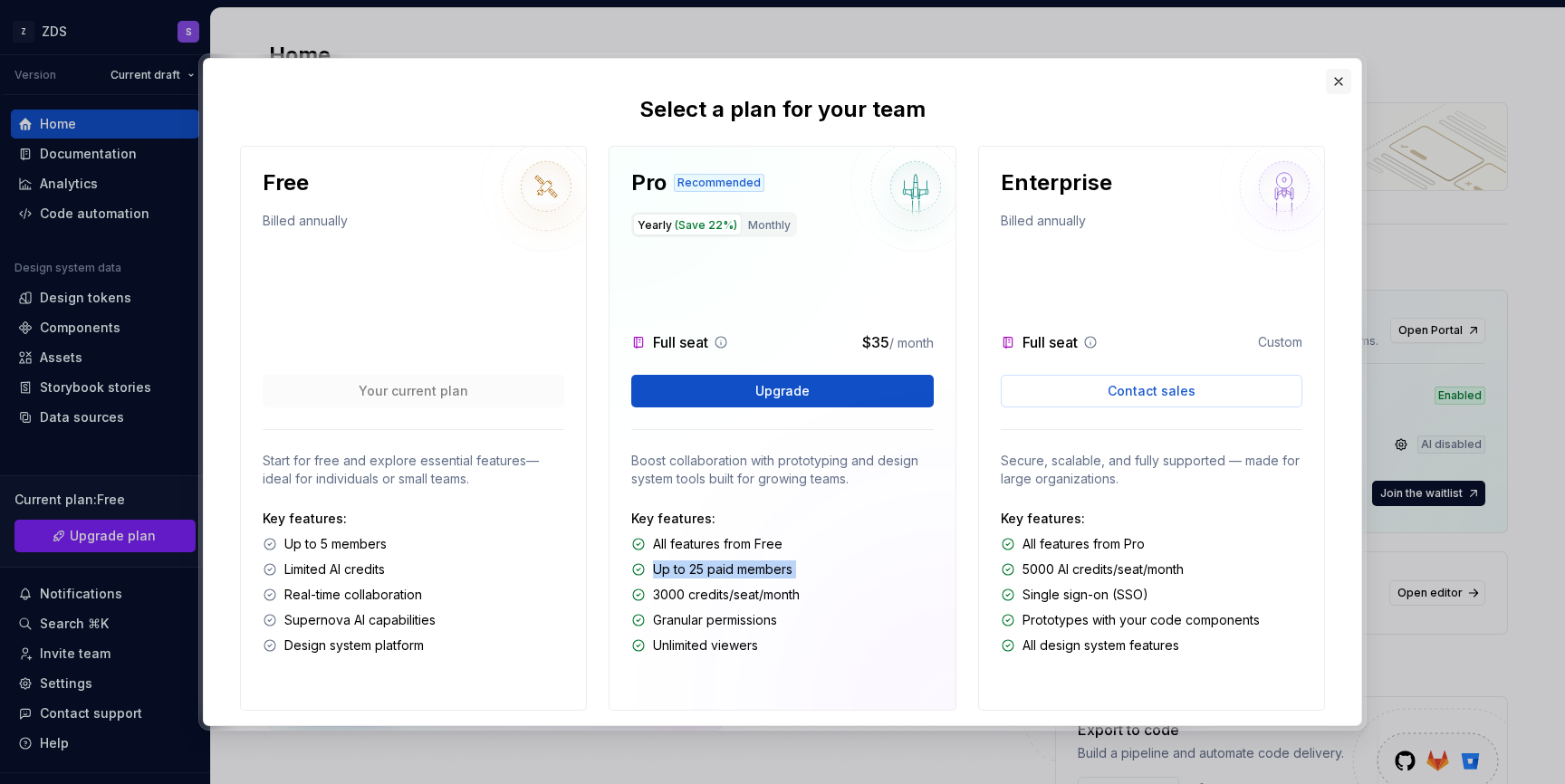
click at [1343, 83] on button "button" at bounding box center [1338, 81] width 25 height 25
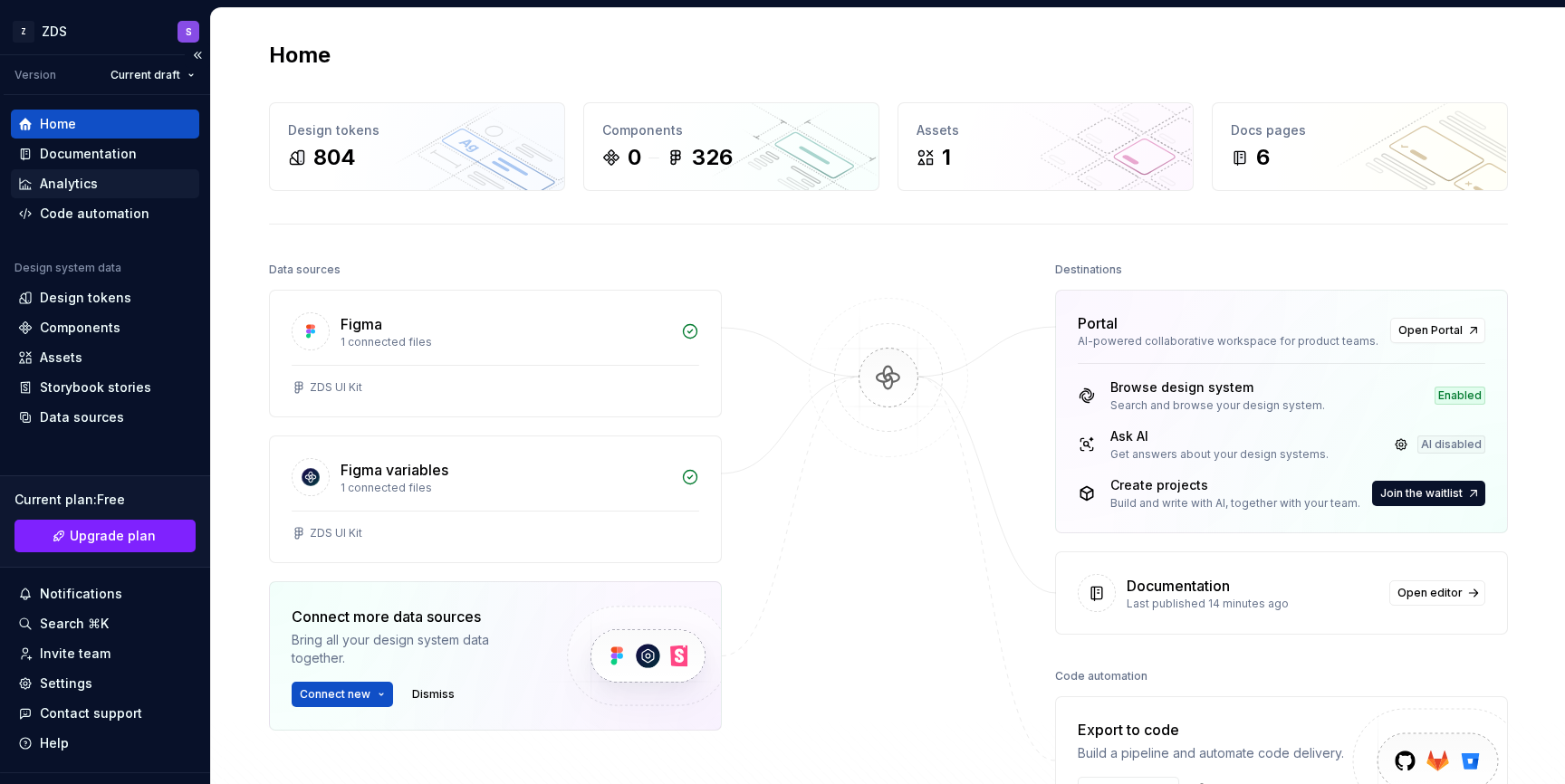
click at [81, 194] on div "Analytics" at bounding box center [105, 184] width 188 height 29
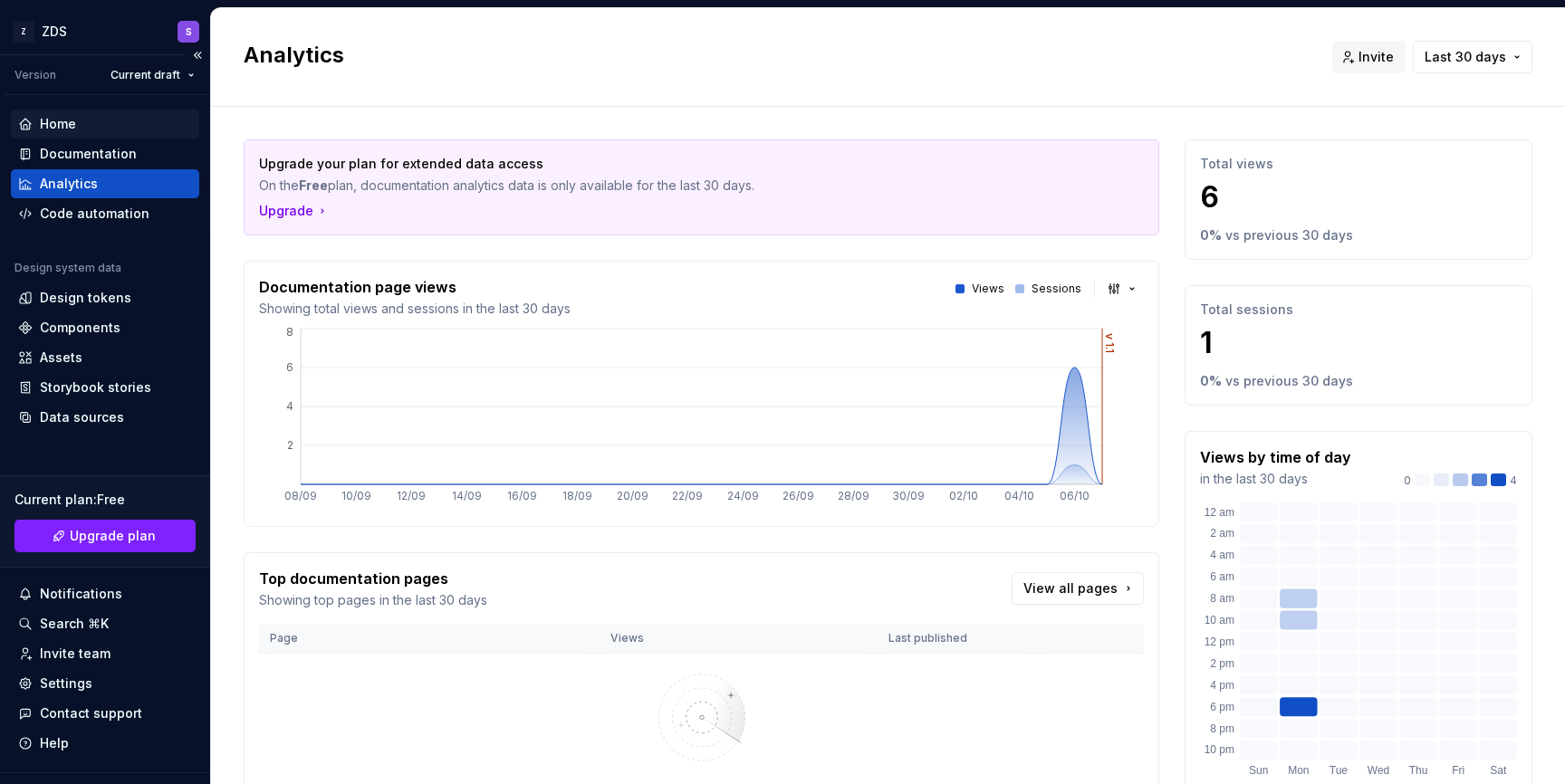
click at [110, 124] on div "Home" at bounding box center [105, 124] width 174 height 18
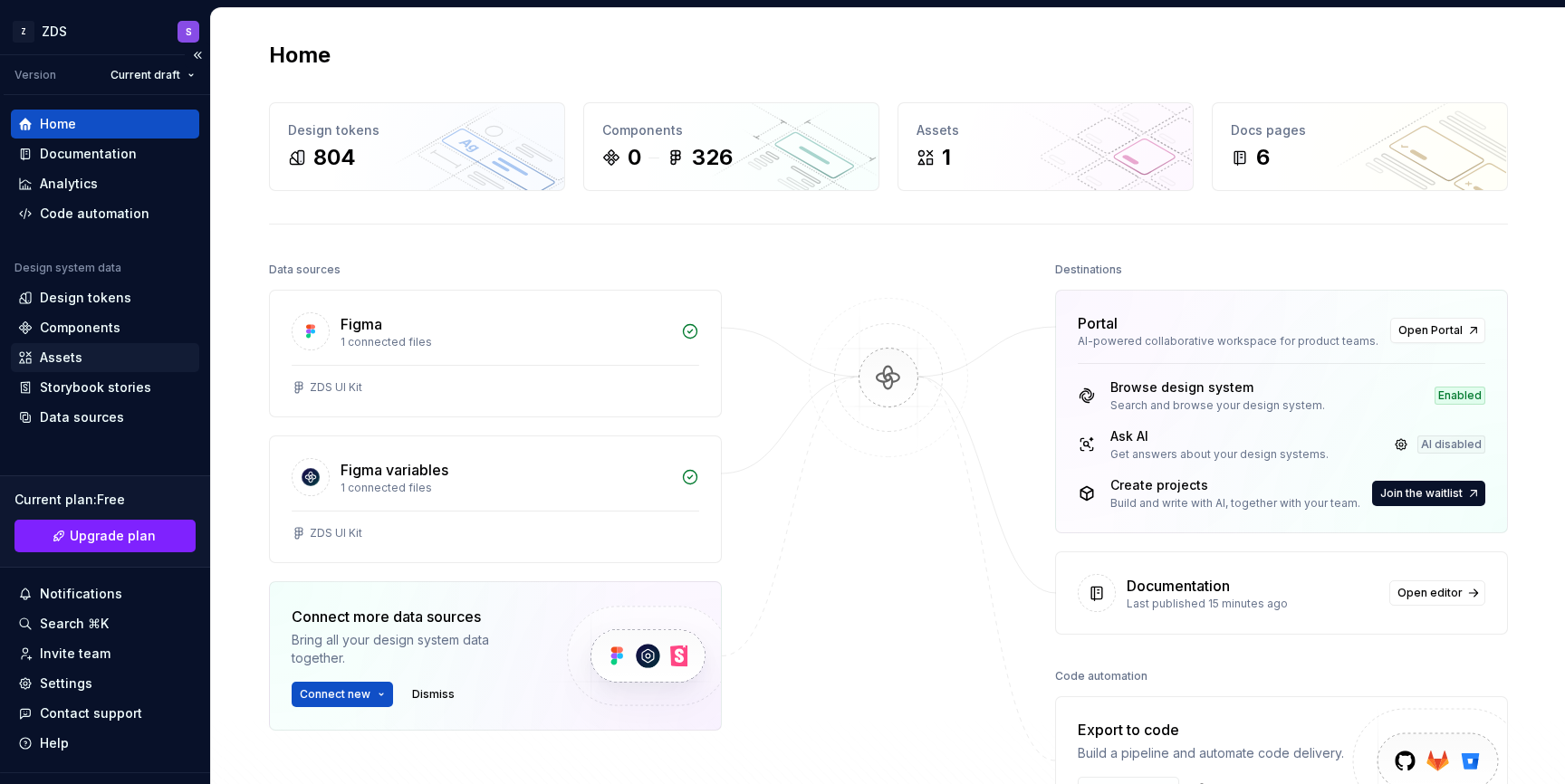
click at [52, 353] on div "Assets" at bounding box center [61, 358] width 43 height 18
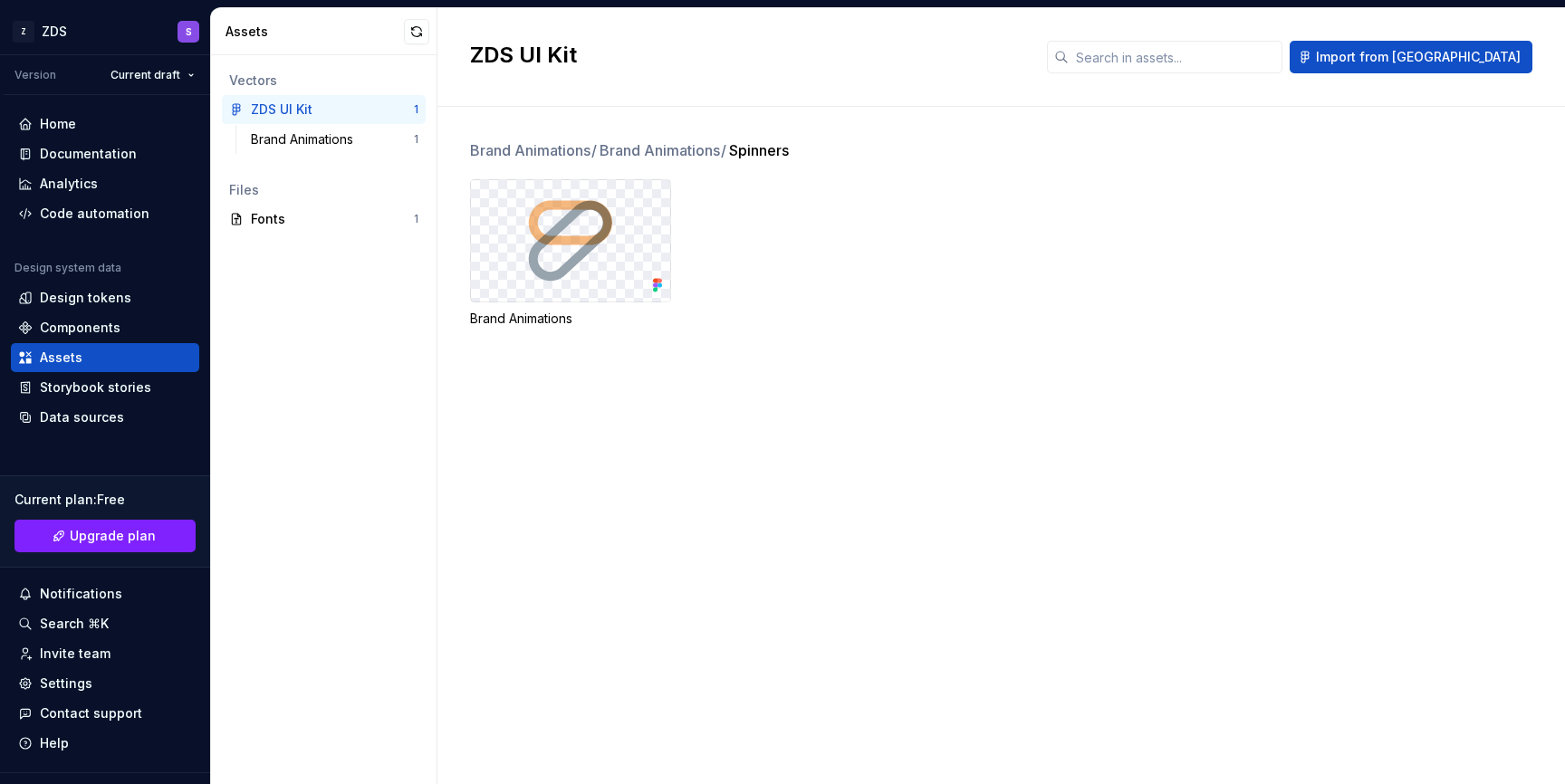
click at [489, 267] on div at bounding box center [570, 240] width 199 height 121
click at [112, 301] on div "Design tokens" at bounding box center [85, 298] width 91 height 18
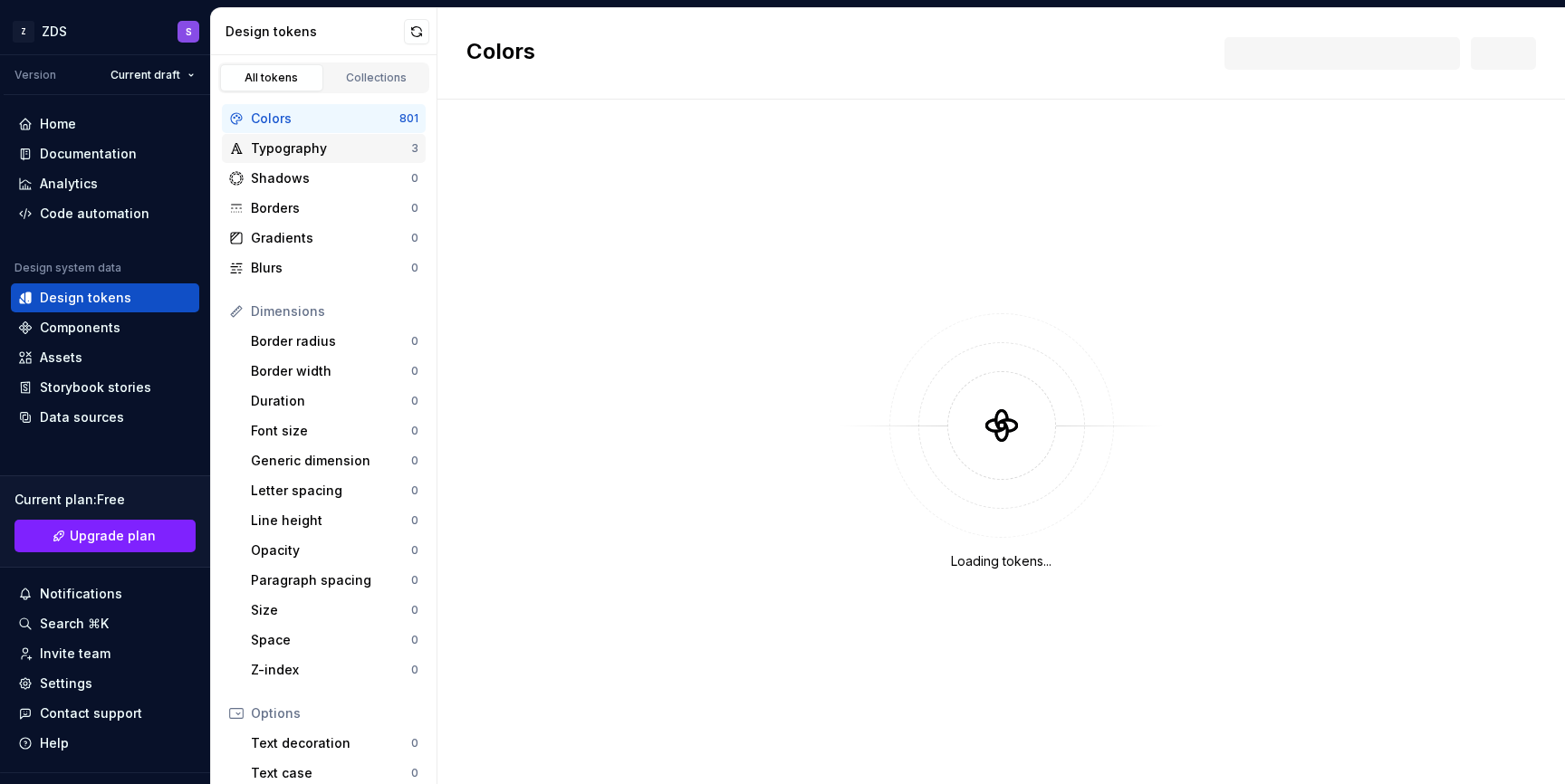
click at [320, 153] on div "Typography" at bounding box center [331, 148] width 160 height 18
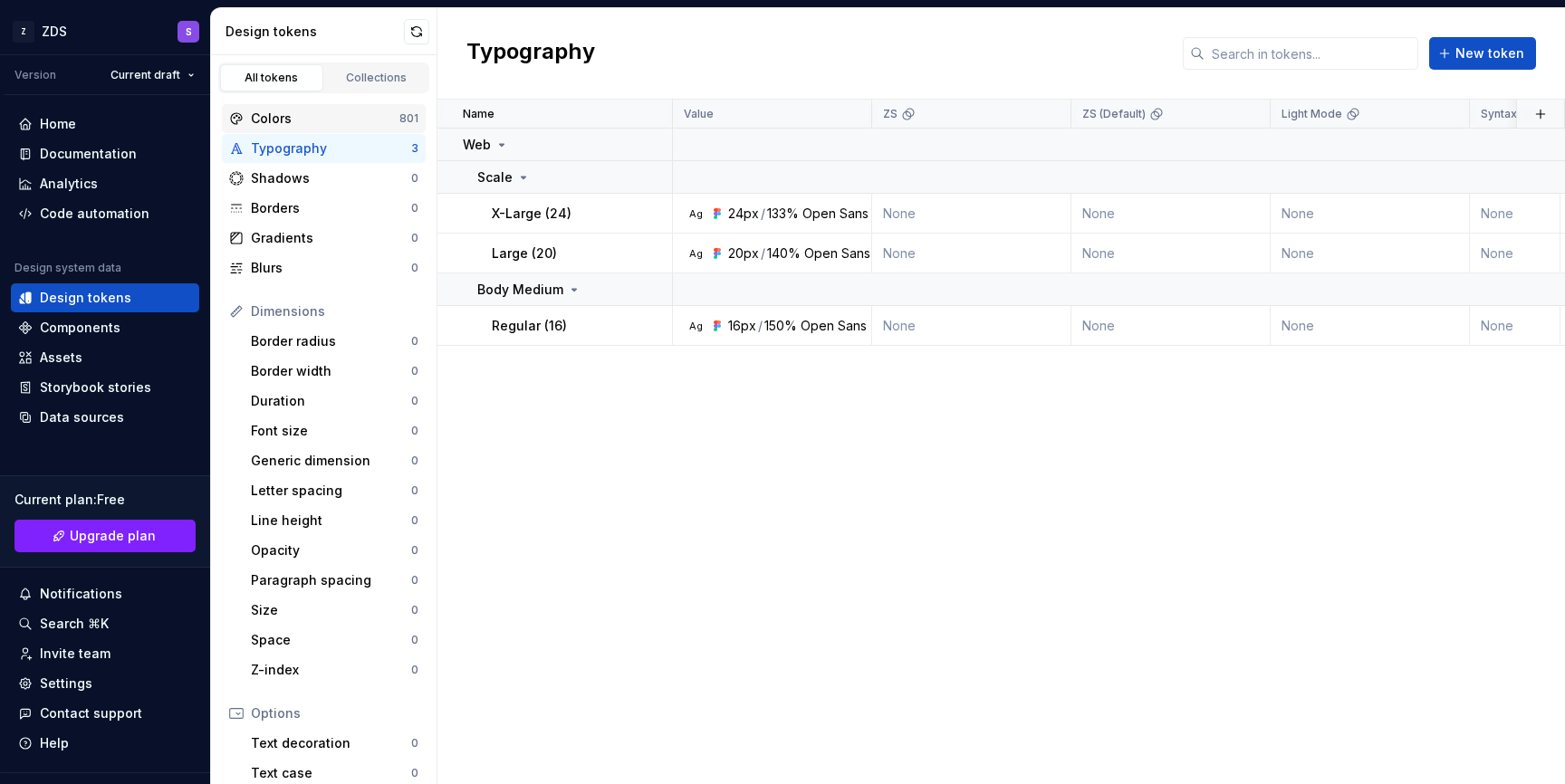
click at [320, 126] on div "Colors" at bounding box center [325, 118] width 148 height 18
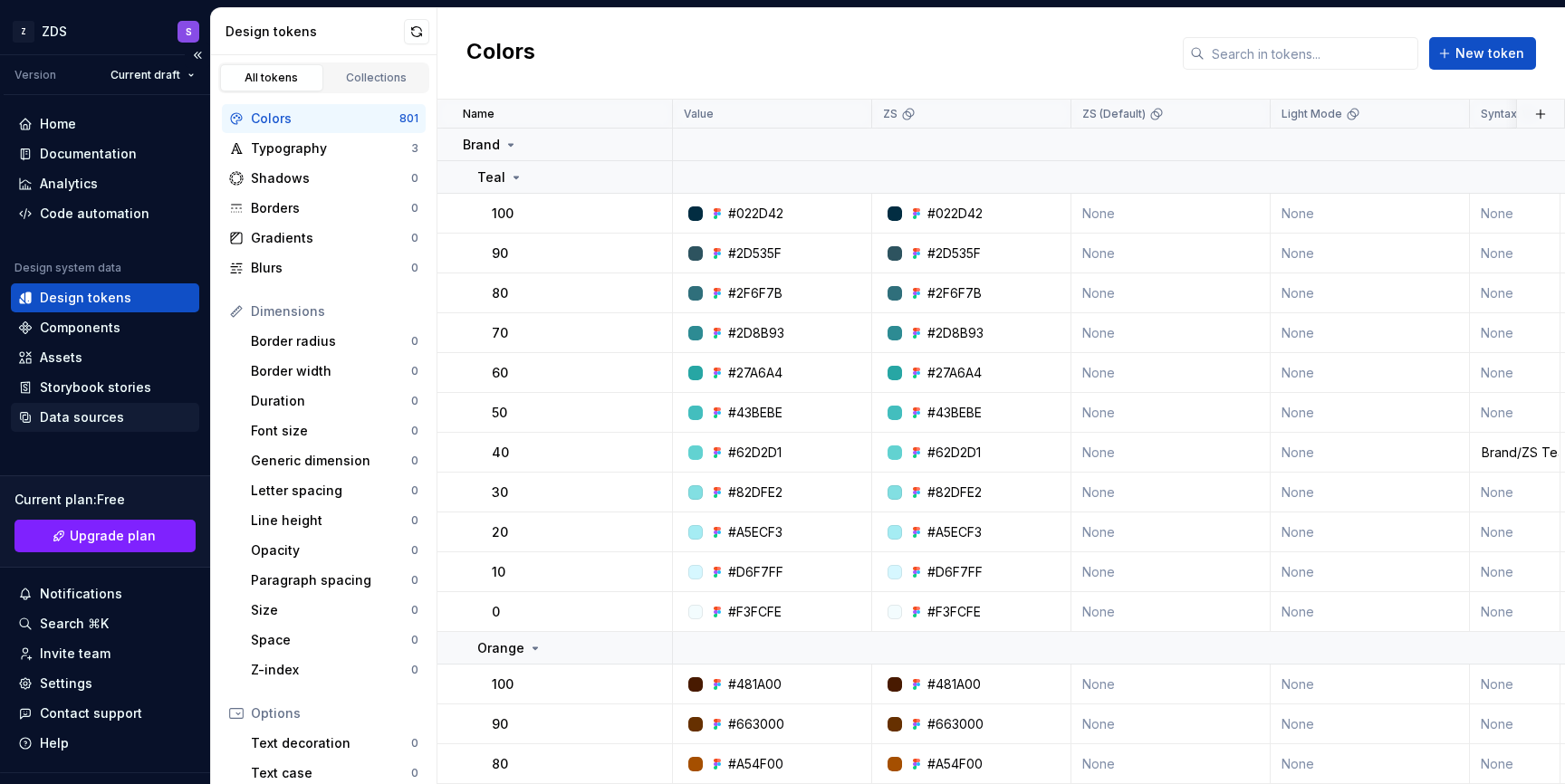
click at [85, 412] on div "Data sources" at bounding box center [81, 417] width 84 height 18
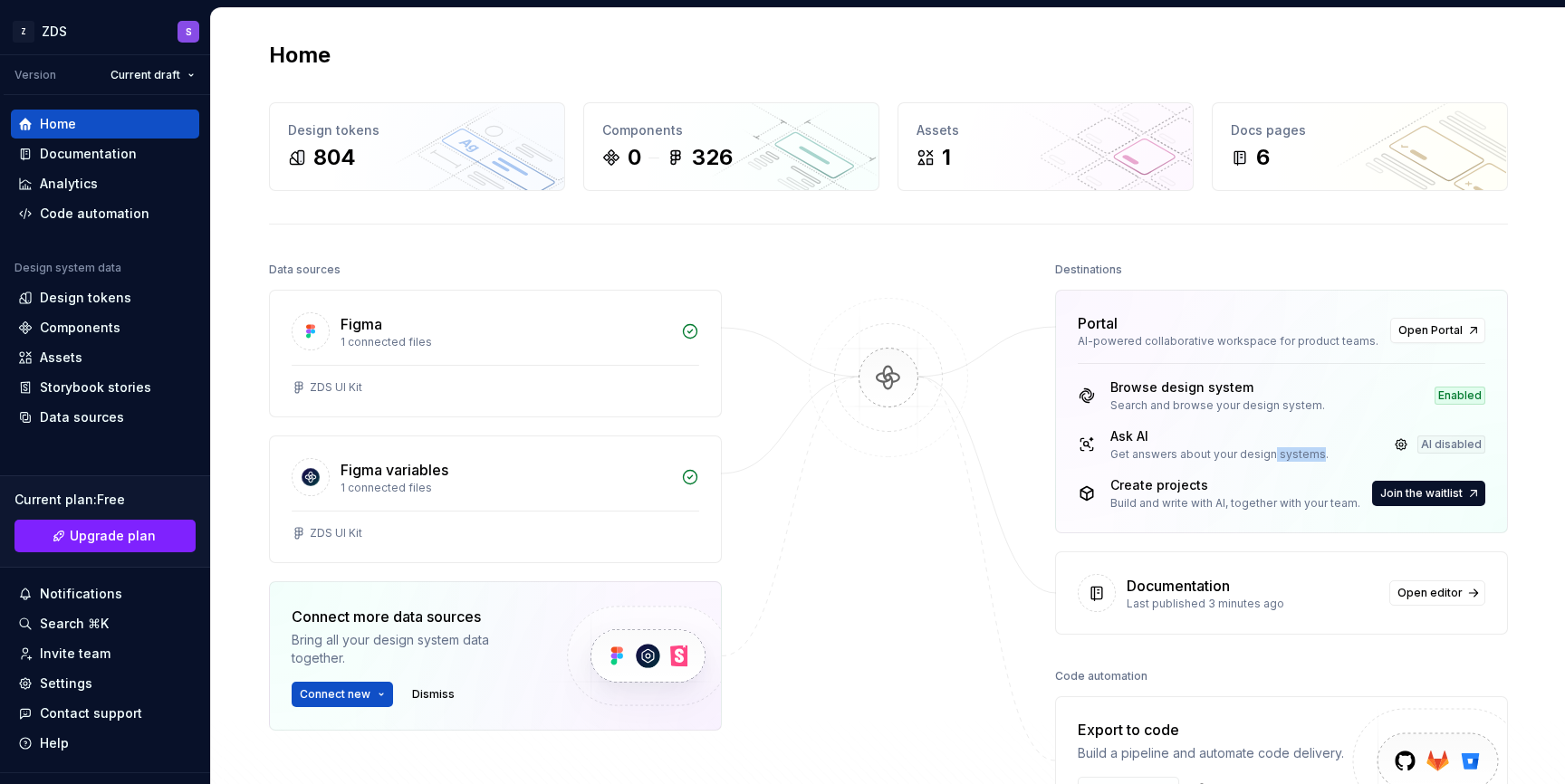
drag, startPoint x: 1314, startPoint y: 451, endPoint x: 1270, endPoint y: 449, distance: 44.0
click at [1270, 449] on div "Get answers about your design systems." at bounding box center [1219, 454] width 218 height 15
click at [1401, 445] on link at bounding box center [1401, 445] width 25 height 25
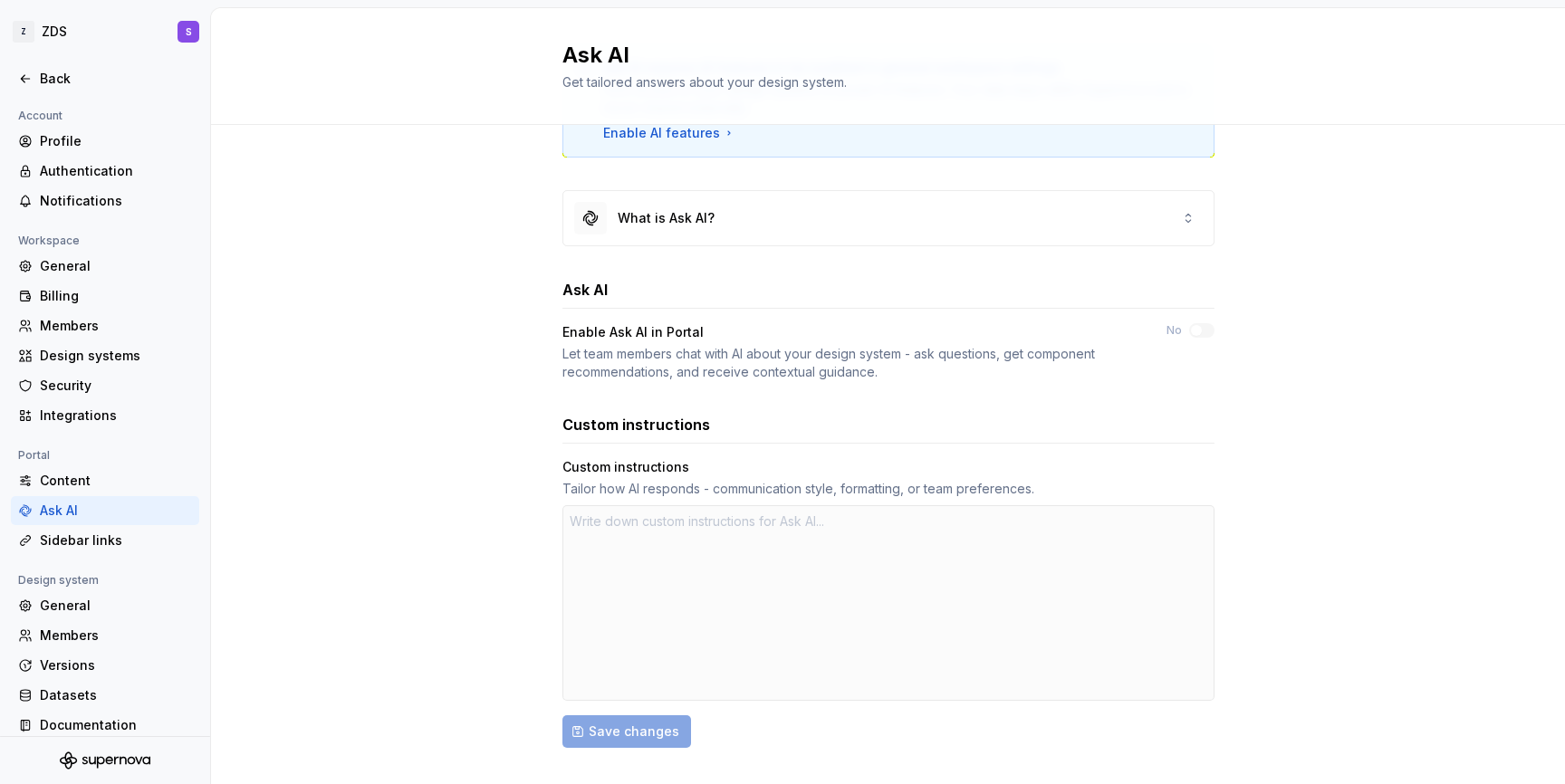
scroll to position [98, 0]
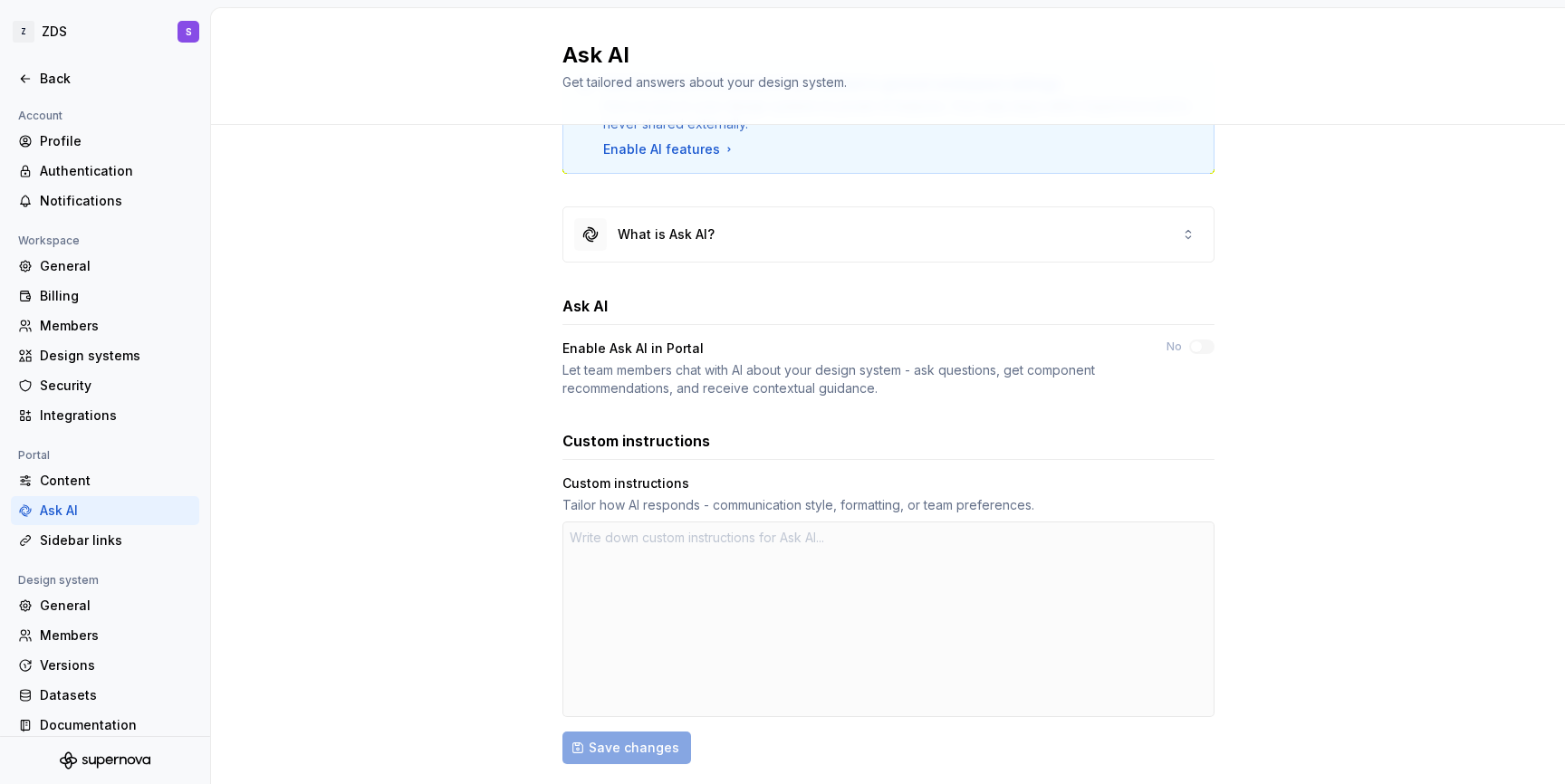
type textarea "*"
